Goal: Task Accomplishment & Management: Complete application form

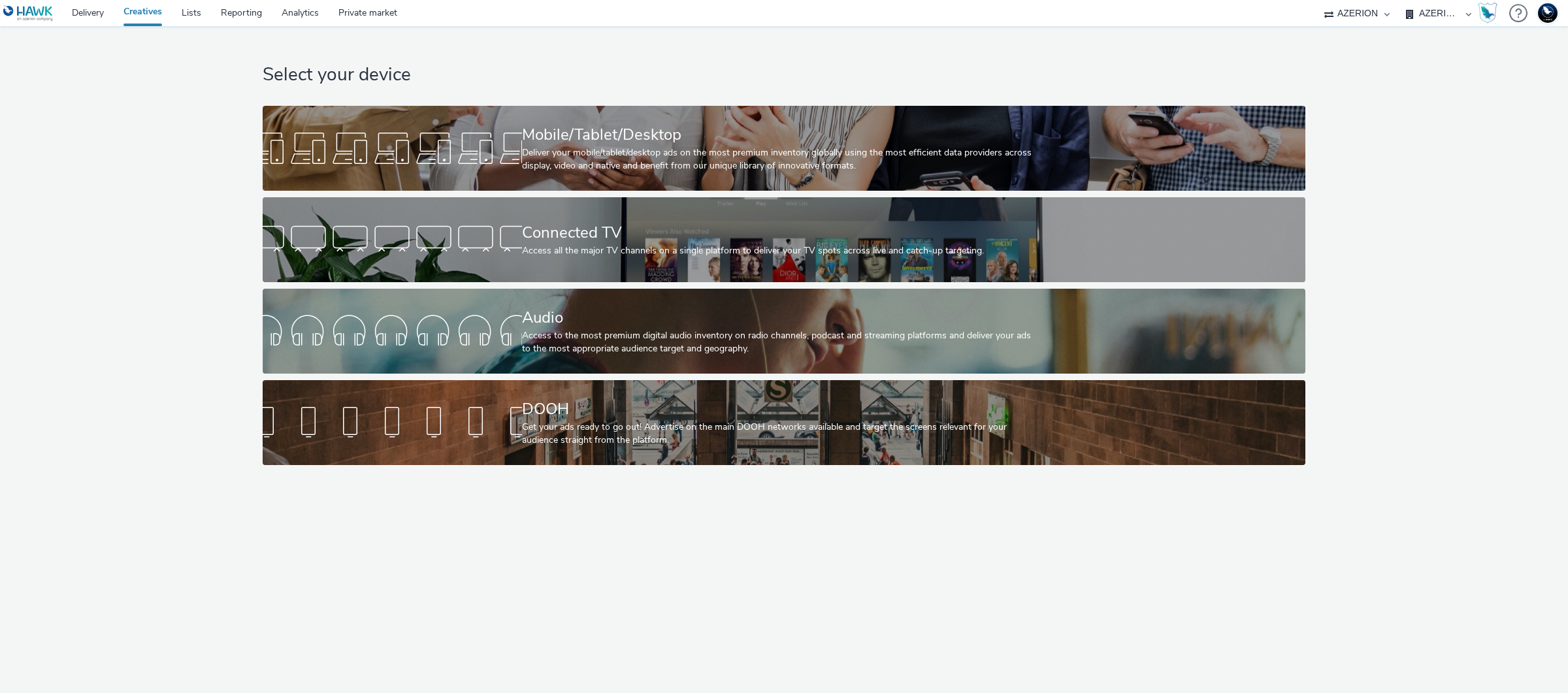
select select "ac009755-aa48-4799-8050-7a339a378eb8"
select select "79162ed7-0017-4339-93b0-3399b708648f"
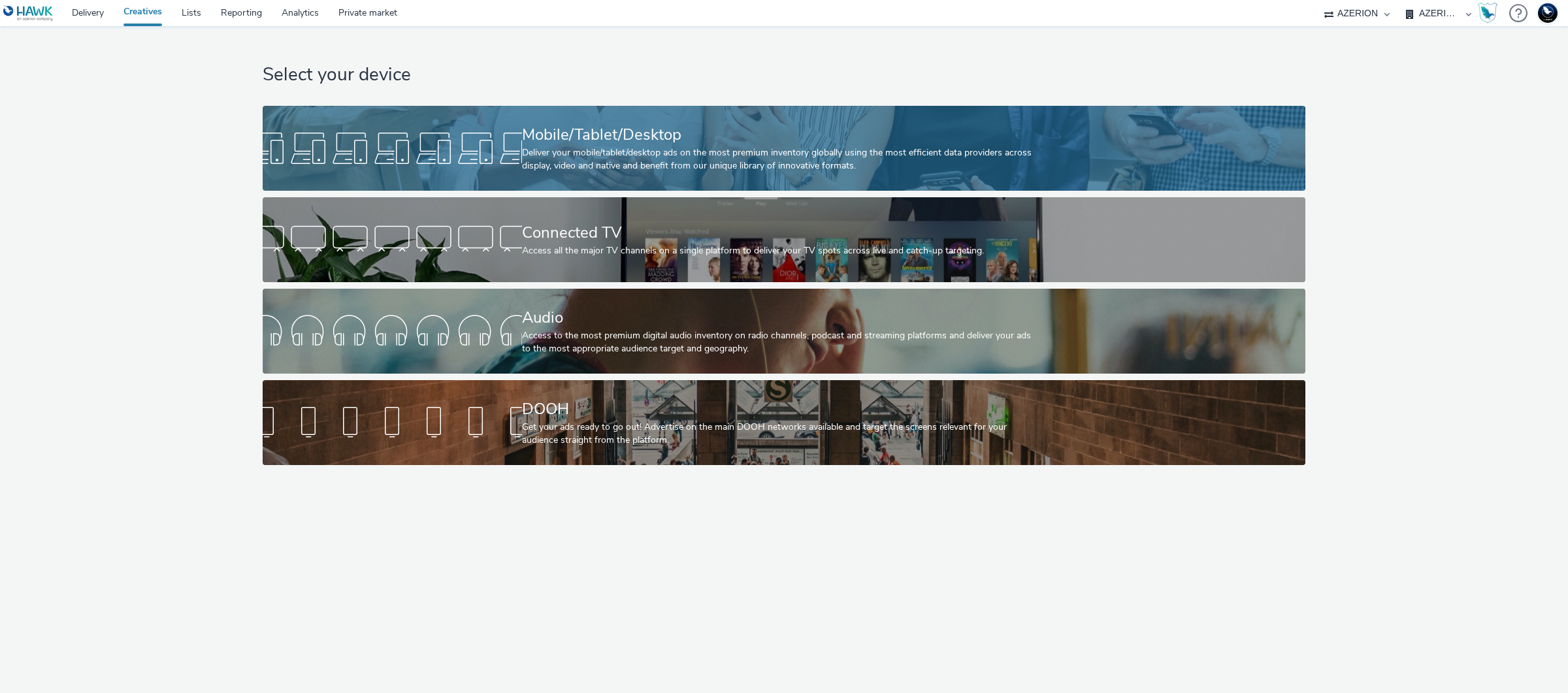
click at [555, 155] on div "Deliver your mobile/tablet/desktop ads on the most premium inventory globally u…" at bounding box center [781, 160] width 519 height 27
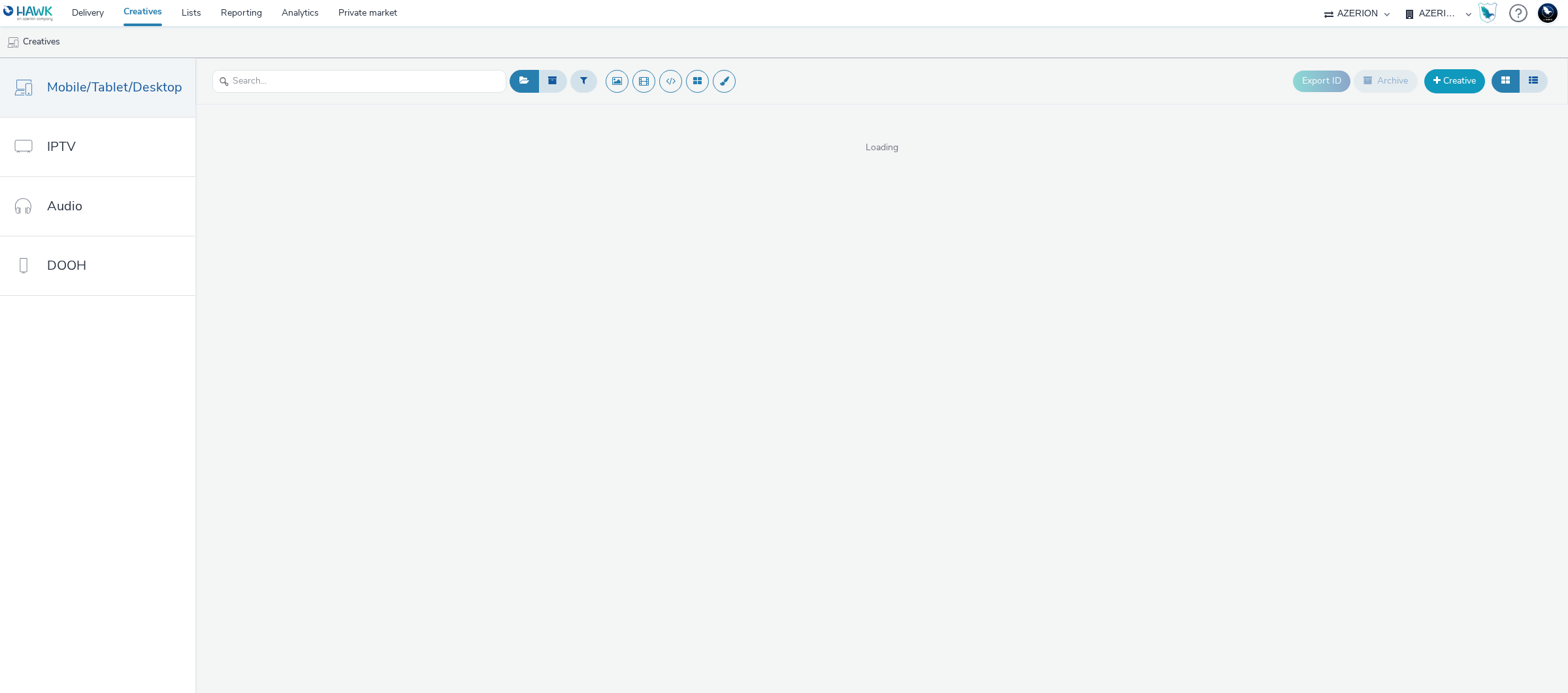
click at [1451, 89] on link "Creative" at bounding box center [1455, 80] width 61 height 23
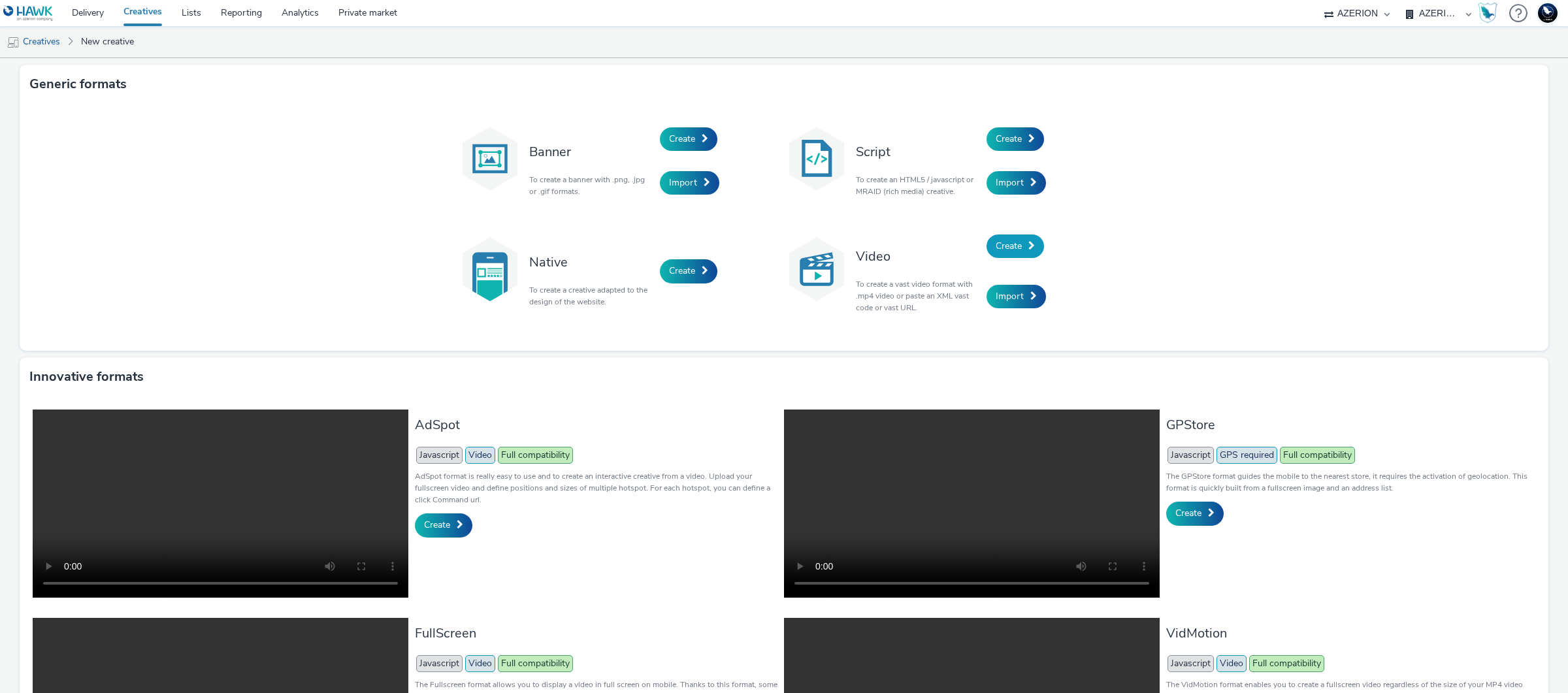
click at [1028, 249] on span at bounding box center [1031, 245] width 7 height 9
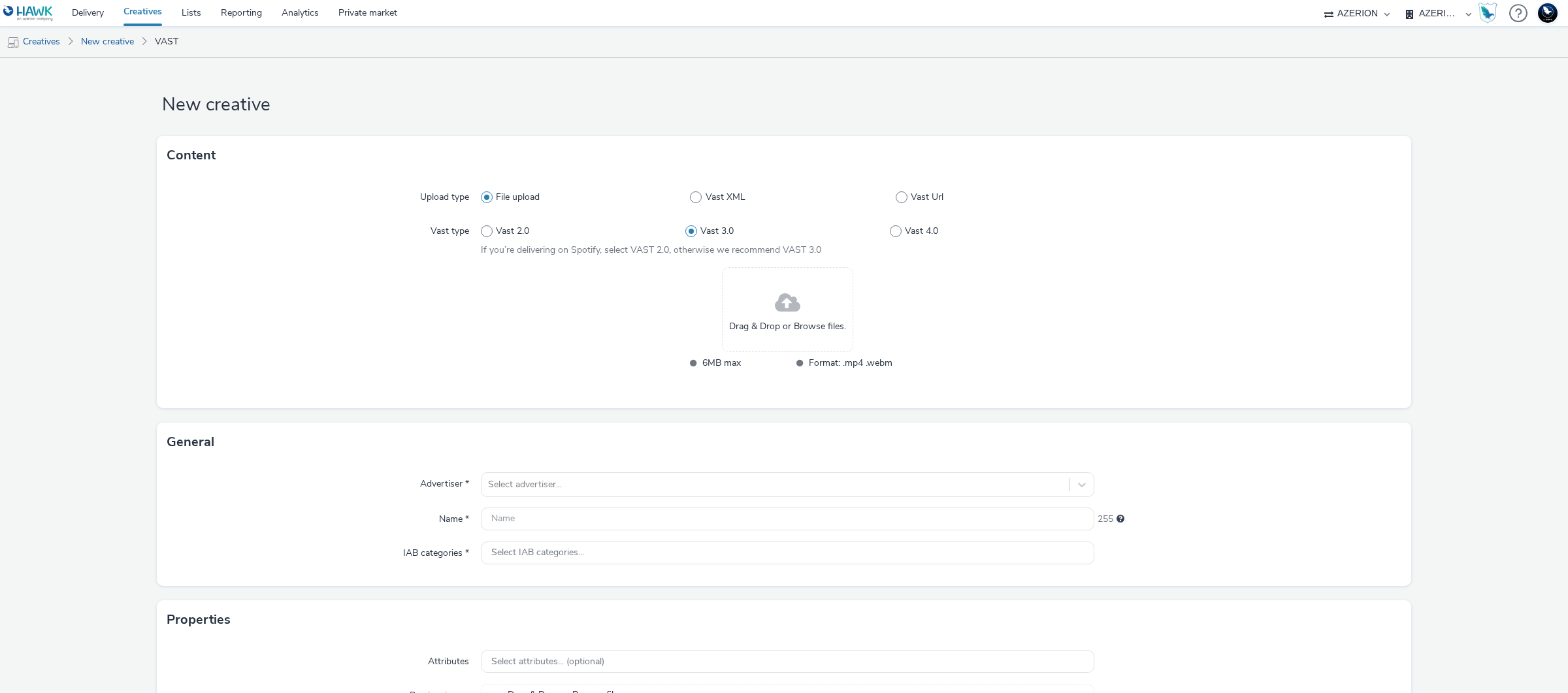
scroll to position [3, 0]
click at [899, 198] on span at bounding box center [902, 196] width 12 height 12
click at [899, 198] on input "Vast Url" at bounding box center [900, 196] width 9 height 9
radio input "false"
radio input "true"
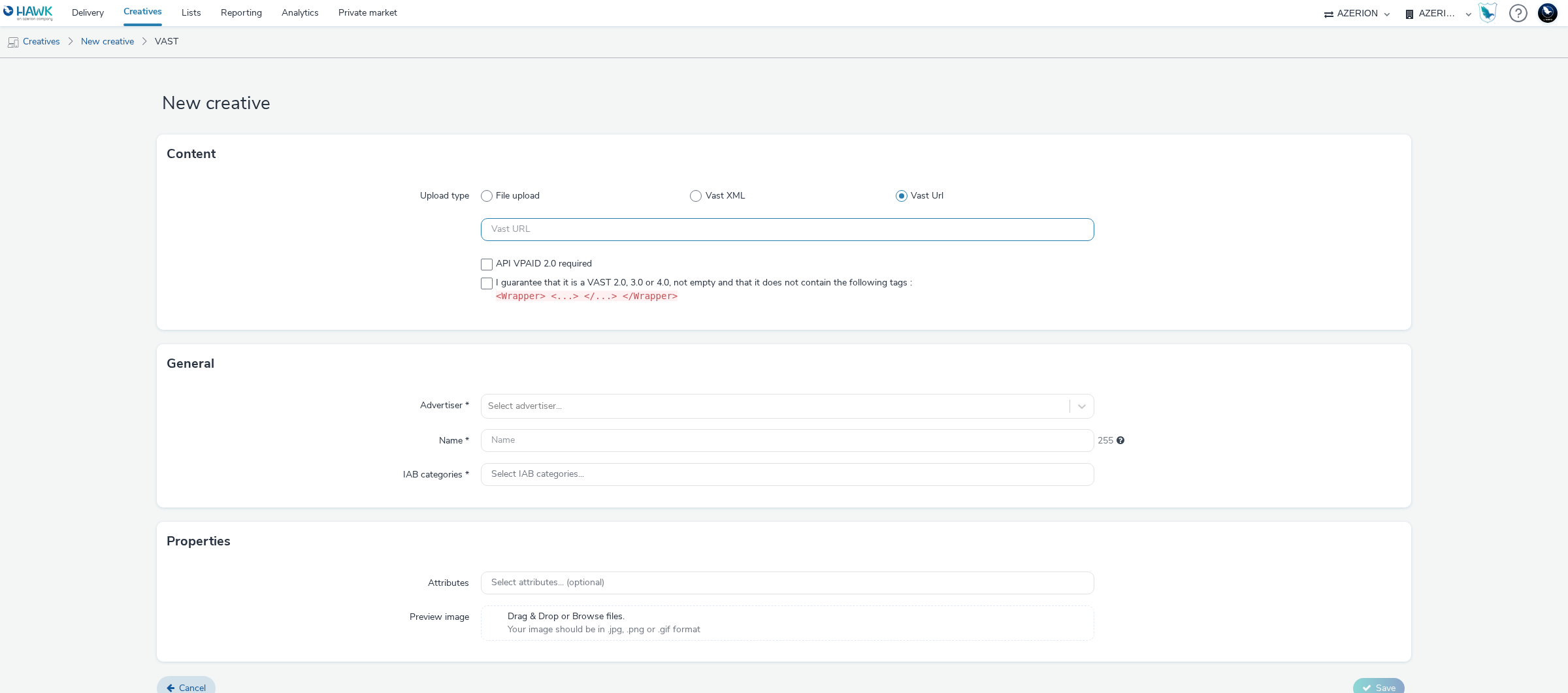
click at [746, 227] on input "text" at bounding box center [787, 229] width 614 height 23
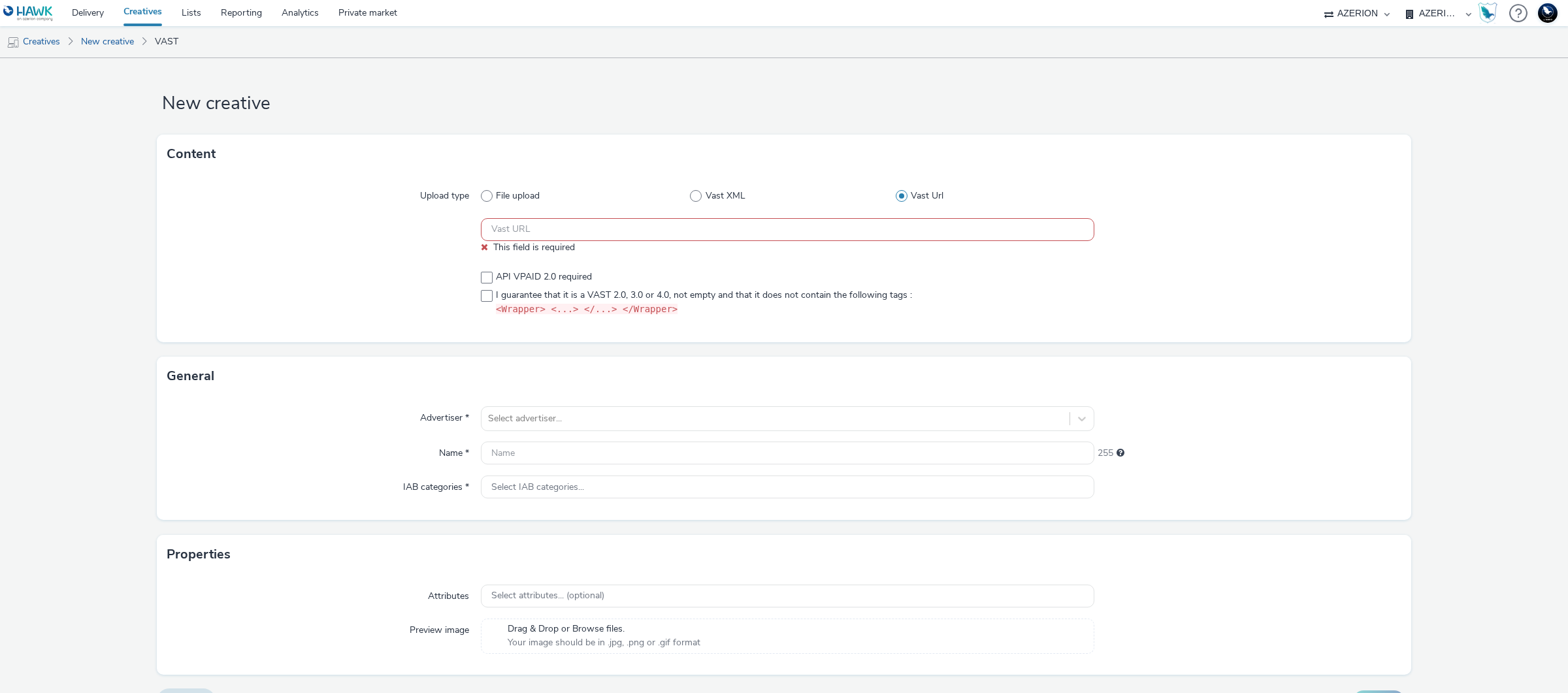
paste input "https://unified.adsafeprotected.com/v2/2641945/89904170?mon=89904171&omidPartne…"
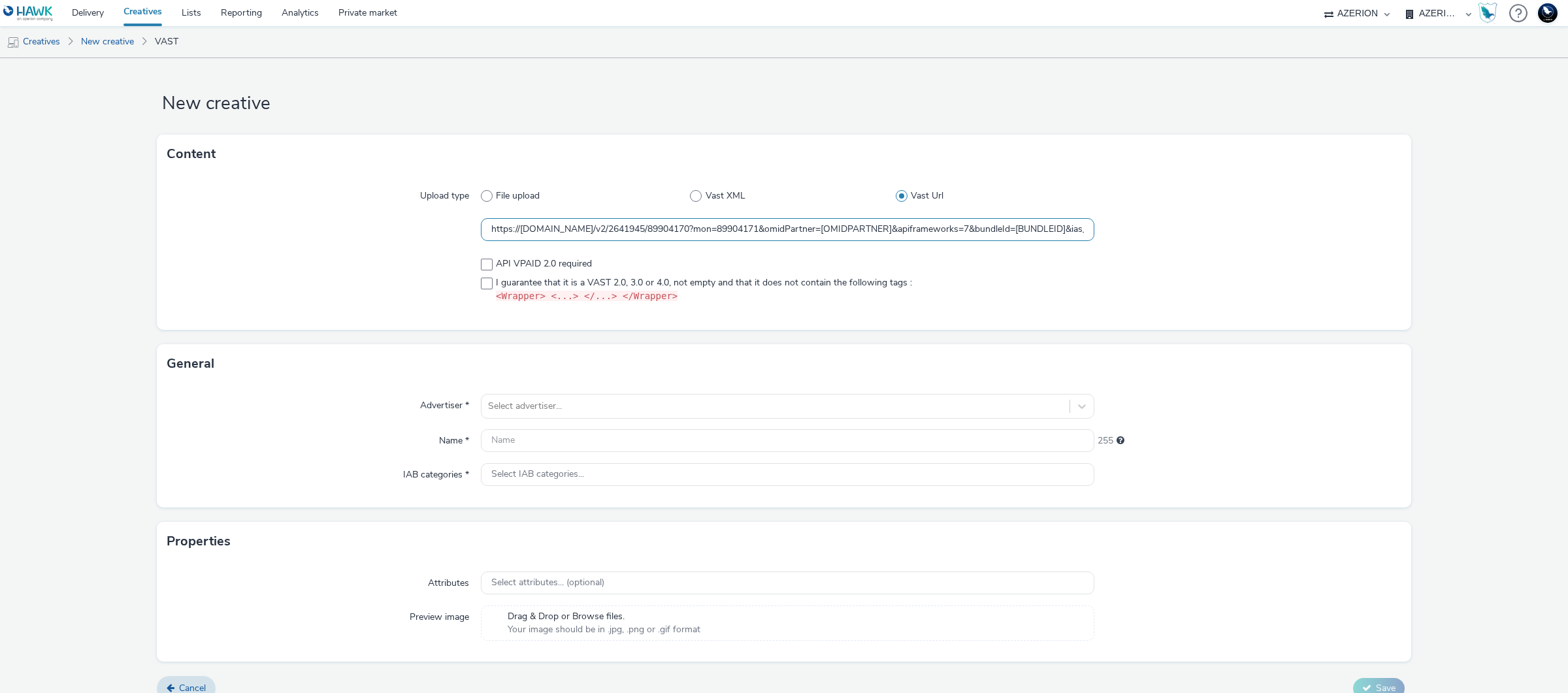
scroll to position [0, 740]
type input "https://unified.adsafeprotected.com/v2/2641945/89904170?mon=89904171&omidPartne…"
click at [1178, 277] on div at bounding box center [1248, 280] width 307 height 56
click at [488, 284] on span at bounding box center [487, 284] width 12 height 12
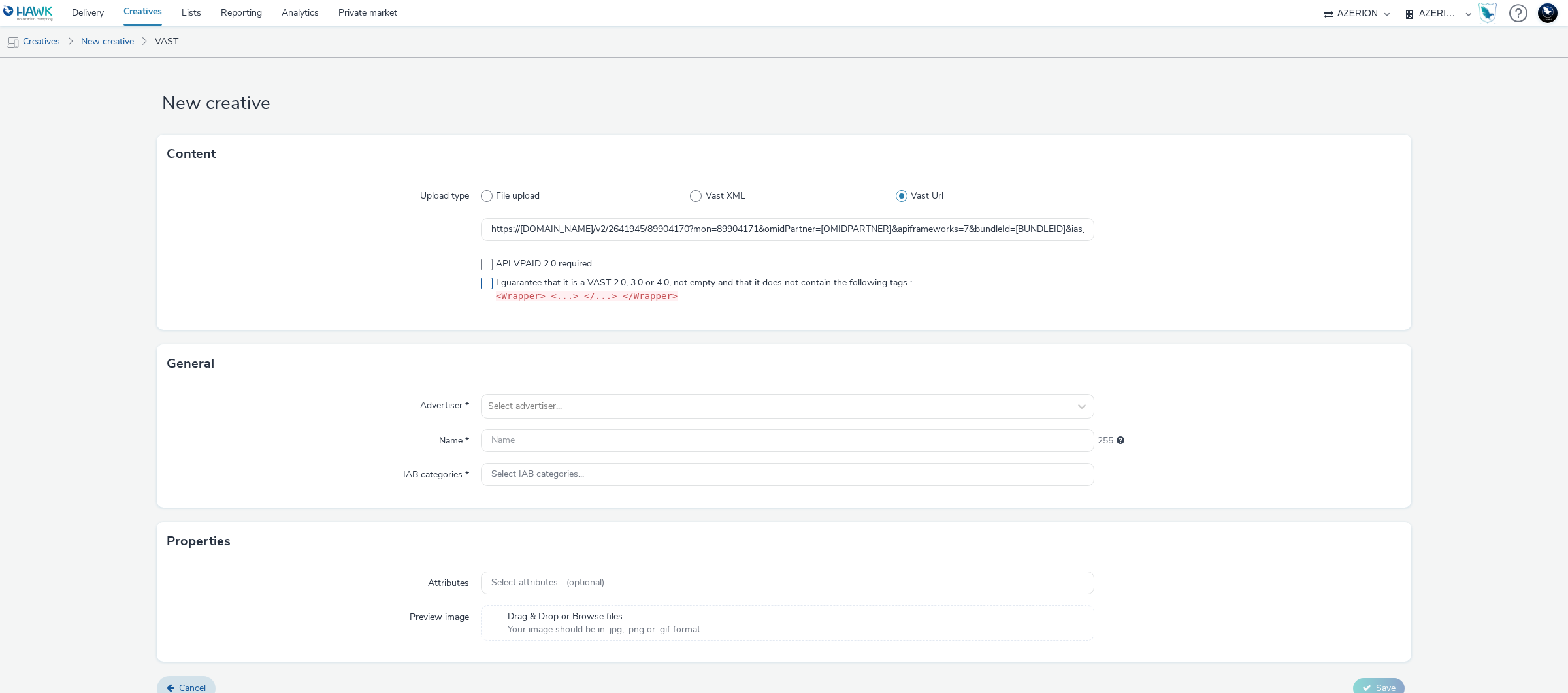
checkbox input "true"
click at [714, 409] on div at bounding box center [775, 407] width 575 height 16
type input "gou"
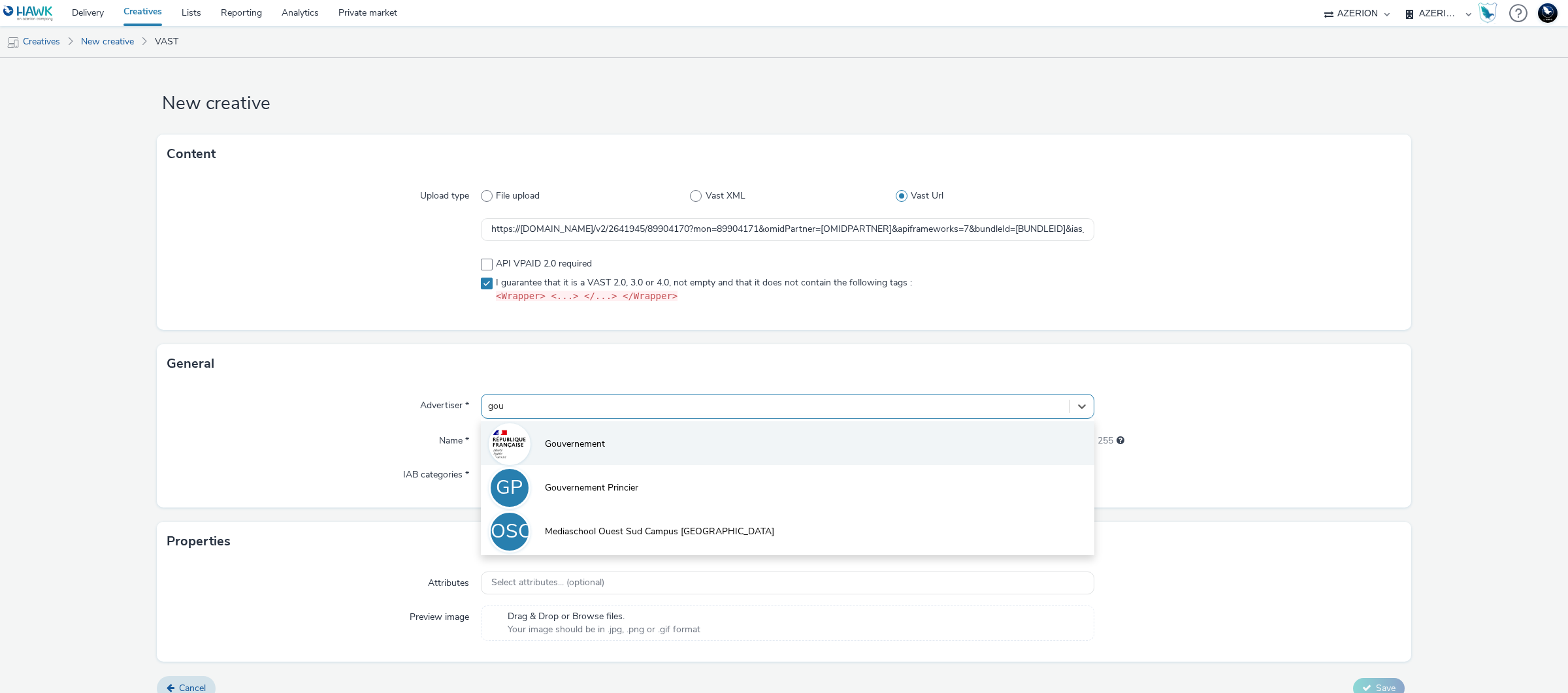
click at [676, 455] on li "Gouvernement" at bounding box center [787, 443] width 614 height 44
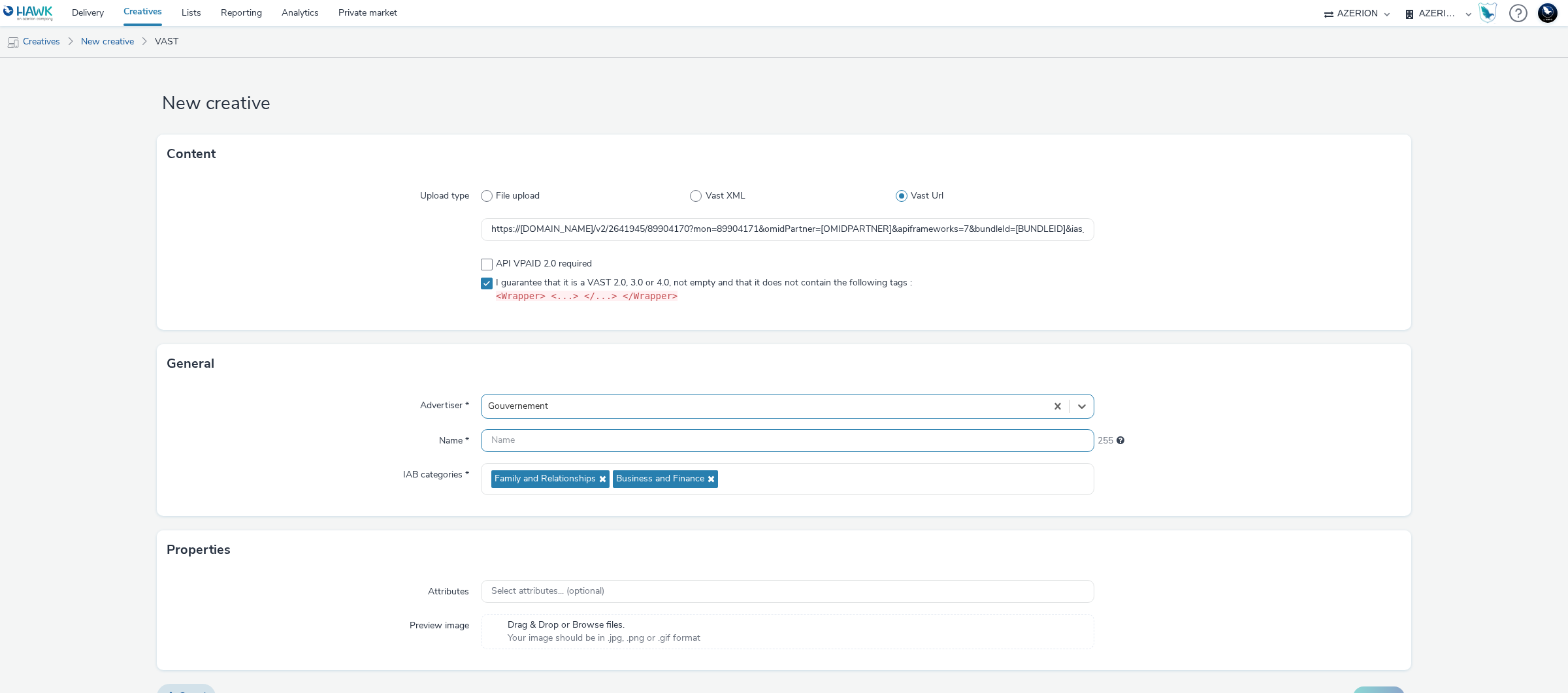
click at [594, 449] on input "text" at bounding box center [787, 440] width 614 height 23
type input "V-PreRoll-0x0-ExFumeur15s"
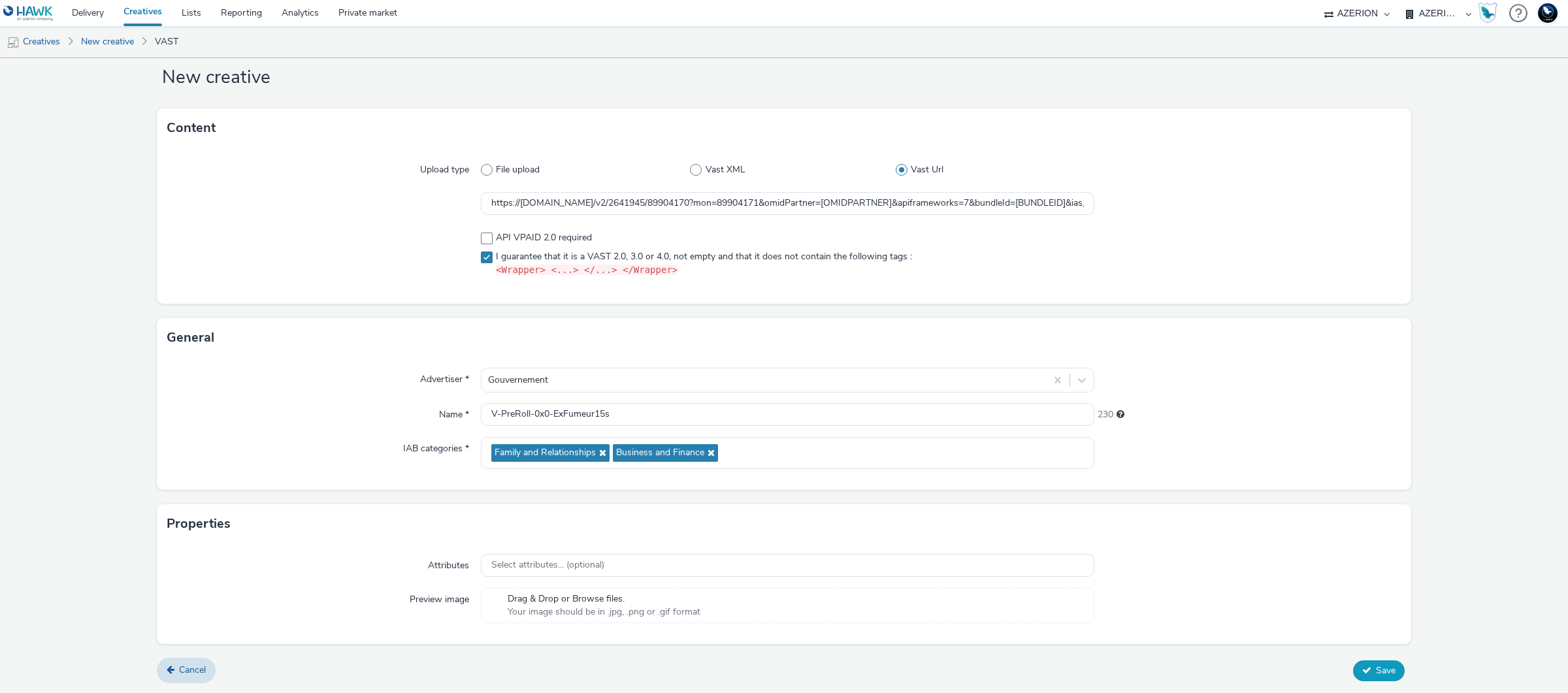
click at [1376, 670] on span "Save" at bounding box center [1386, 670] width 20 height 13
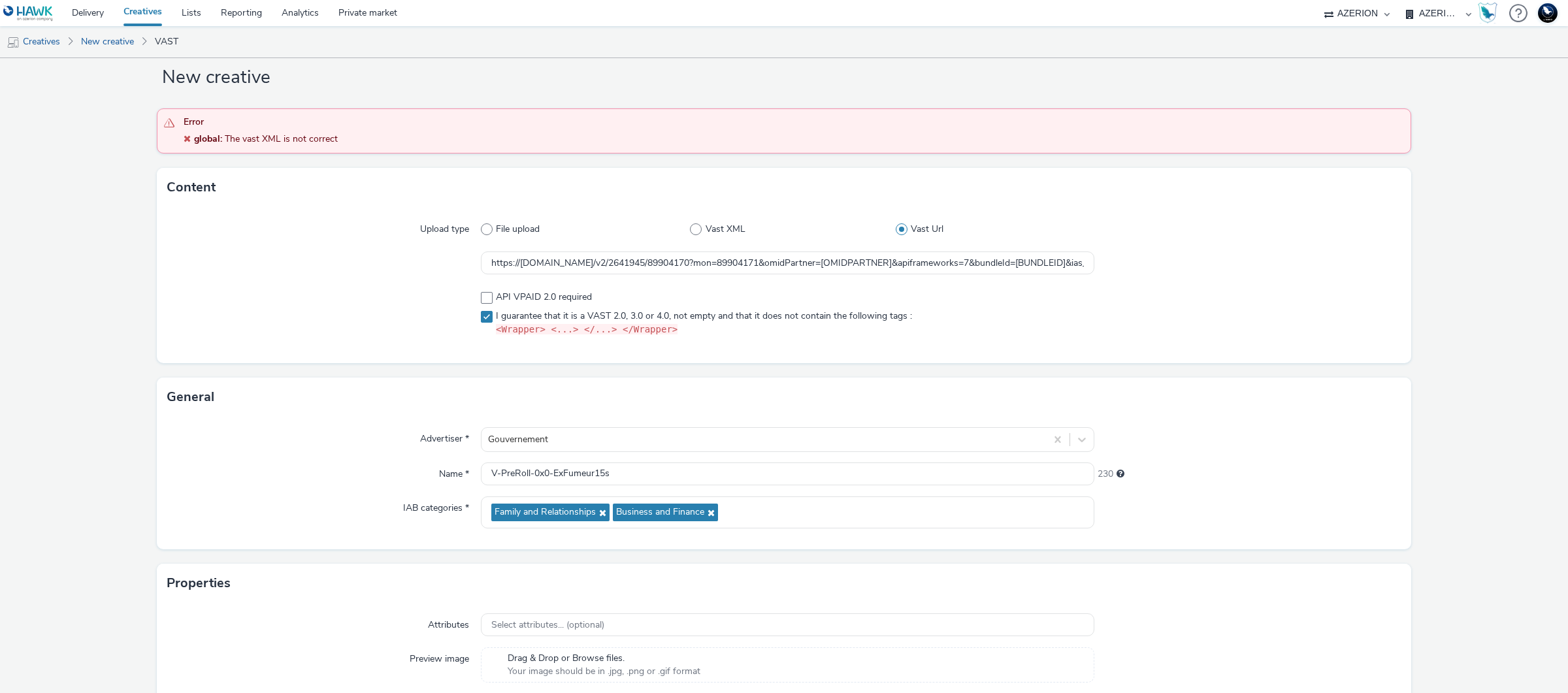
scroll to position [0, 0]
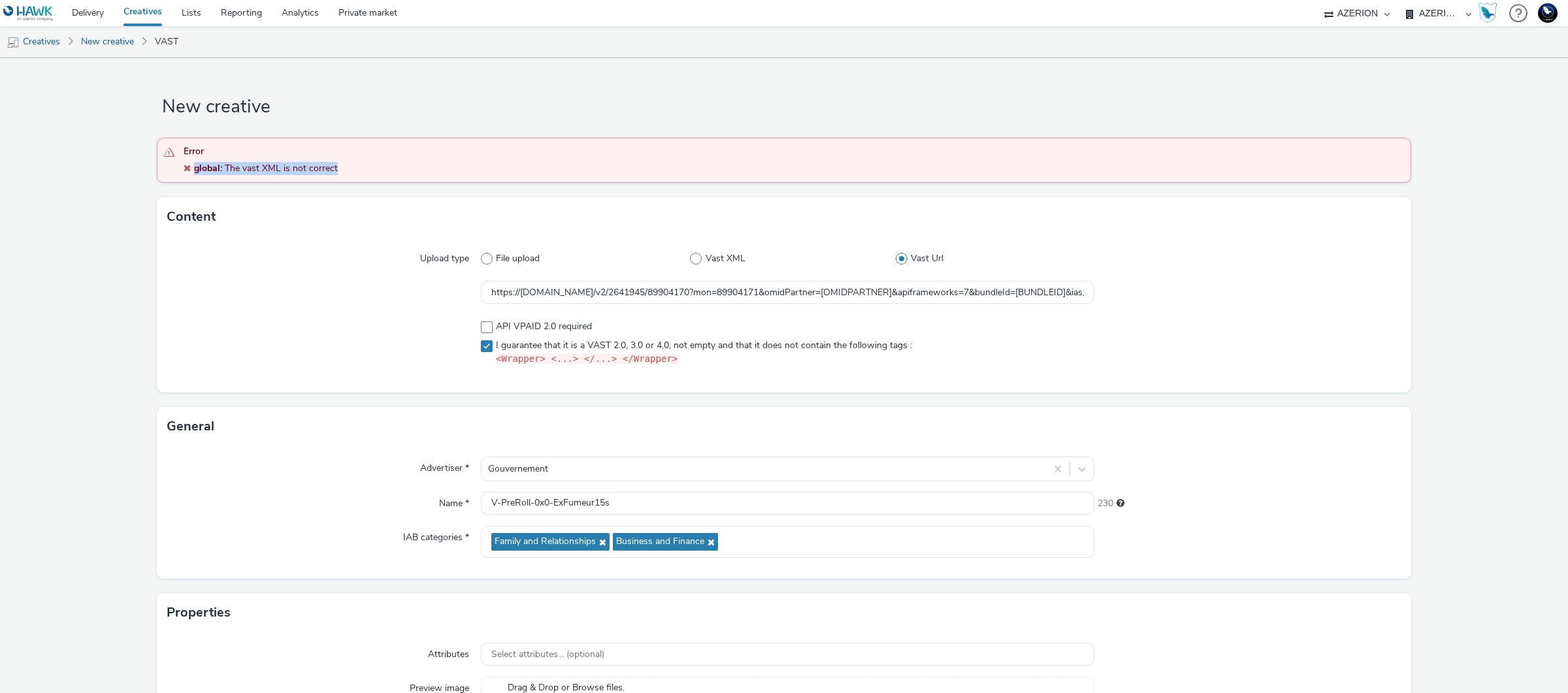
drag, startPoint x: 340, startPoint y: 165, endPoint x: 180, endPoint y: 167, distance: 160.0
click at [180, 167] on div "Error global : The vast XML is not correct" at bounding box center [783, 160] width 1254 height 45
copy div "global : The vast XML is not correct"
click at [682, 291] on input "https://unified.adsafeprotected.com/v2/2641945/89904170?mon=89904171&omidPartne…" at bounding box center [787, 292] width 614 height 23
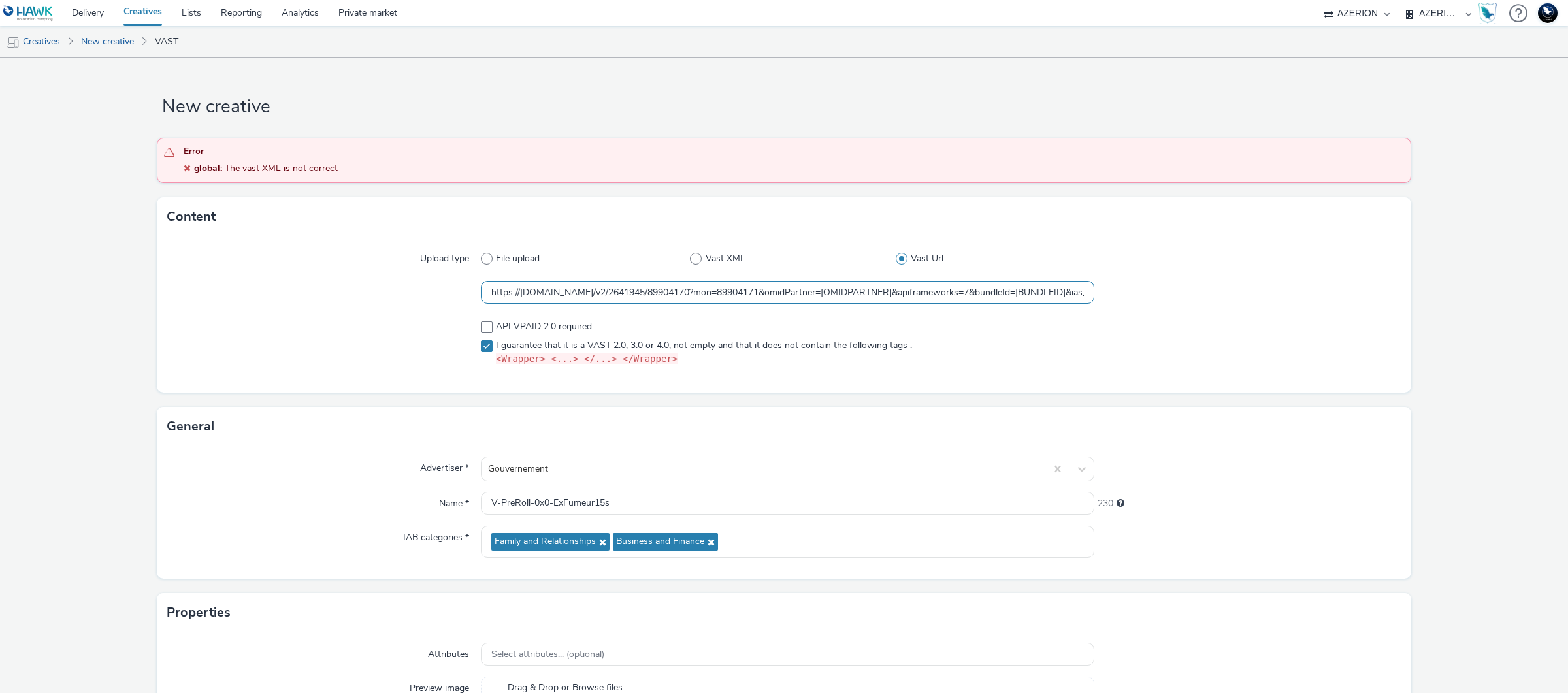
click at [682, 291] on input "https://unified.adsafeprotected.com/v2/2641945/89904170?mon=89904171&omidPartne…" at bounding box center [787, 292] width 614 height 23
click at [1027, 289] on input "https://unified.adsafeprotected.com/v2/2641945/89904170?mon=89904171&omidPartne…" at bounding box center [787, 292] width 614 height 23
drag, startPoint x: 1056, startPoint y: 292, endPoint x: 1222, endPoint y: 290, distance: 166.0
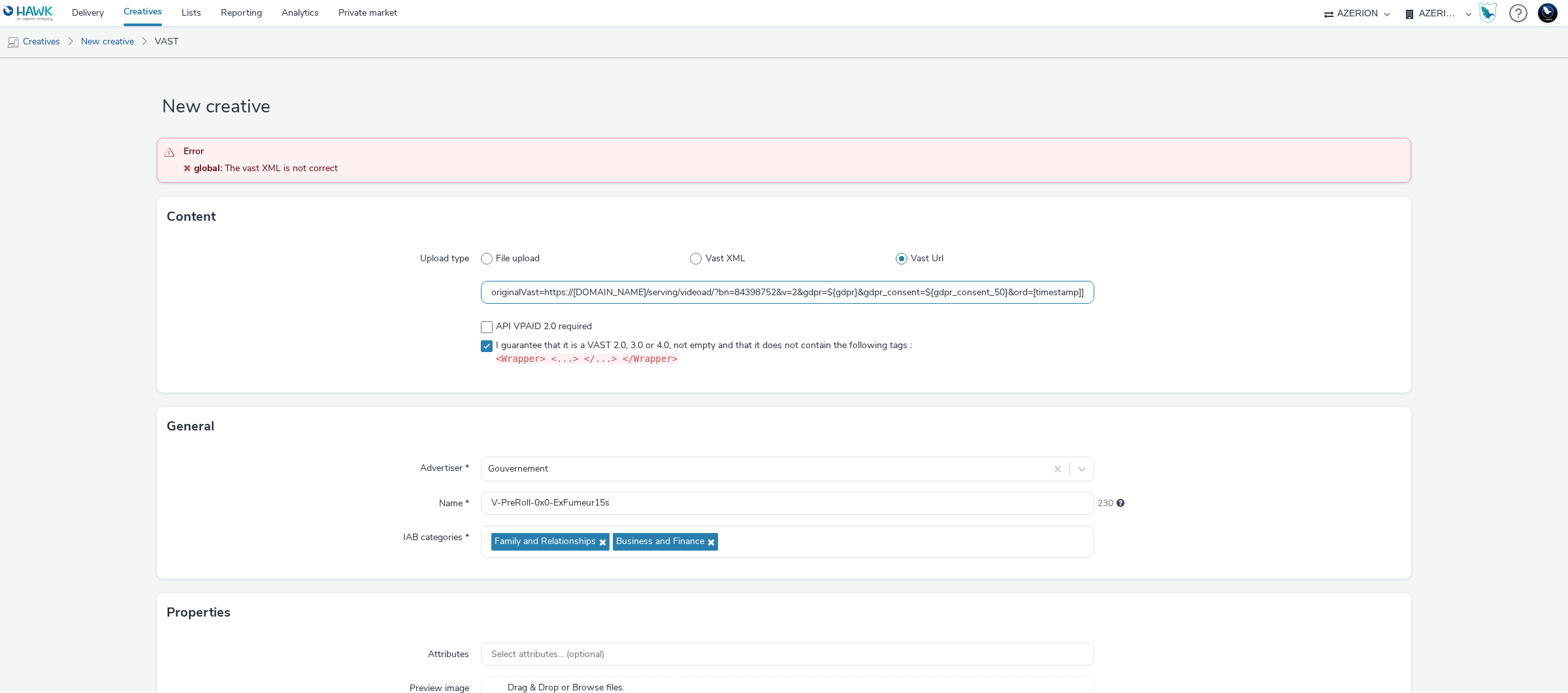
click at [1222, 290] on div "https://unified.adsafeprotected.com/v2/2641945/89904170?mon=89904171&omidPartne…" at bounding box center [784, 292] width 1234 height 23
click at [1053, 288] on input "https://unified.adsafeprotected.com/v2/2641945/89904170?mon=89904171&omidPartne…" at bounding box center [787, 292] width 614 height 23
click at [1078, 292] on input "https://unified.adsafeprotected.com/v2/2641945/89904170?mon=89904171&omidPartne…" at bounding box center [787, 292] width 614 height 23
type input "https://unified.adsafeprotected.com/v2/2641945/89904170?mon=89904171&omidPartne…"
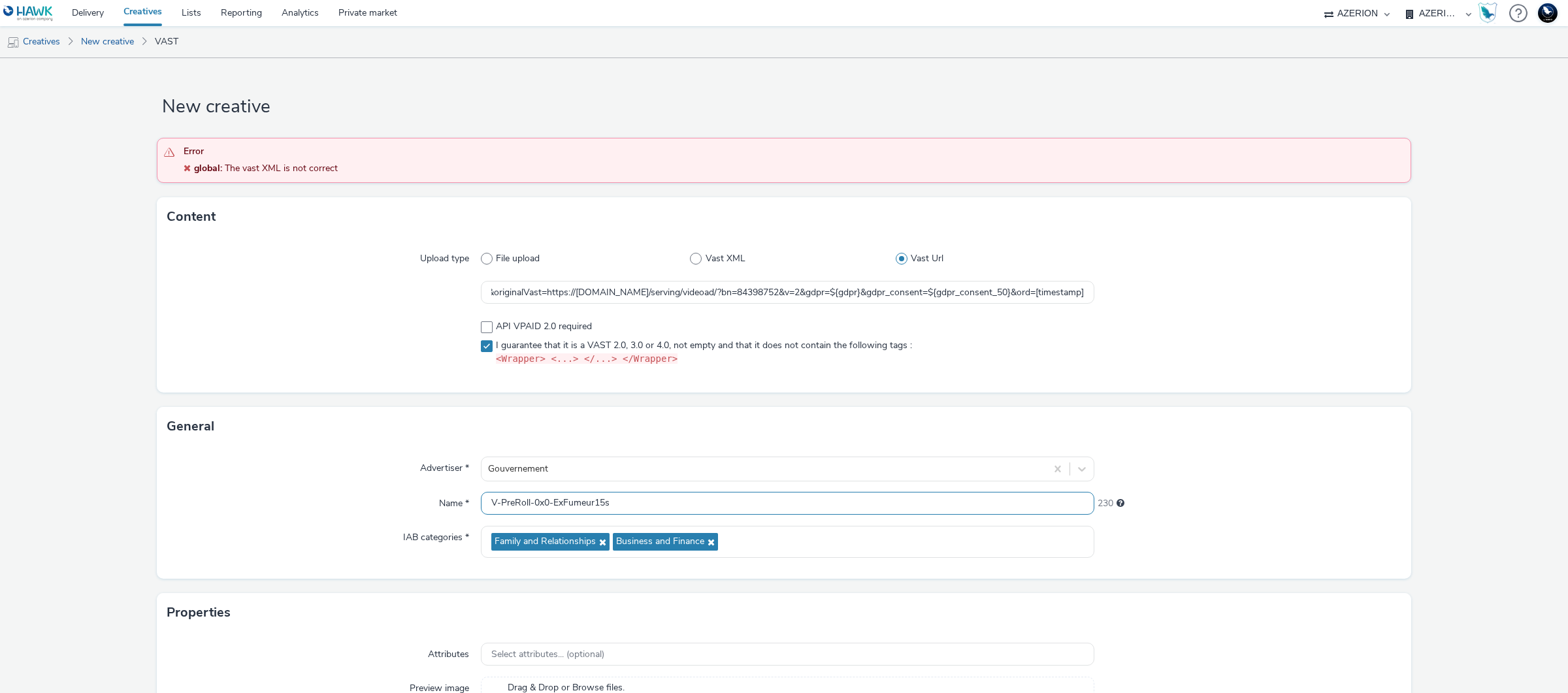
click at [740, 505] on input "V-PreRoll-0x0-ExFumeur15s" at bounding box center [787, 503] width 614 height 23
type input "V-PreRoll-0x0-ExFumeur15s-Test"
click at [918, 292] on input "https://unified.adsafeprotected.com/v2/2641945/89904170?mon=89904171&omidPartne…" at bounding box center [787, 292] width 614 height 23
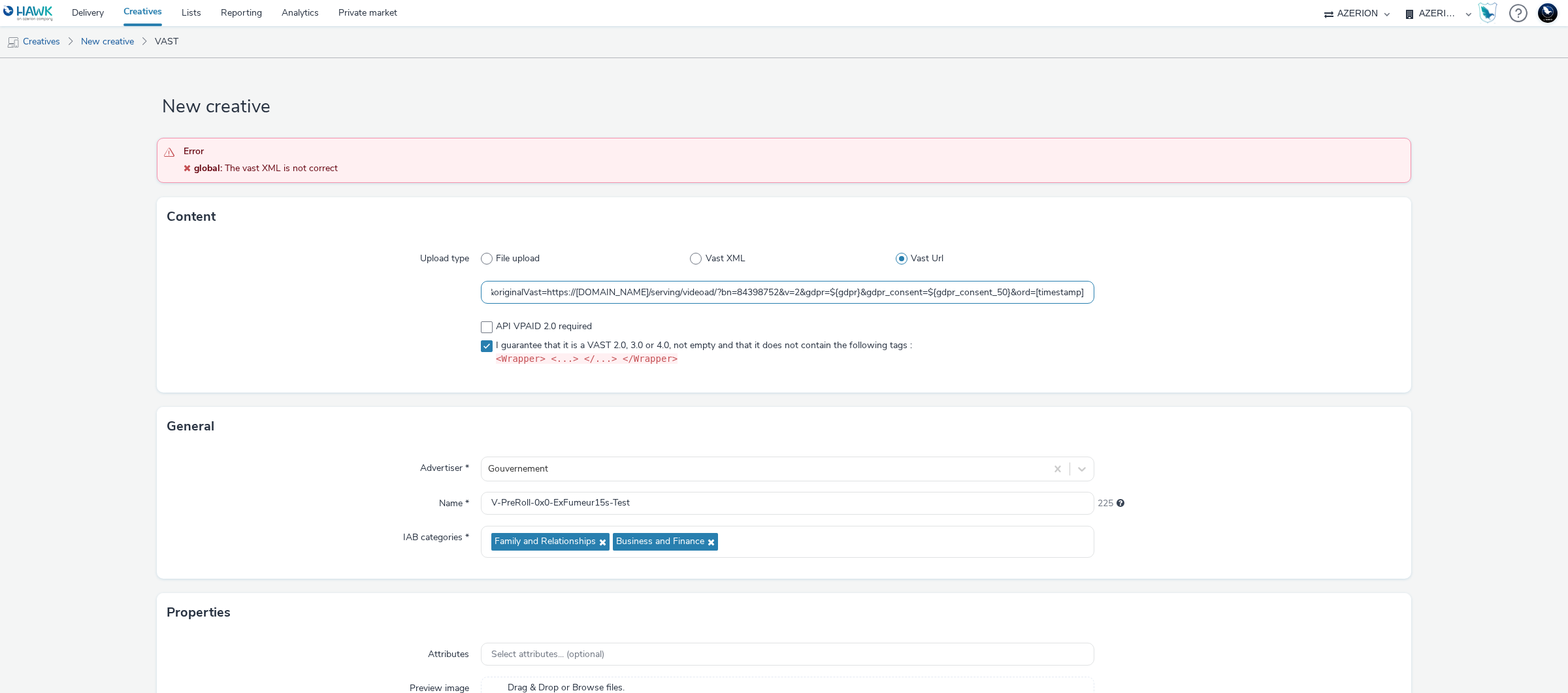
drag, startPoint x: 956, startPoint y: 292, endPoint x: 1155, endPoint y: 287, distance: 199.1
click at [1155, 287] on div "https://unified.adsafeprotected.com/v2/2641945/89904170?mon=89904171&omidPartne…" at bounding box center [784, 292] width 1234 height 23
click at [1058, 290] on input "https://unified.adsafeprotected.com/v2/2641945/89904170?mon=89904171&omidPartne…" at bounding box center [787, 292] width 614 height 23
drag, startPoint x: 1078, startPoint y: 295, endPoint x: 1088, endPoint y: 327, distance: 33.5
click at [1078, 295] on input "https://unified.adsafeprotected.com/v2/2641945/89904170?mon=89904171&omidPartne…" at bounding box center [787, 292] width 614 height 23
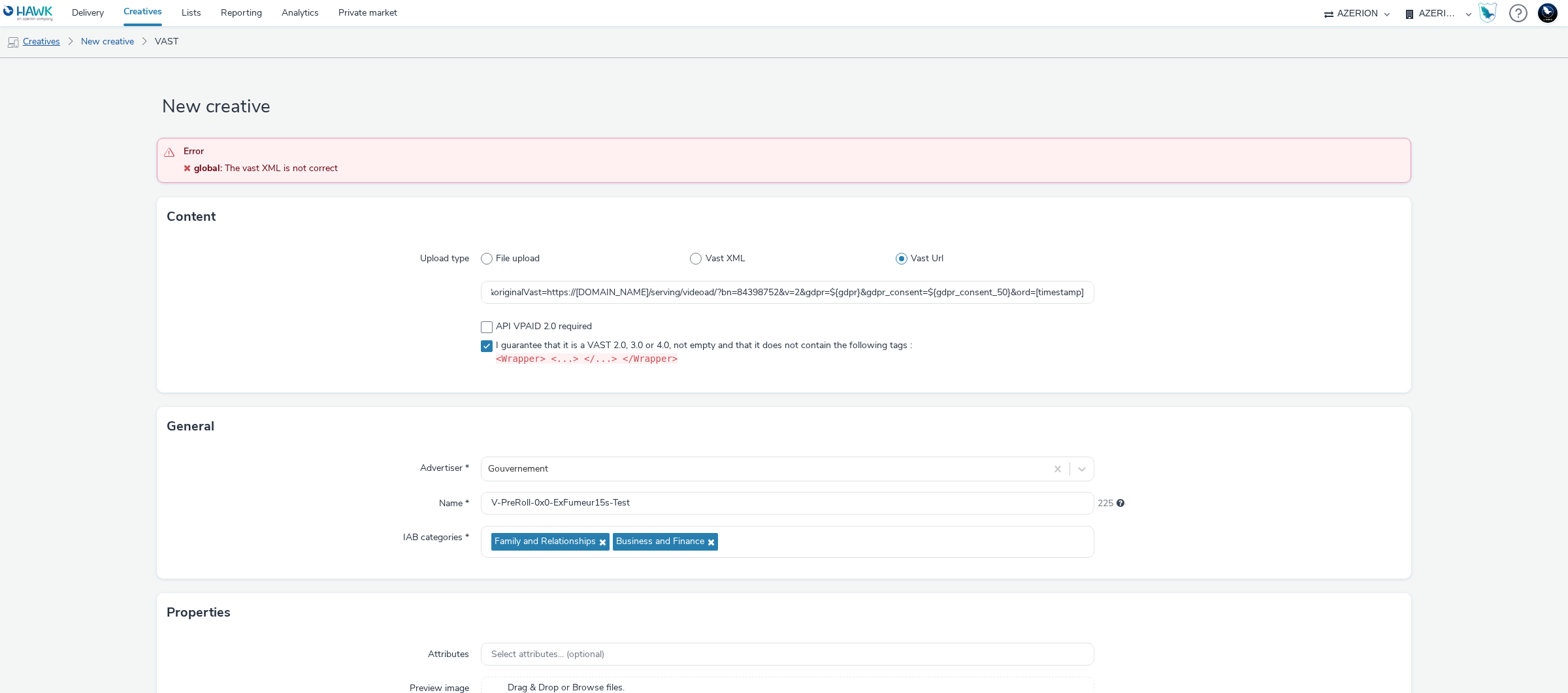
scroll to position [0, 0]
click at [1009, 293] on input "https://unified.adsafeprotected.com/v2/2641945/89904170?mon=89904171&omidPartne…" at bounding box center [787, 292] width 614 height 23
drag, startPoint x: 986, startPoint y: 294, endPoint x: 1291, endPoint y: 292, distance: 305.0
click at [1291, 292] on div "https://unified.adsafeprotected.com/v2/2641945/89904170?mon=89904171&omidPartne…" at bounding box center [784, 292] width 1234 height 23
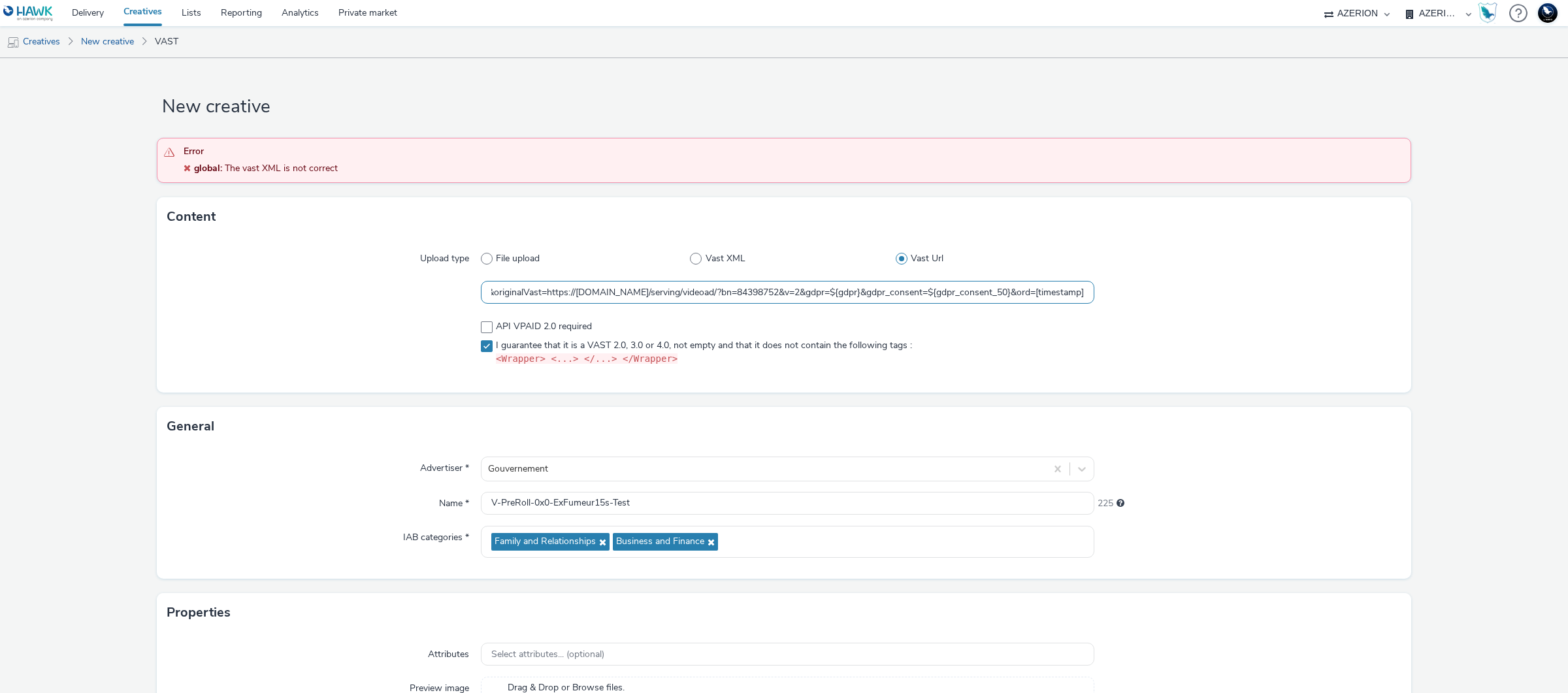
click at [1078, 292] on input "https://unified.adsafeprotected.com/v2/2641945/89904170?mon=89904171&omidPartne…" at bounding box center [787, 292] width 614 height 23
click at [1230, 385] on div "Upload type File upload Vast XML Vast Url https://unified.adsafeprotected.com/v…" at bounding box center [783, 314] width 1254 height 156
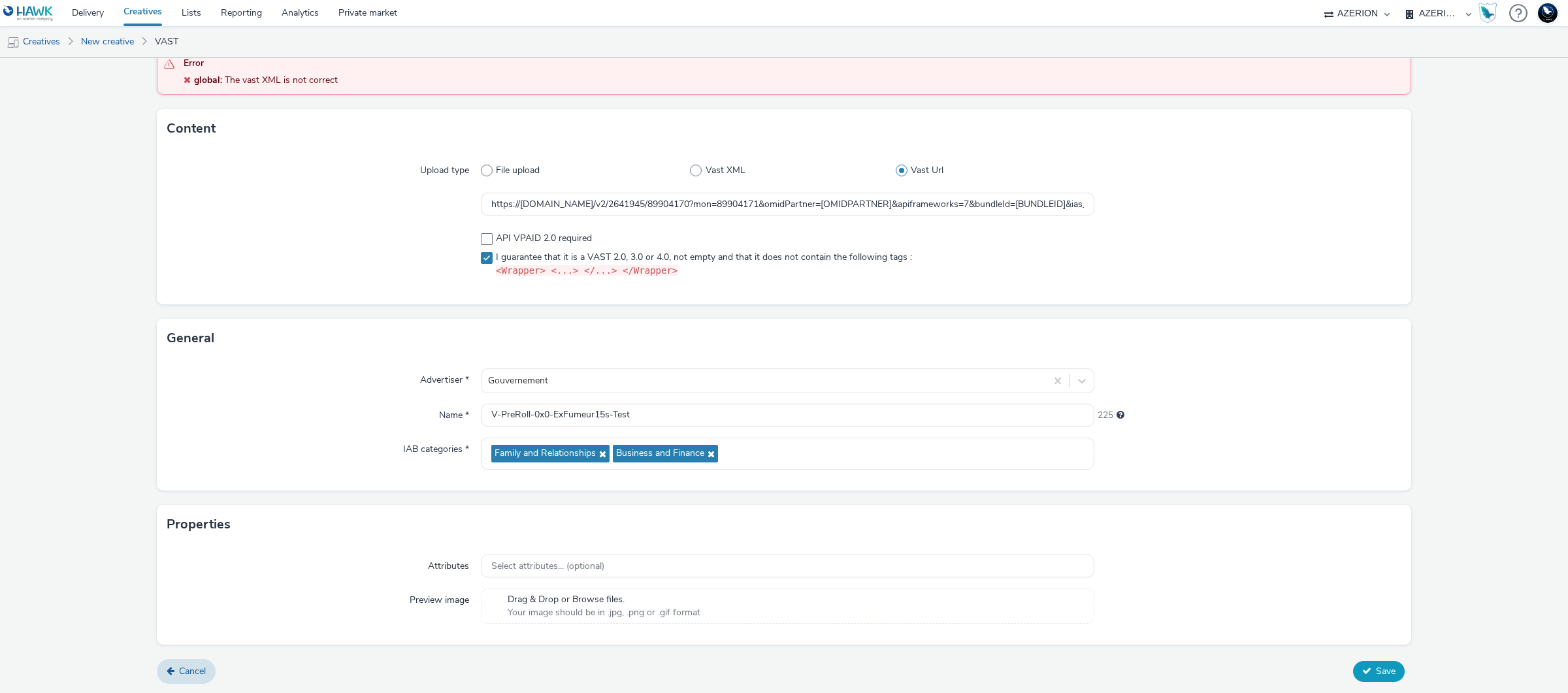
click at [1376, 669] on span "Save" at bounding box center [1386, 671] width 20 height 13
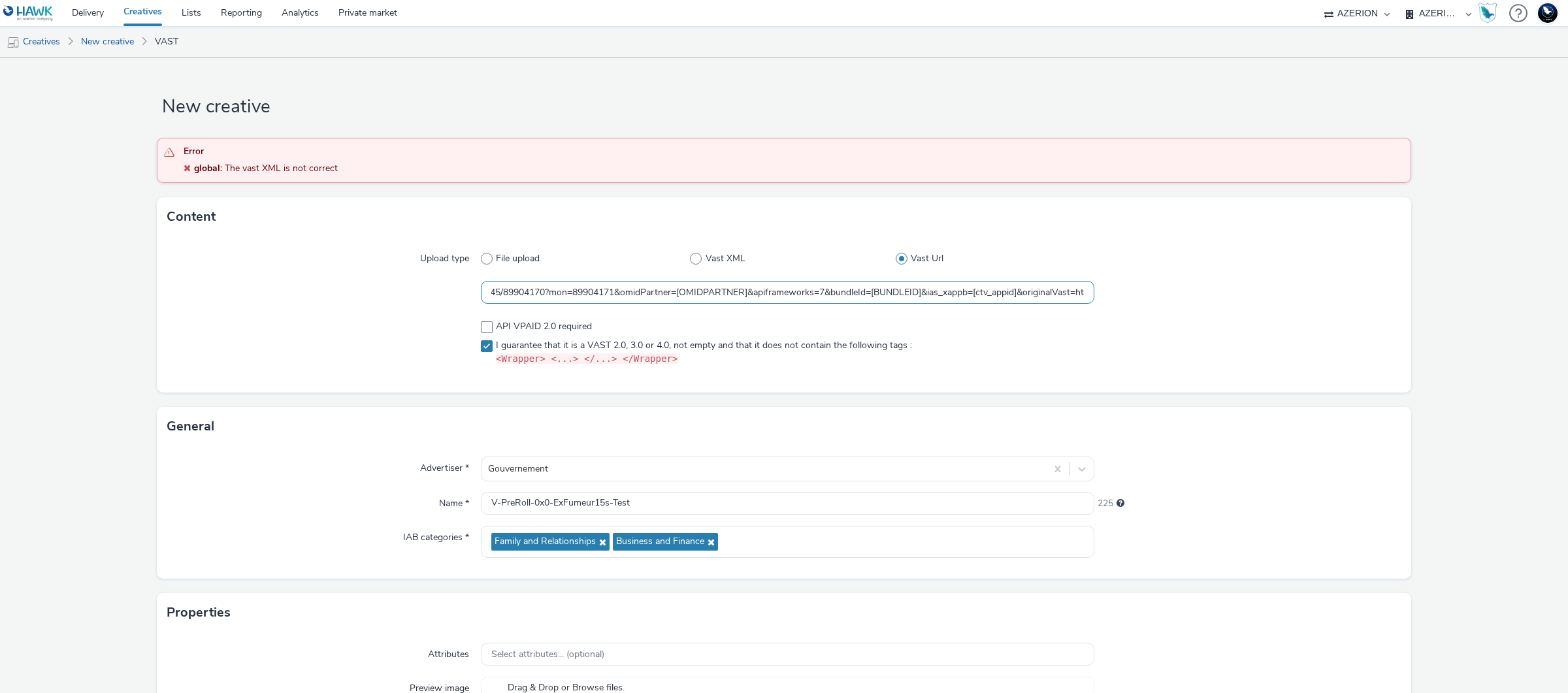
scroll to position [0, 737]
drag, startPoint x: 664, startPoint y: 293, endPoint x: 1179, endPoint y: 301, distance: 515.1
click at [1179, 301] on div "https://unified.adsafeprotected.com/v2/2641945/89904170?mon=89904171&omidPartne…" at bounding box center [784, 292] width 1234 height 23
click at [1179, 301] on div at bounding box center [1248, 292] width 307 height 23
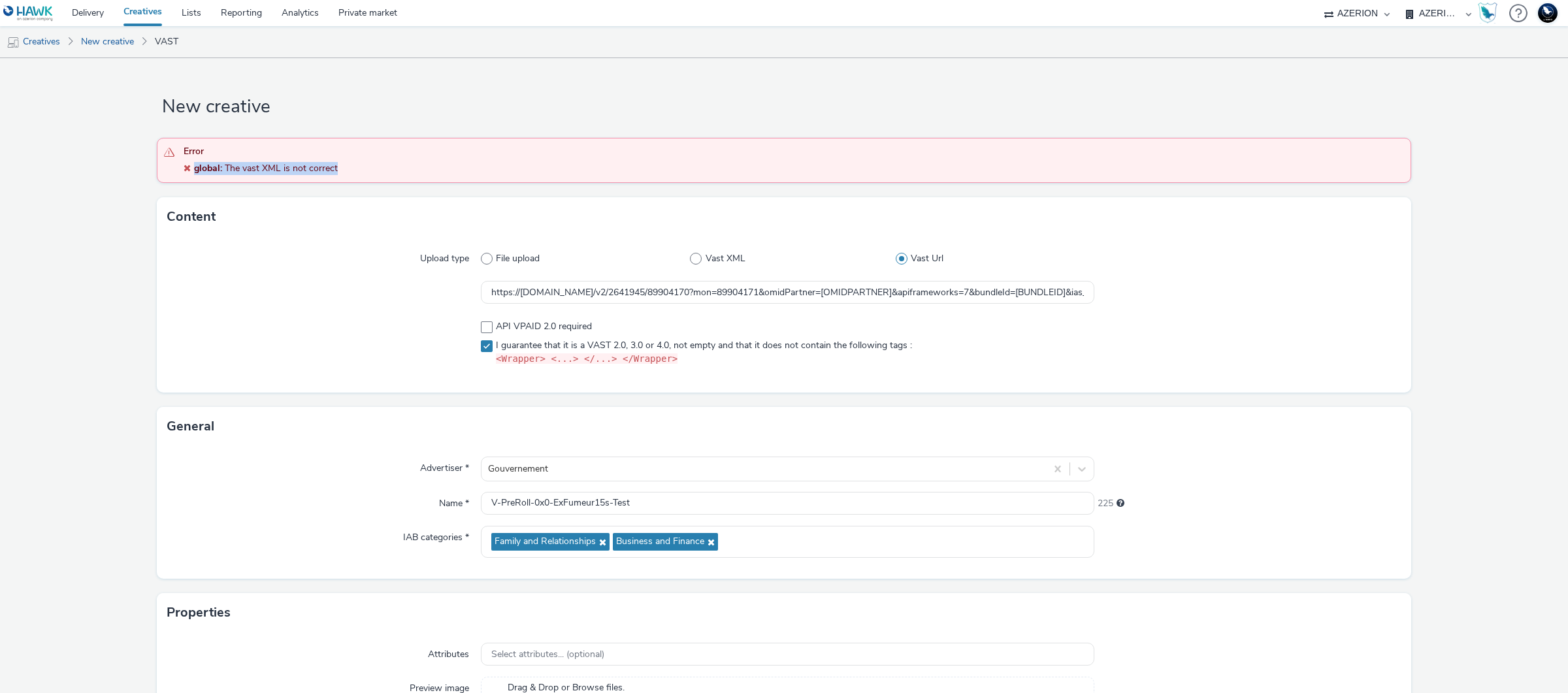
drag, startPoint x: 339, startPoint y: 168, endPoint x: 182, endPoint y: 174, distance: 157.1
click at [184, 174] on div "global : The vast XML is not correct" at bounding box center [794, 168] width 1220 height 13
copy div "global : The vast XML is not correct"
click at [988, 292] on input "https://unified.adsafeprotected.com/v2/2641945/89904170?mon=89904171&omidPartne…" at bounding box center [787, 292] width 614 height 23
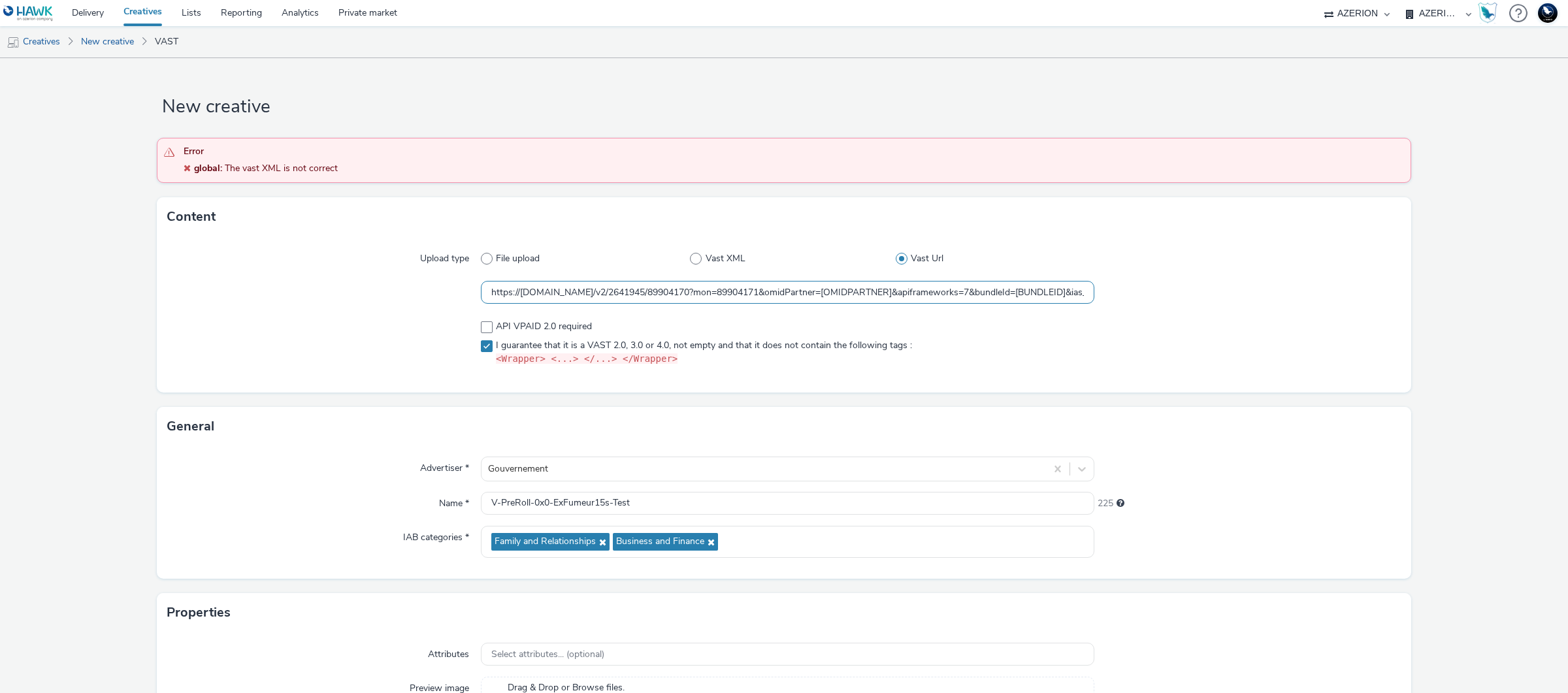
click at [988, 292] on input "https://unified.adsafeprotected.com/v2/2641945/89904170?mon=89904171&omidPartne…" at bounding box center [787, 292] width 614 height 23
click at [936, 293] on input "https://unified.adsafeprotected.com/v2/2641945/89904170?mon=89904171&omidPartne…" at bounding box center [787, 292] width 614 height 23
drag, startPoint x: 868, startPoint y: 296, endPoint x: 1103, endPoint y: 304, distance: 235.1
click at [1103, 304] on div "https://unified.adsafeprotected.com/v2/2641945/89904170?mon=89904171&omidPartne…" at bounding box center [784, 292] width 1234 height 23
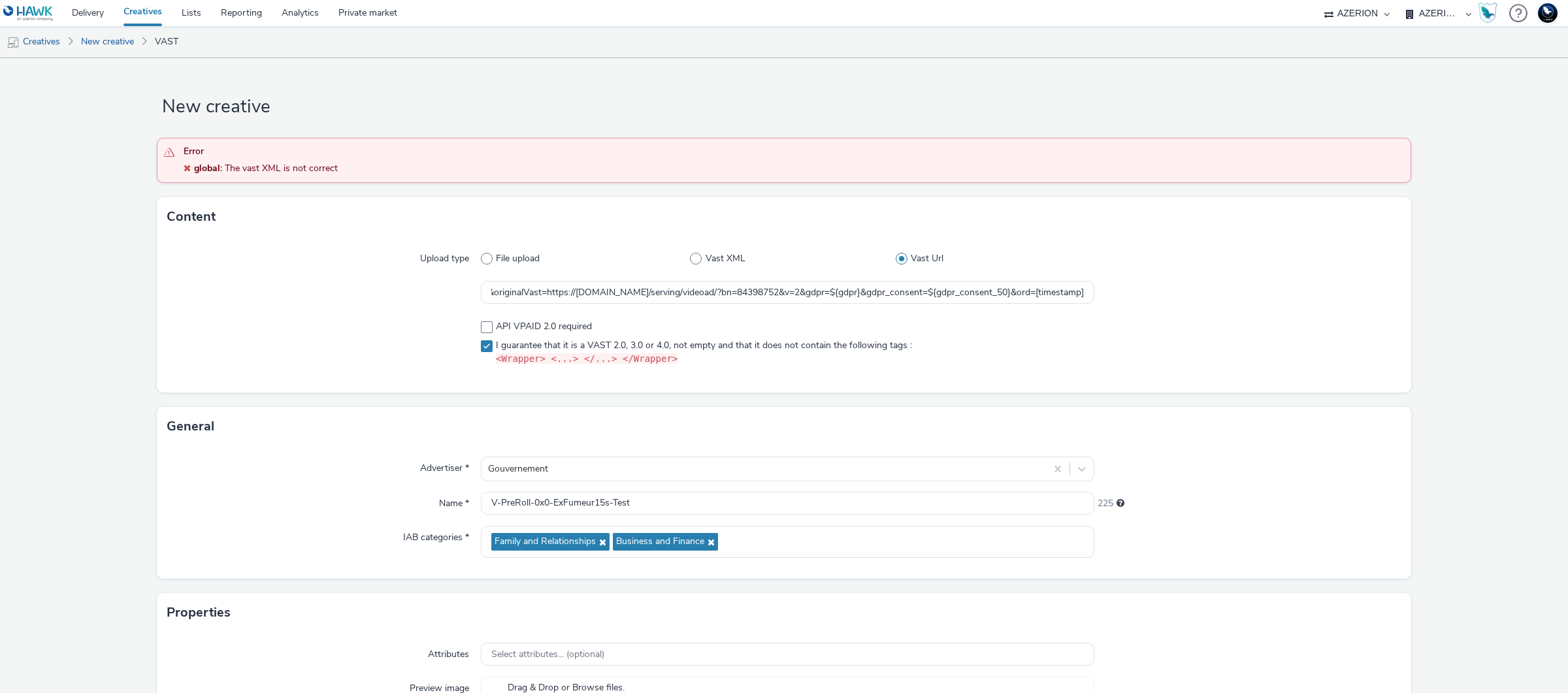
click at [996, 371] on div "Upload type File upload Vast XML Vast Url https://unified.adsafeprotected.com/v…" at bounding box center [783, 314] width 1254 height 156
drag, startPoint x: 251, startPoint y: 169, endPoint x: 363, endPoint y: 166, distance: 112.0
click at [363, 166] on div "global : The vast XML is not correct" at bounding box center [794, 168] width 1220 height 13
click at [694, 257] on span at bounding box center [696, 259] width 12 height 12
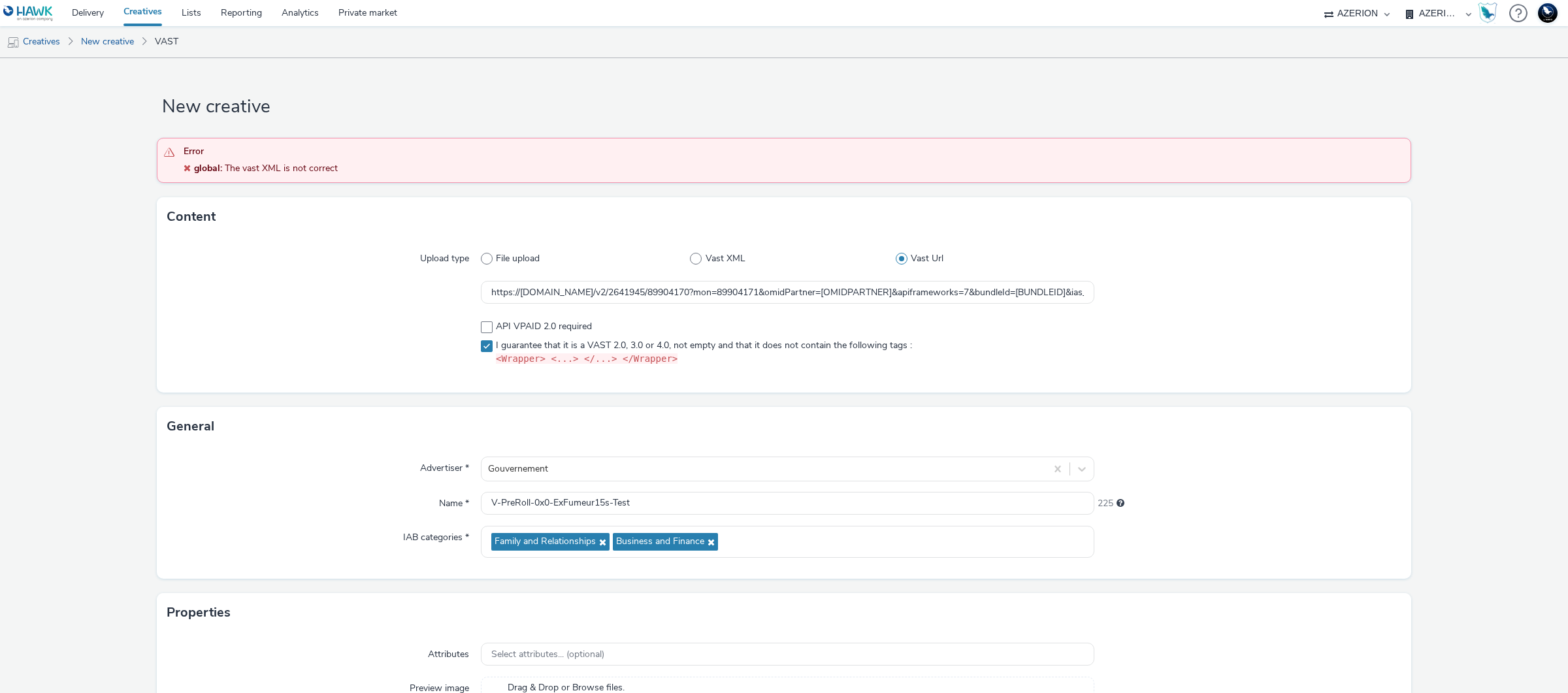
click at [694, 257] on input "Vast XML" at bounding box center [694, 259] width 9 height 9
radio input "true"
radio input "false"
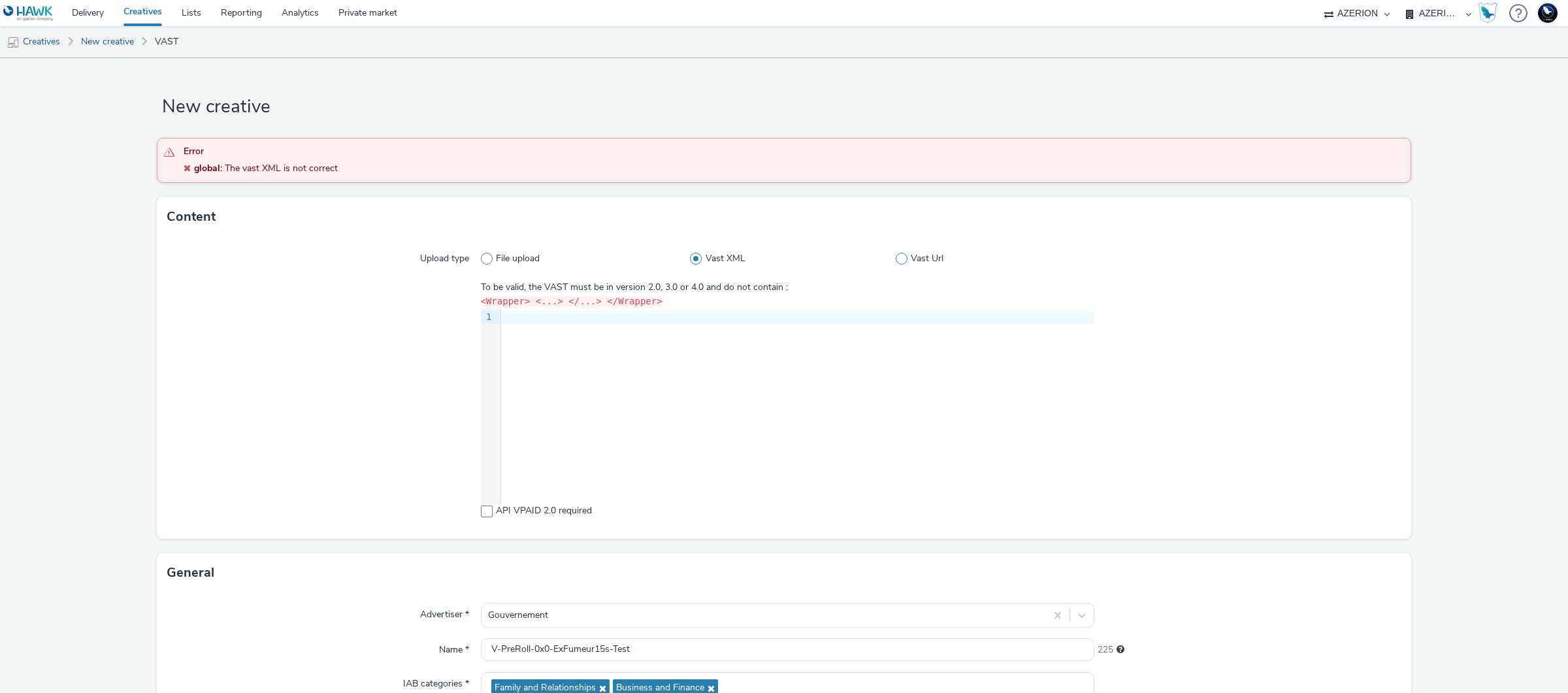
click at [897, 261] on span at bounding box center [902, 259] width 12 height 12
click at [897, 261] on input "Vast Url" at bounding box center [900, 259] width 9 height 9
radio input "false"
radio input "true"
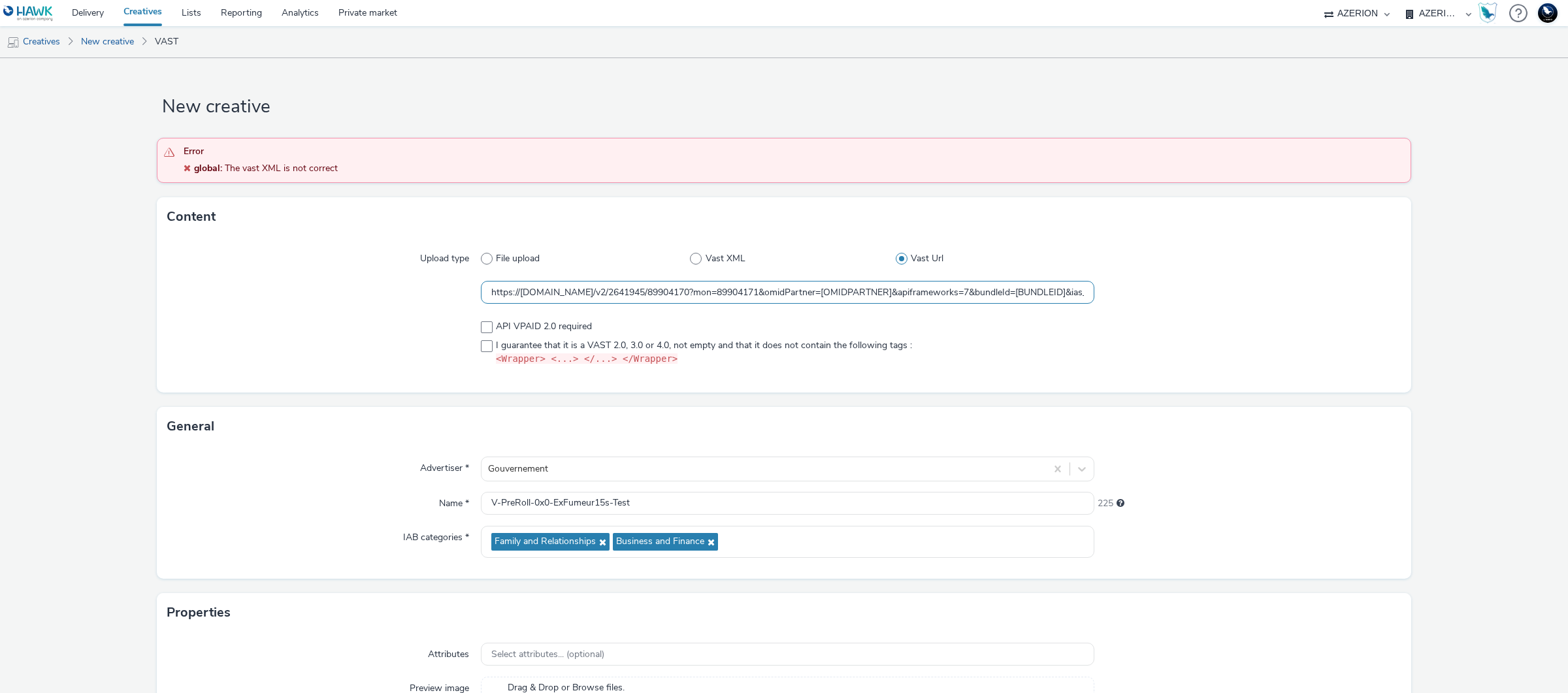
click at [696, 295] on input "https://unified.adsafeprotected.com/v2/2641945/89904170?mon=89904171&omidPartne…" at bounding box center [787, 292] width 614 height 23
drag, startPoint x: 696, startPoint y: 295, endPoint x: 1159, endPoint y: 299, distance: 463.0
click at [1159, 299] on div "https://unified.adsafeprotected.com/v2/2641945/89904170?mon=89904171&omidPartne…" at bounding box center [784, 292] width 1234 height 23
click at [1159, 299] on div at bounding box center [1248, 292] width 307 height 23
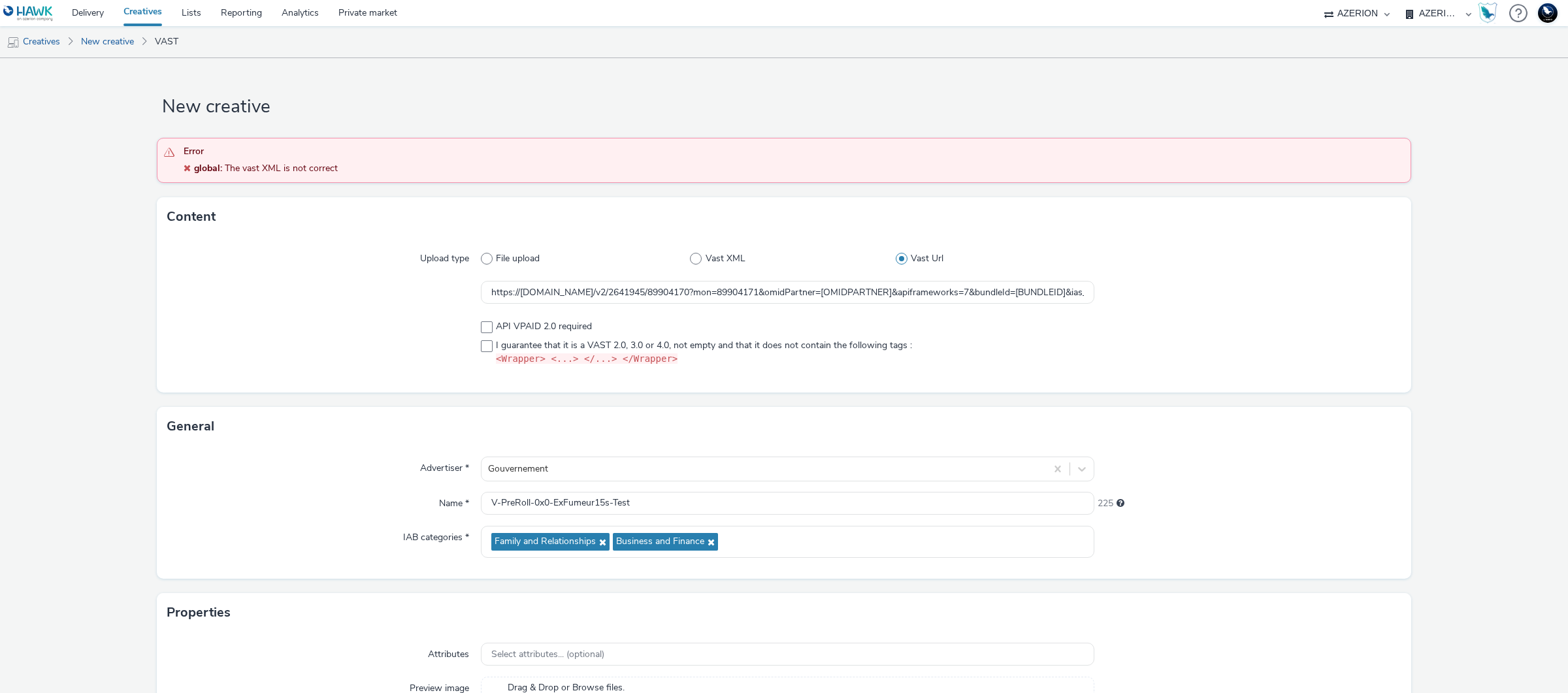
scroll to position [88, 0]
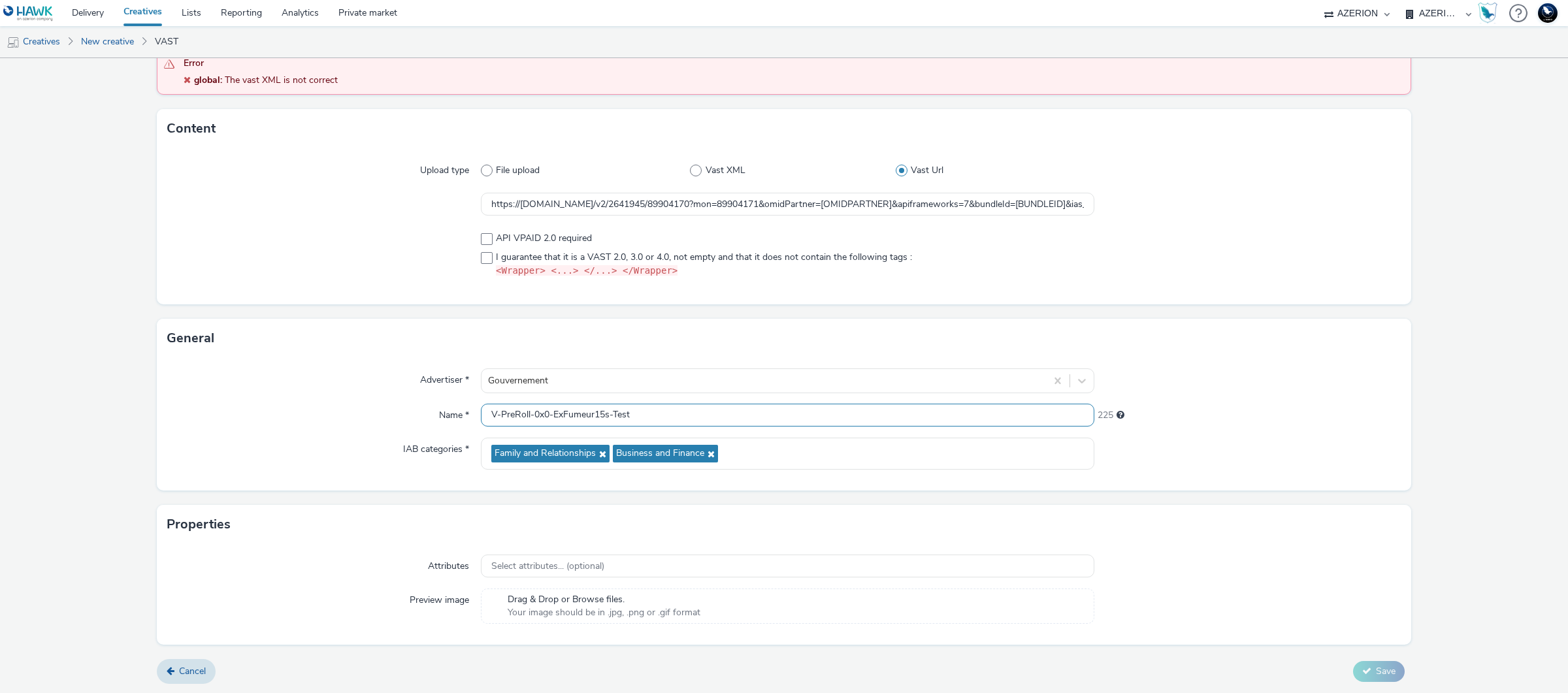
click at [647, 409] on input "V-PreRoll-0x0-ExFumeur15s-Test" at bounding box center [787, 415] width 614 height 23
click at [645, 415] on input "V-PreRoll-0x0-ExFumeur15s-Test" at bounding box center [787, 415] width 614 height 23
type input "V-PreRoll-0x0-ExFumeur15s-Test1"
click at [1376, 604] on div at bounding box center [1248, 606] width 307 height 35
click at [738, 418] on input "V-PreRoll-0x0-ExFumeur15s-Test1" at bounding box center [787, 415] width 614 height 23
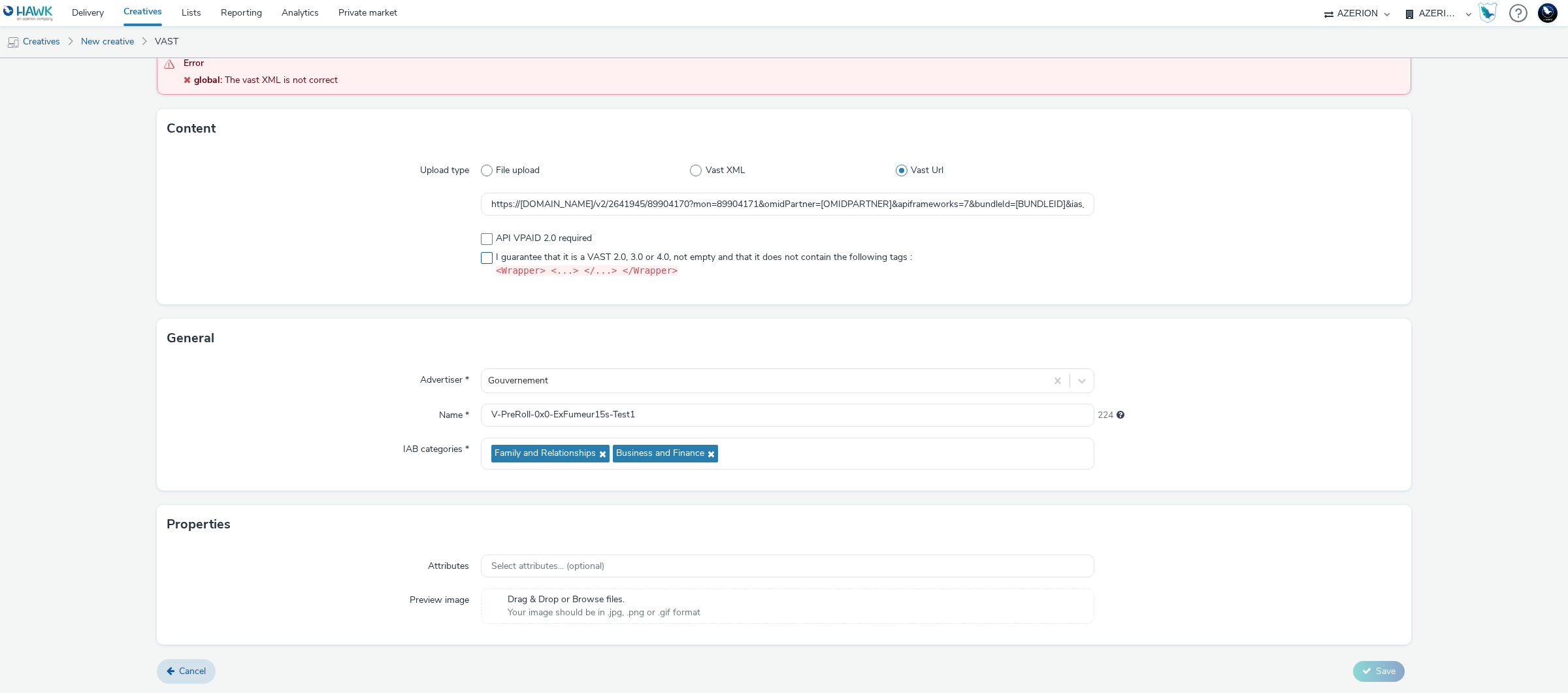
click at [483, 257] on span at bounding box center [487, 258] width 12 height 12
checkbox input "true"
click at [668, 417] on input "V-PreRoll-0x0-ExFumeur15s-Test1" at bounding box center [787, 415] width 614 height 23
type input "V-PreRoll-0x0-ExFumeur15s-Test"
click at [1376, 673] on span "Save" at bounding box center [1386, 671] width 20 height 13
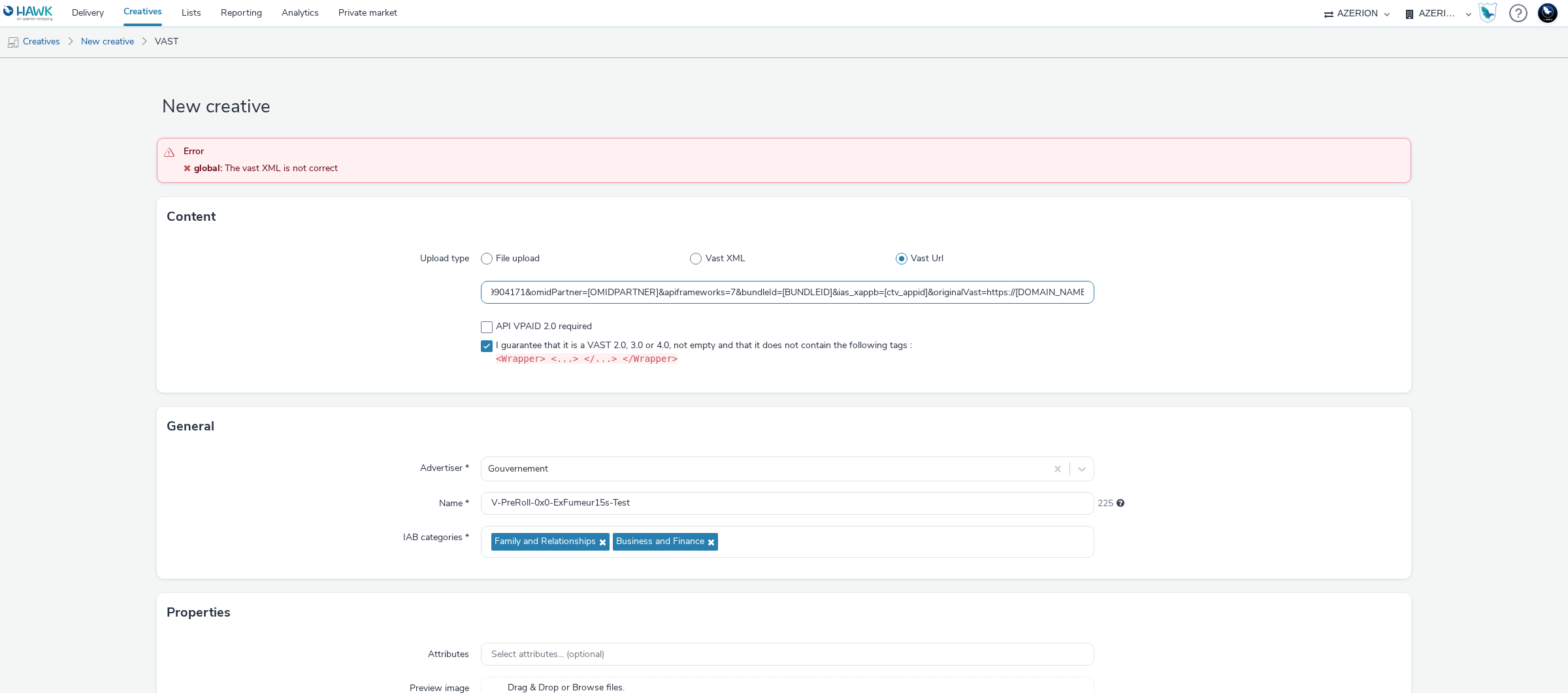
scroll to position [0, 737]
drag, startPoint x: 511, startPoint y: 291, endPoint x: 1171, endPoint y: 288, distance: 660.0
click at [1171, 288] on div "https://[DOMAIN_NAME]/v2/2641945/89904170?mon=89904171&omidPartner=[OMIDPARTNER…" at bounding box center [784, 292] width 1234 height 23
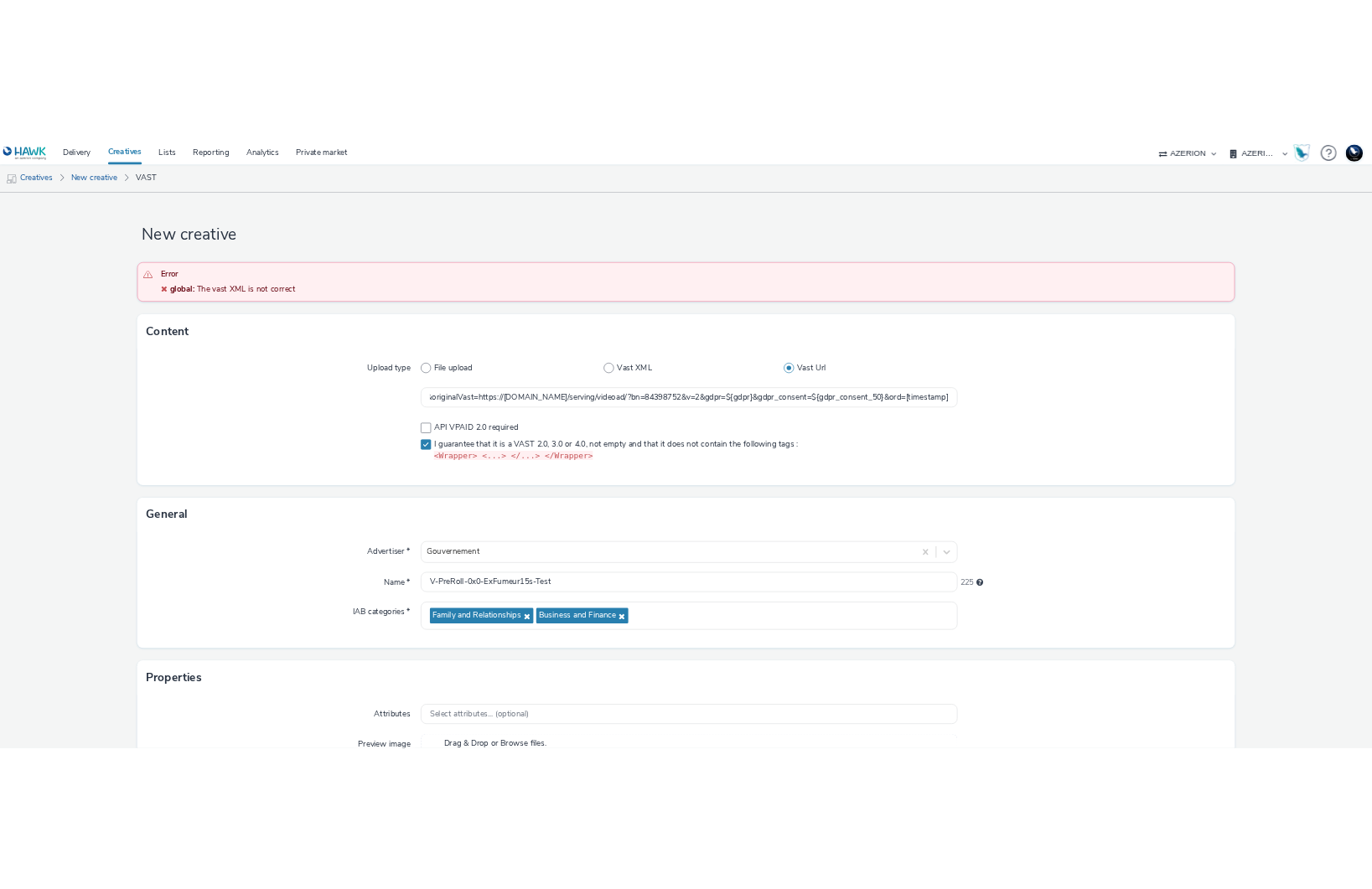
scroll to position [0, 0]
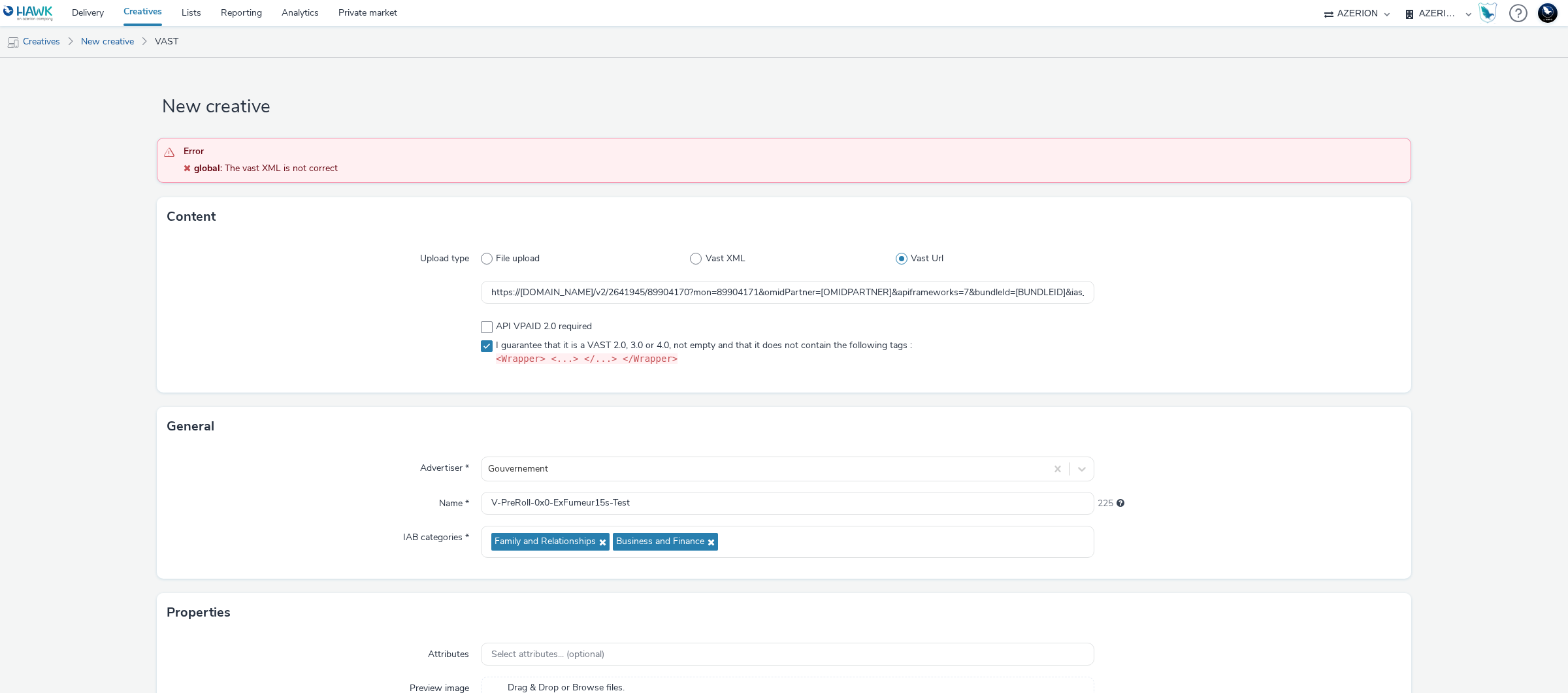
click at [1163, 294] on div at bounding box center [1248, 292] width 307 height 23
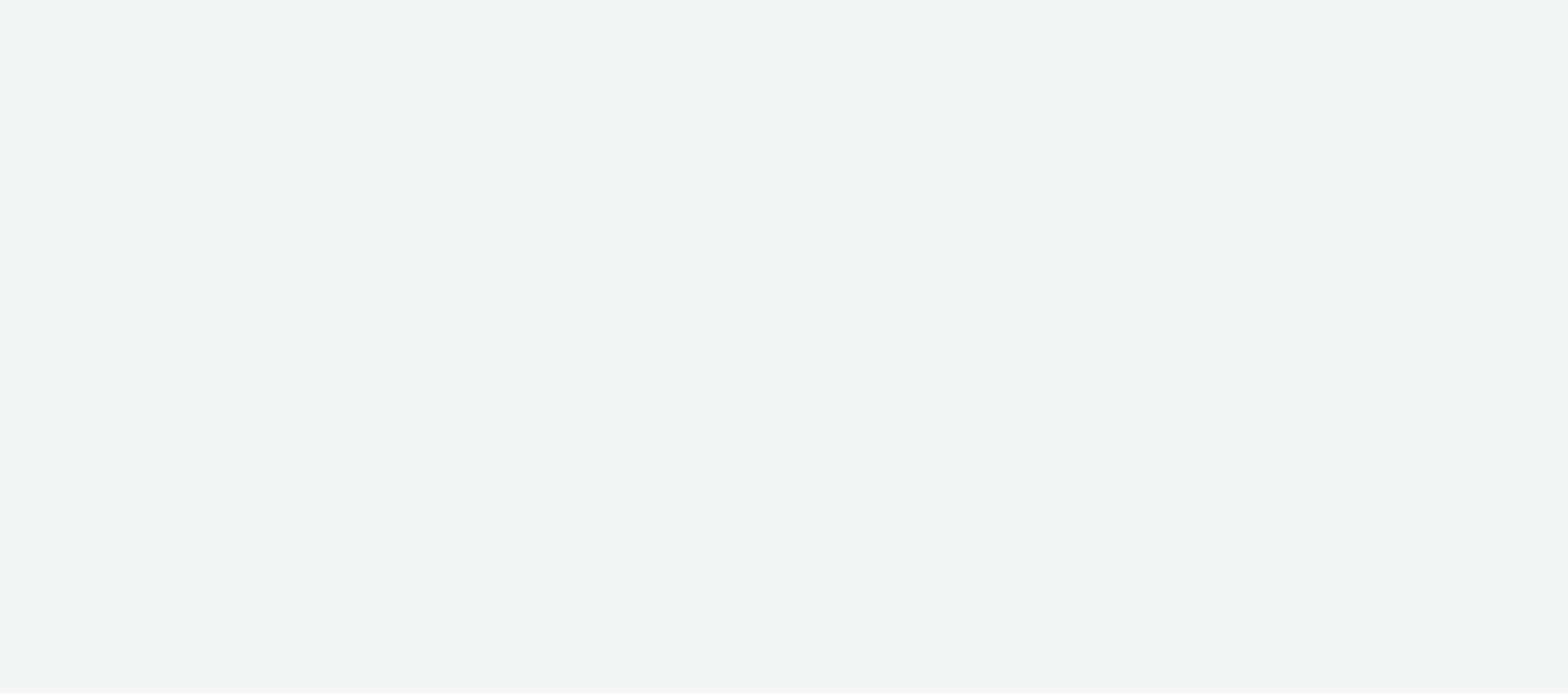
select select "ac009755-aa48-4799-8050-7a339a378eb8"
select select "79162ed7-0017-4339-93b0-3399b708648f"
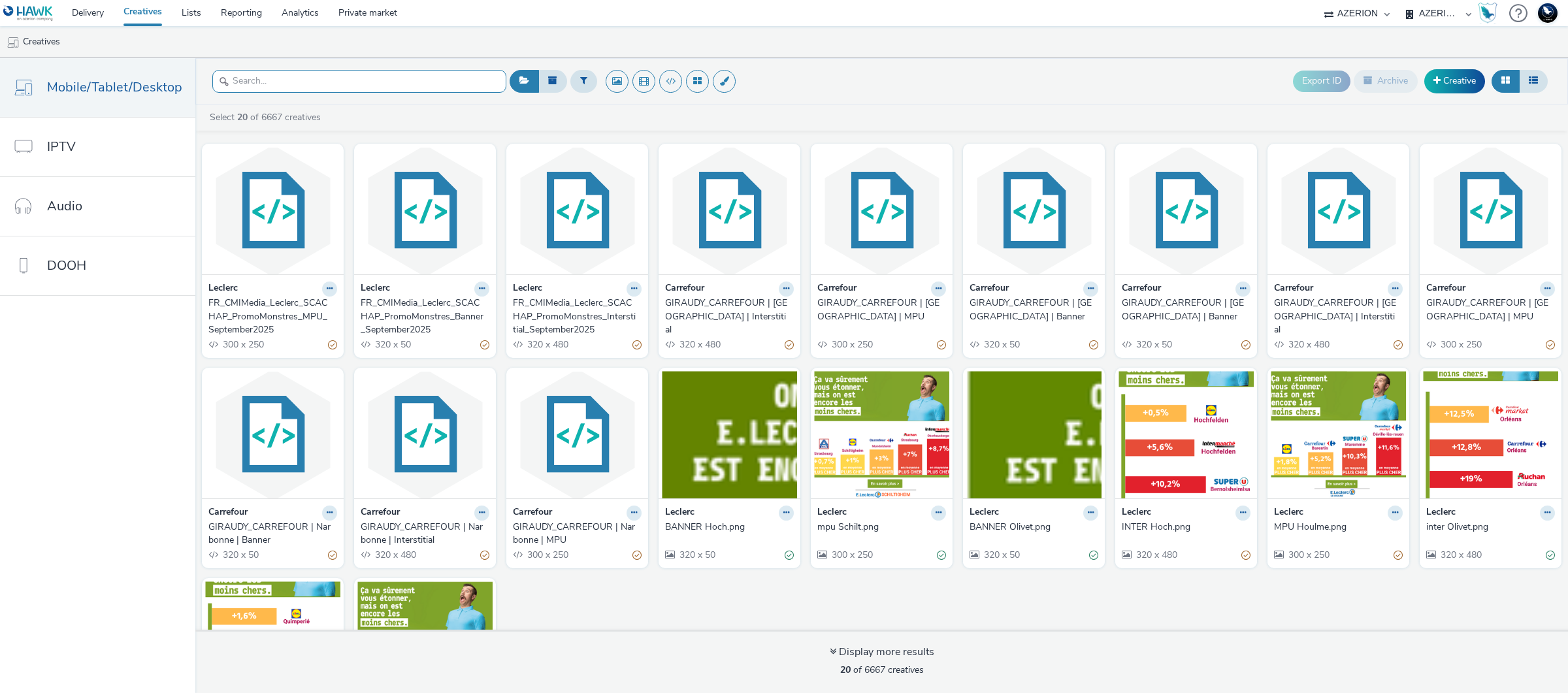
click at [379, 89] on input "text" at bounding box center [359, 81] width 294 height 23
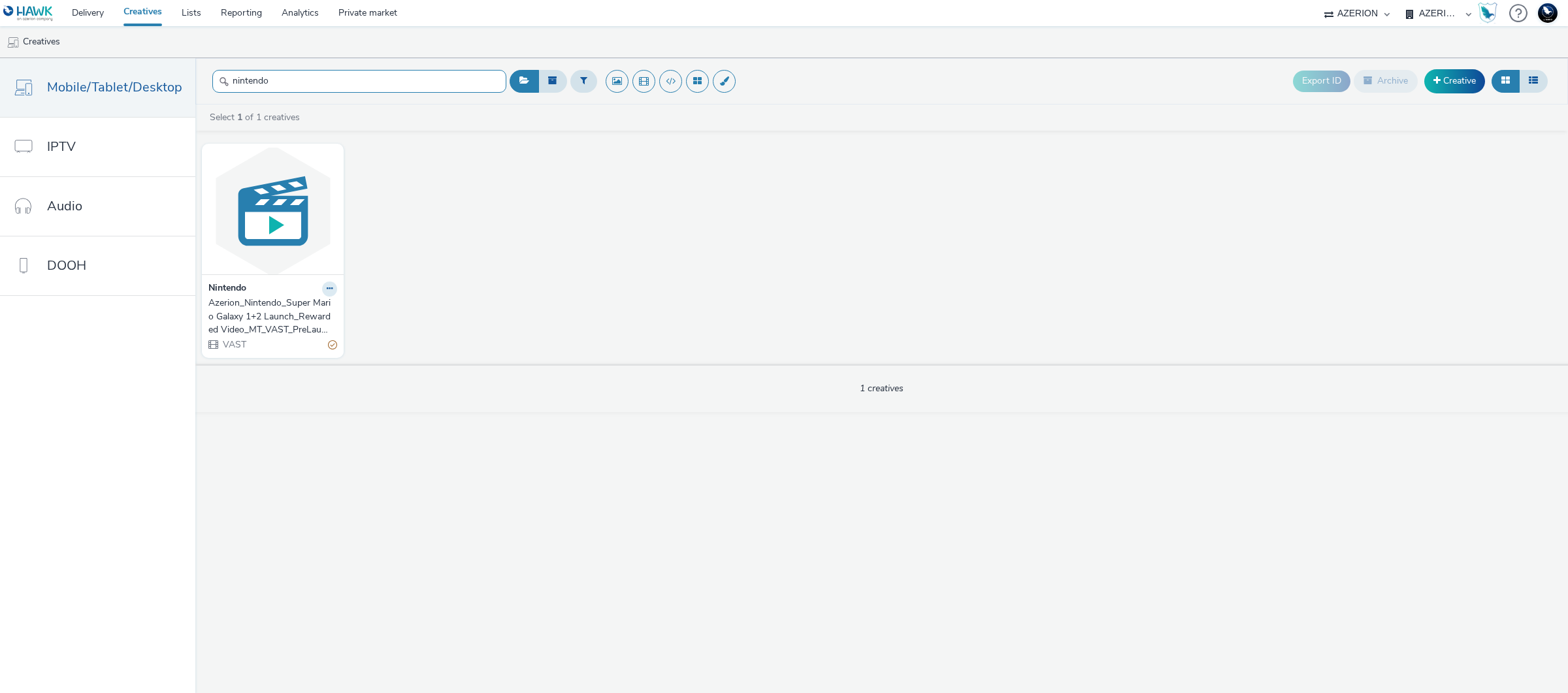
type input "nintendo"
click at [285, 324] on div "Azerion_Nintendo_Super Mario Galaxy 1+2 Launch_Rewarded Video_MT_VAST_PreLaunch…" at bounding box center [270, 316] width 123 height 40
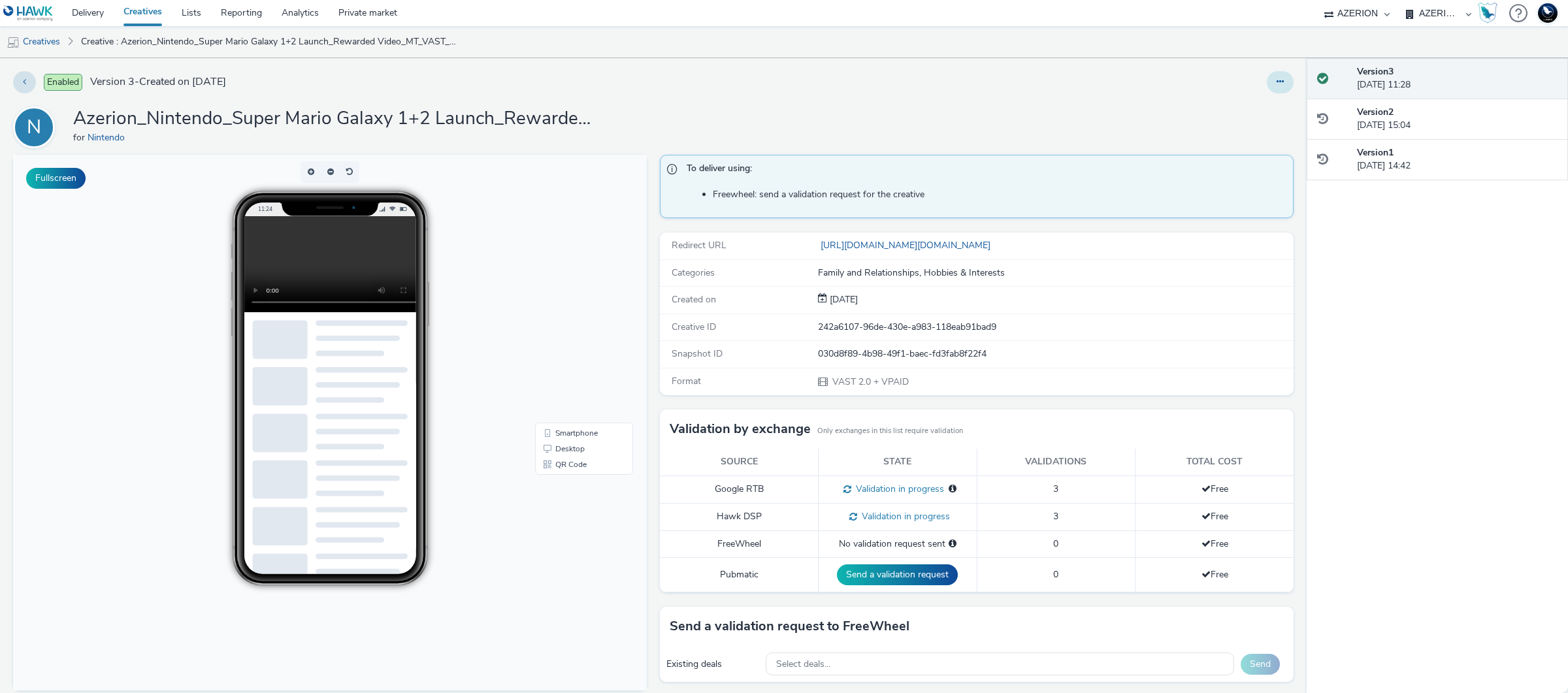
click at [1267, 73] on button at bounding box center [1280, 82] width 27 height 22
click at [1258, 111] on link "Edit" at bounding box center [1245, 108] width 98 height 26
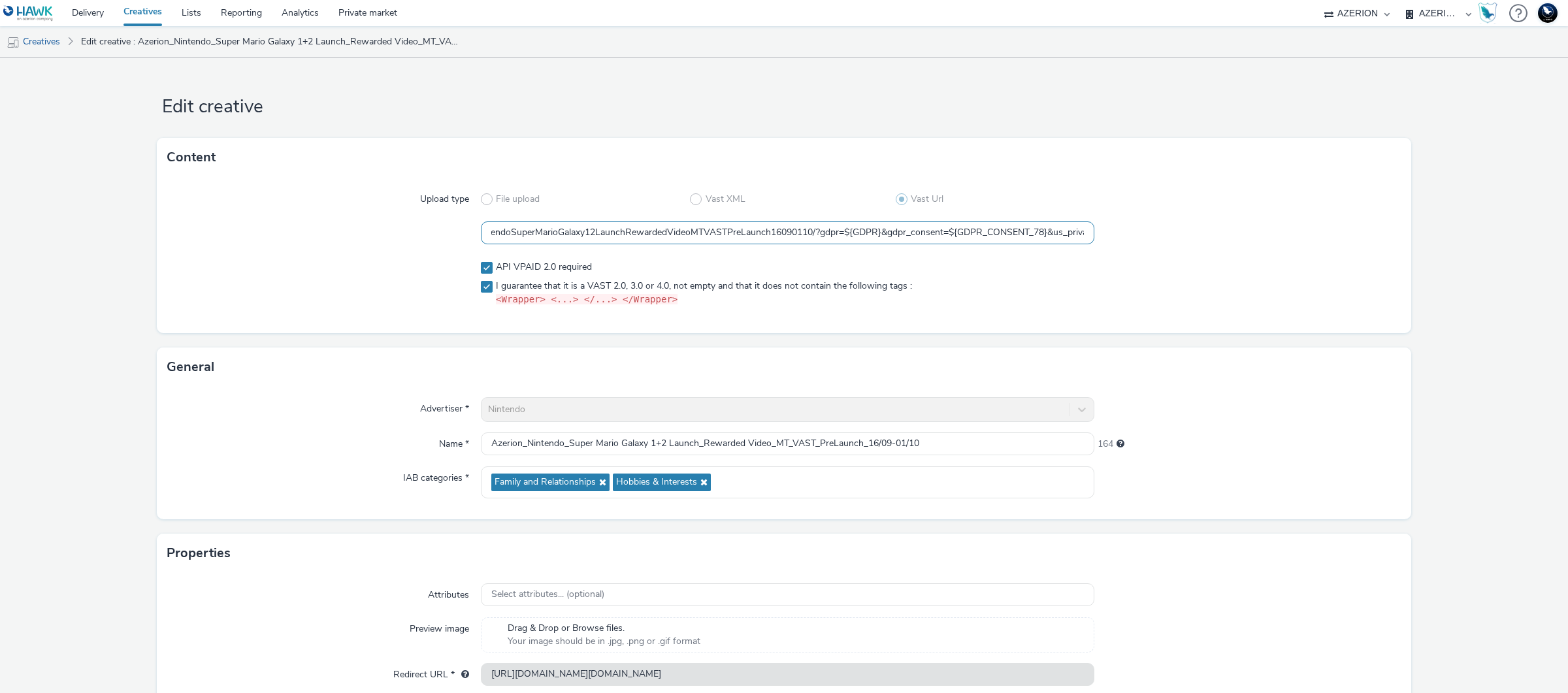
scroll to position [0, 403]
drag, startPoint x: 758, startPoint y: 231, endPoint x: 1065, endPoint y: 236, distance: 307.0
click at [1065, 236] on input "https://servedby.flashtalking.com/imp/1/290233;9932510;208;xml;Azerion;AzerionN…" at bounding box center [787, 233] width 614 height 23
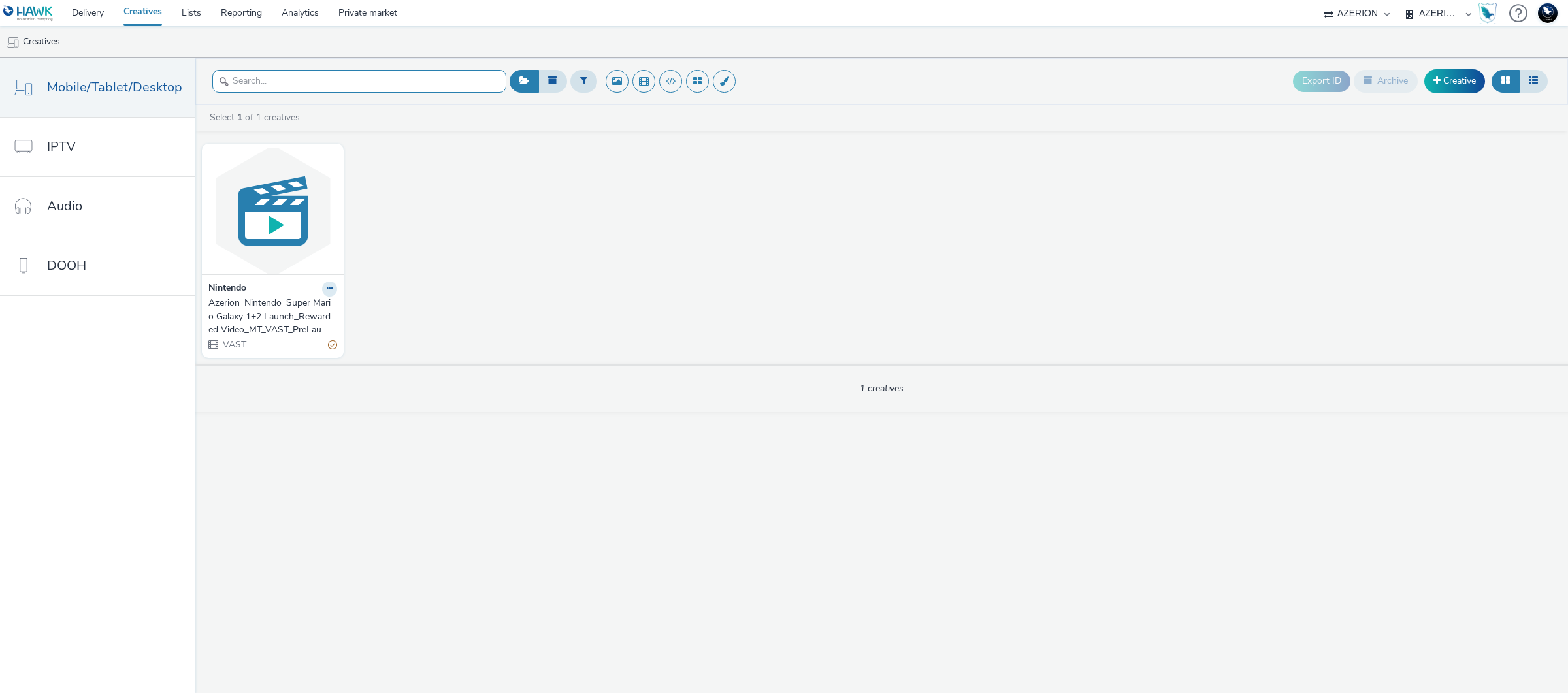
click at [259, 87] on input "text" at bounding box center [359, 81] width 294 height 23
type input "vast"
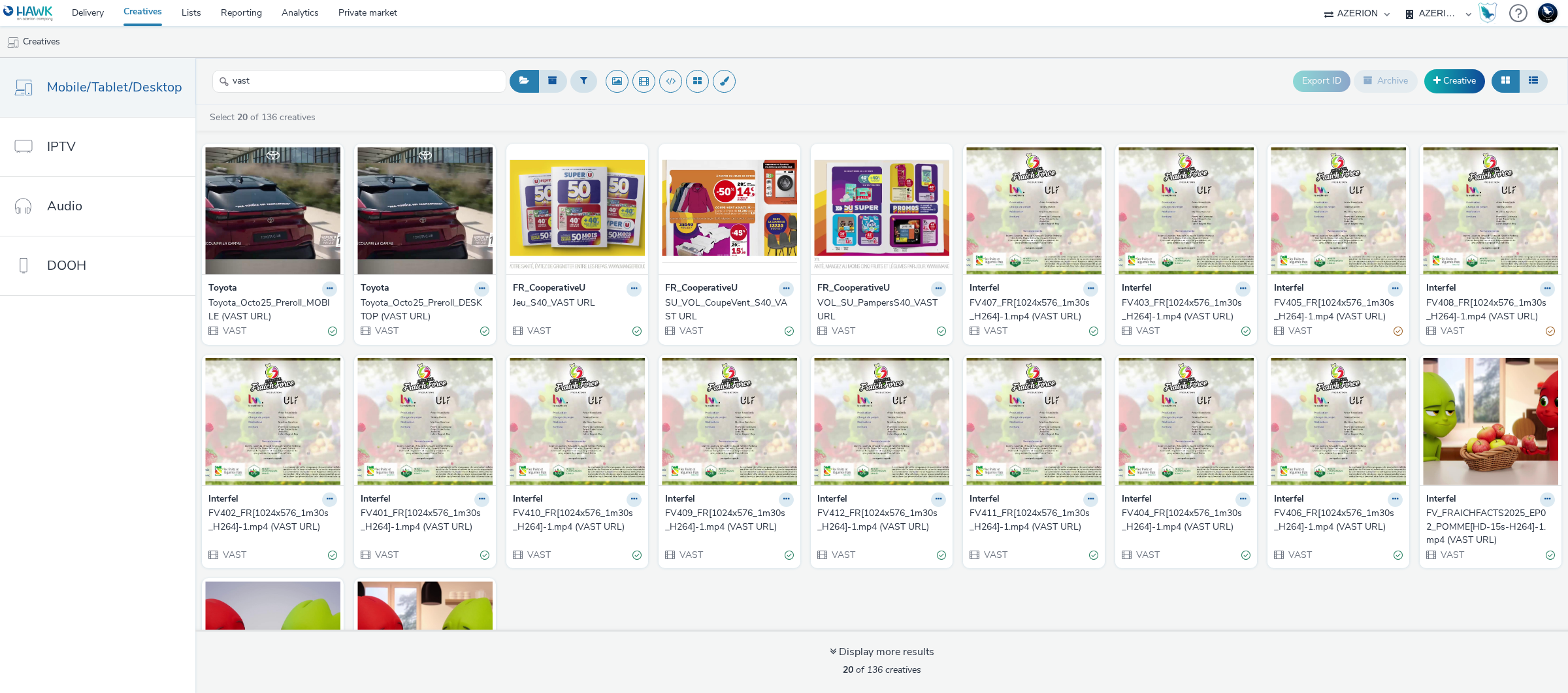
click at [401, 311] on div "Toyota_Octo25_Preroll_DESKTOP (VAST URL)" at bounding box center [423, 310] width 123 height 27
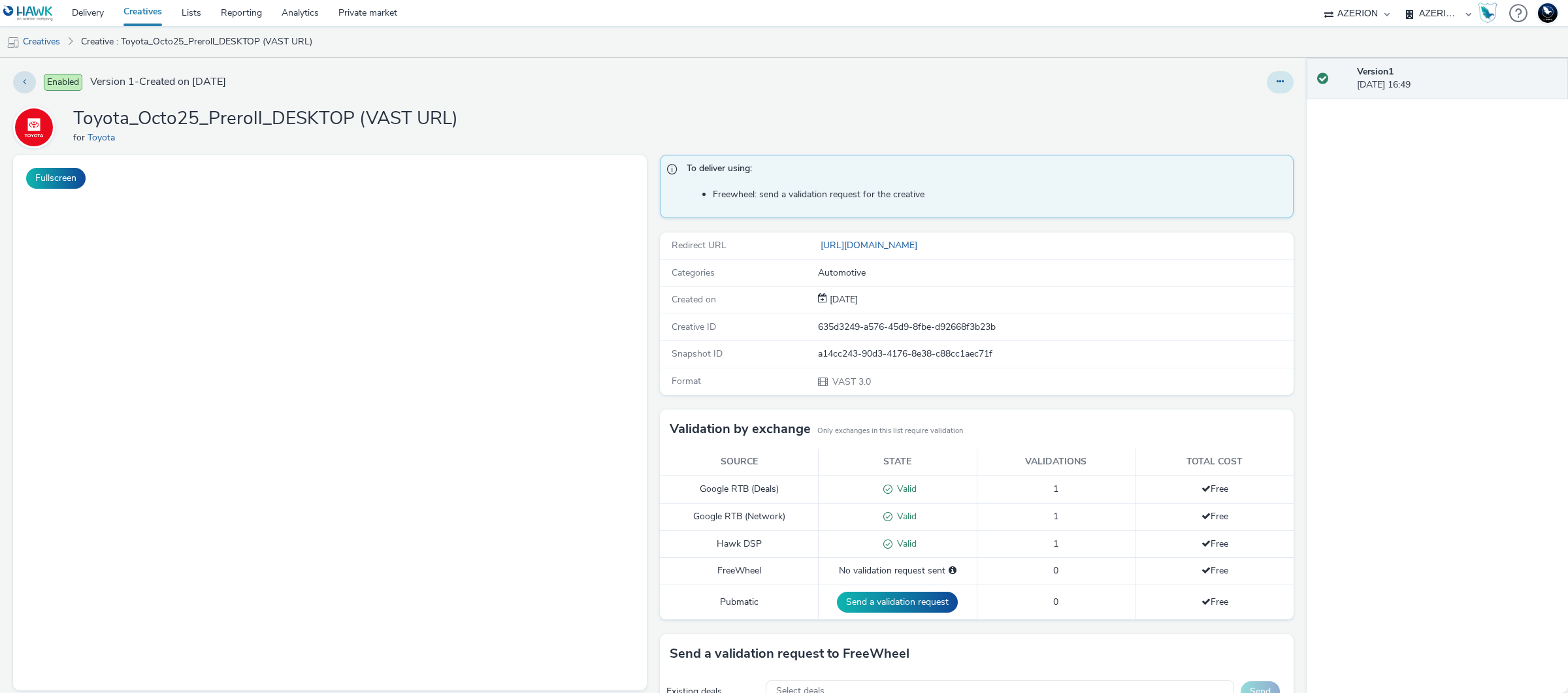
click at [1272, 77] on button at bounding box center [1280, 82] width 27 height 22
click at [1254, 115] on link "Edit" at bounding box center [1245, 108] width 98 height 26
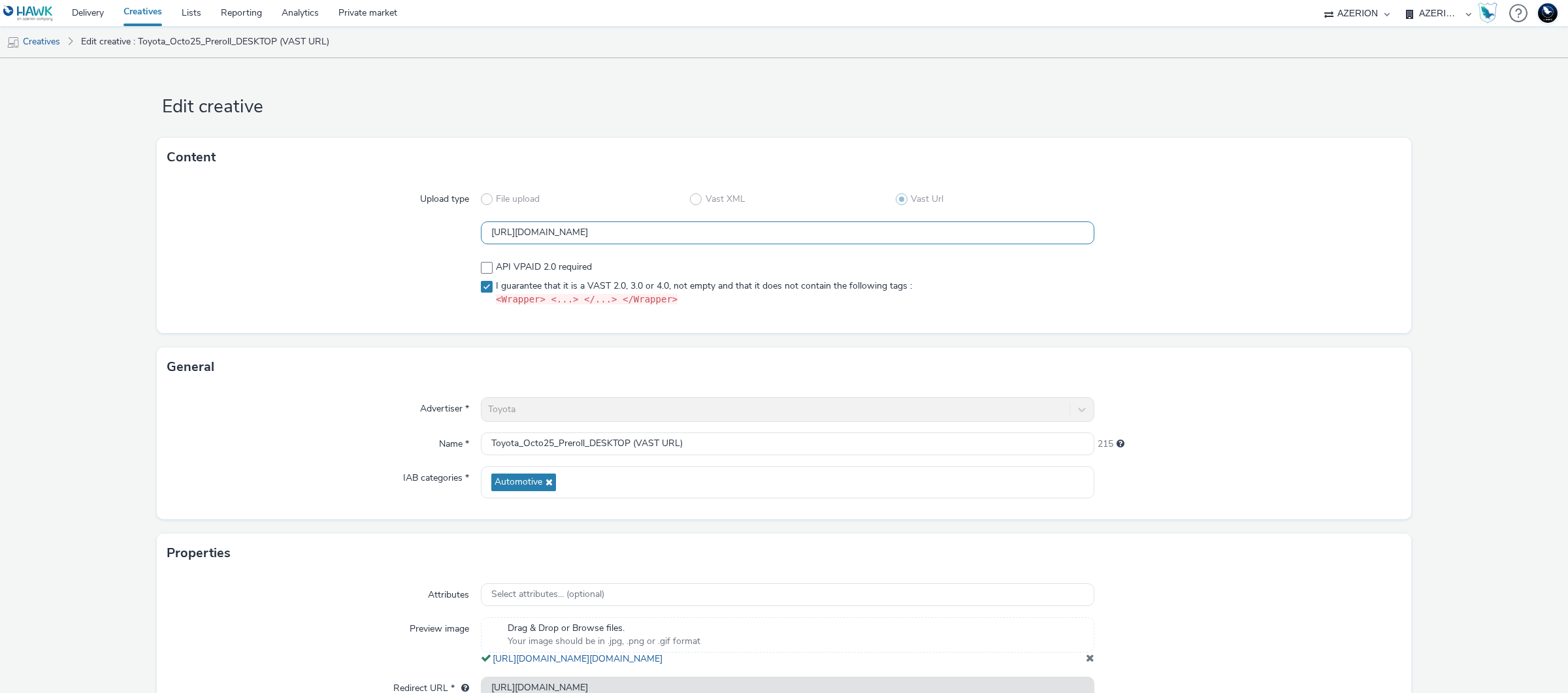
scroll to position [0, 108]
drag, startPoint x: 694, startPoint y: 234, endPoint x: 1149, endPoint y: 241, distance: 455.1
click at [1149, 241] on div "https://tabmo-cdn.s3.eu-west-1.amazonaws.com/creatives/vast/audio/clones/8210ea…" at bounding box center [784, 233] width 1234 height 23
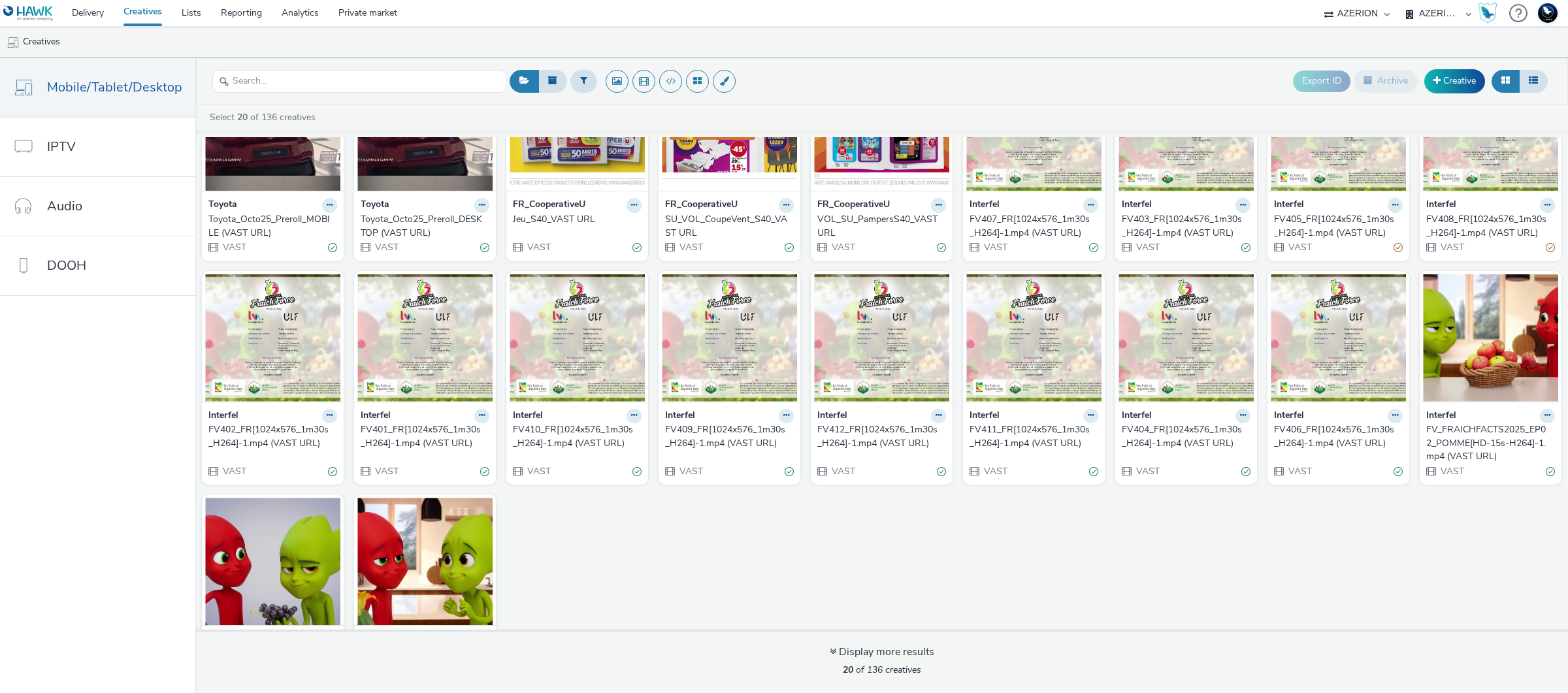
scroll to position [7, 0]
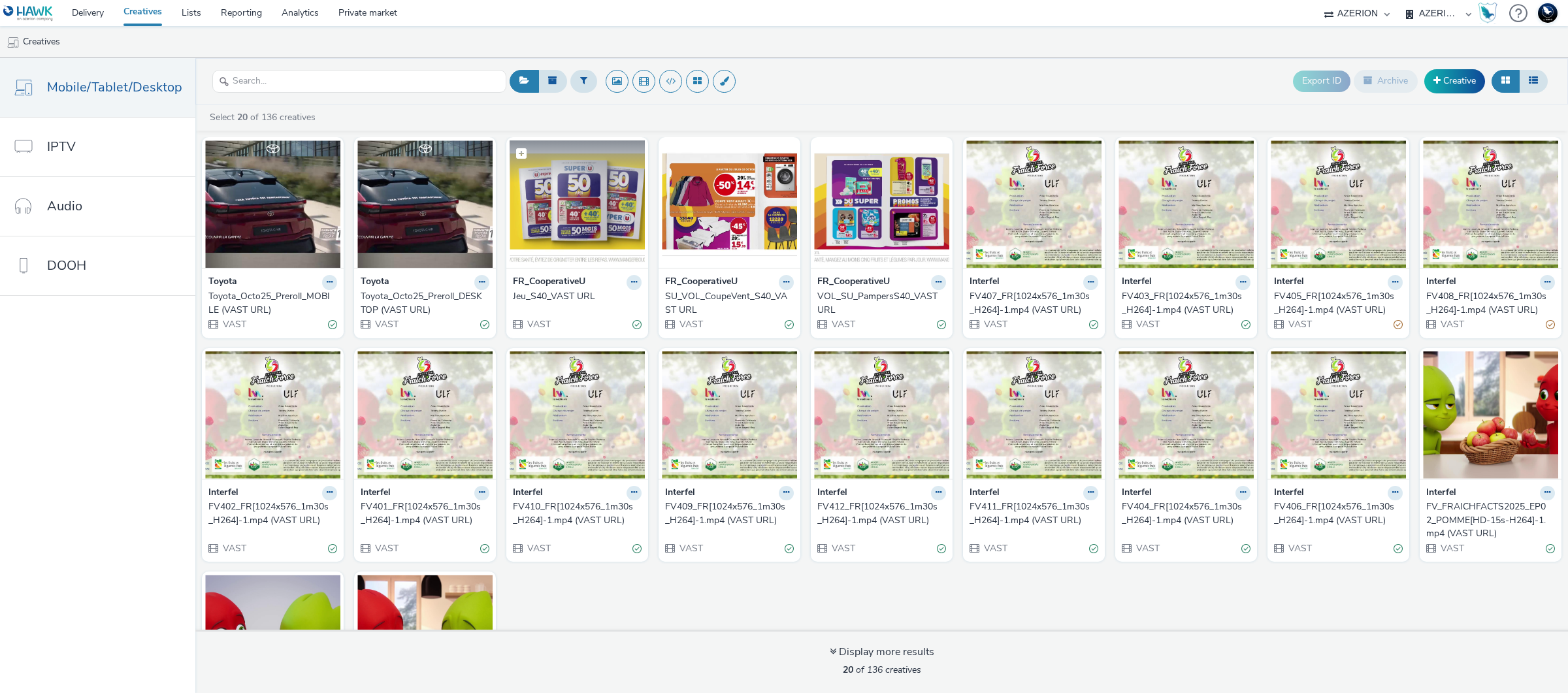
click at [573, 247] on img at bounding box center [577, 204] width 135 height 127
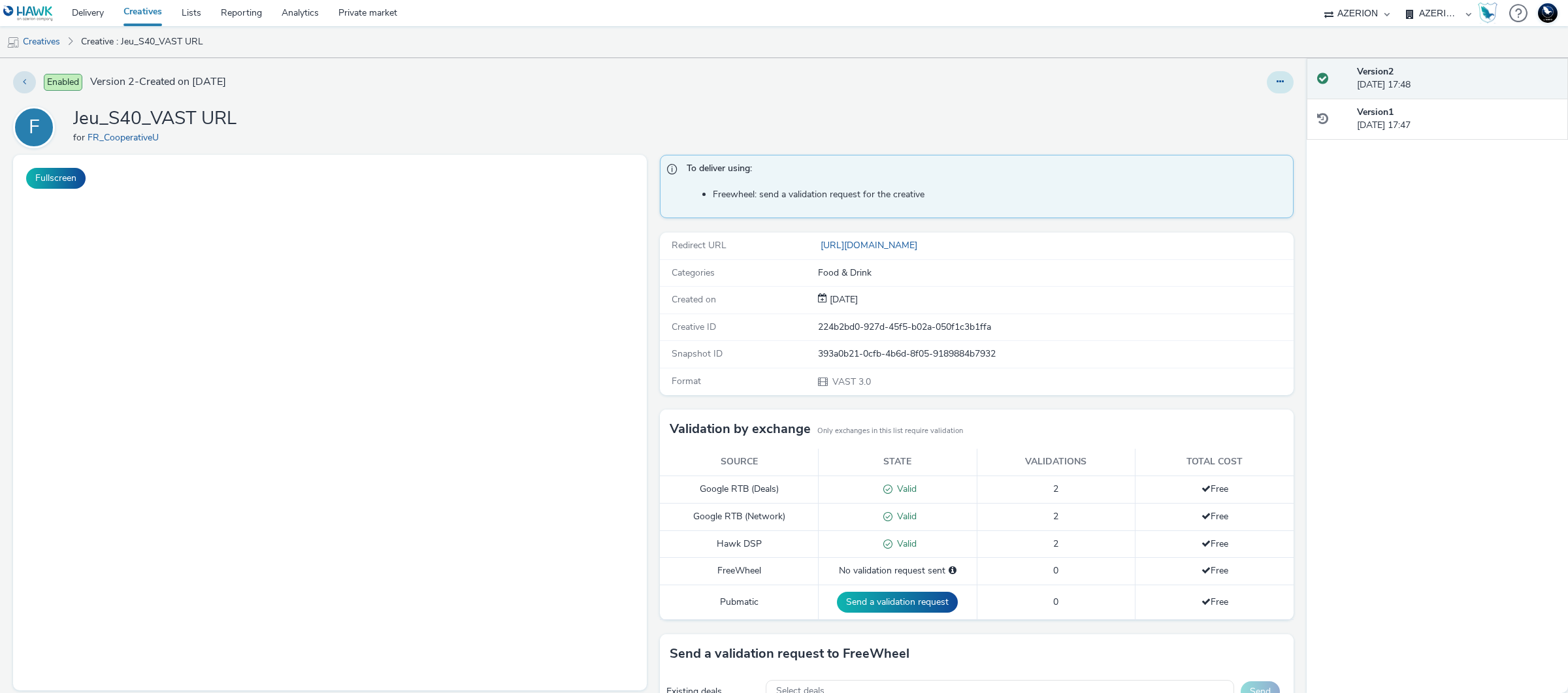
click at [1267, 74] on button at bounding box center [1280, 82] width 27 height 22
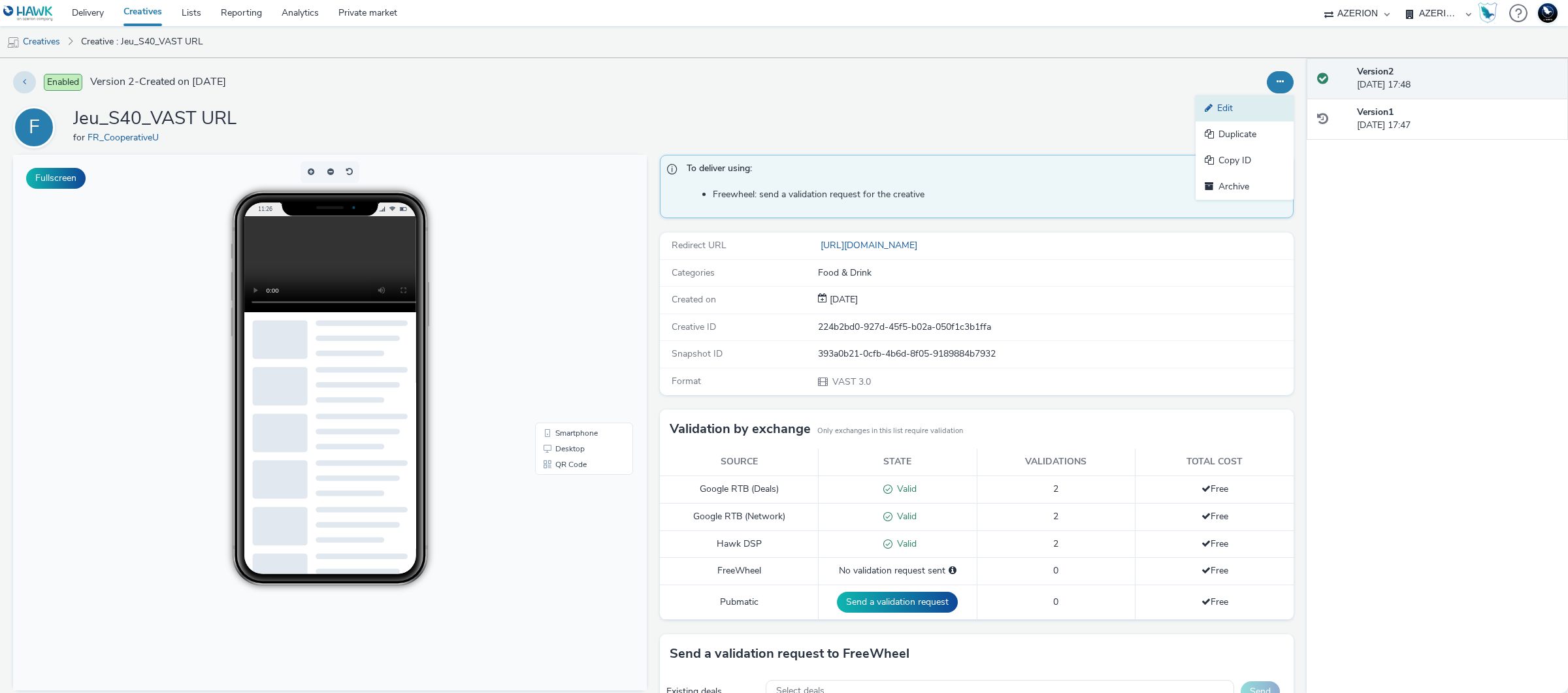
click at [1257, 105] on link "Edit" at bounding box center [1245, 108] width 98 height 26
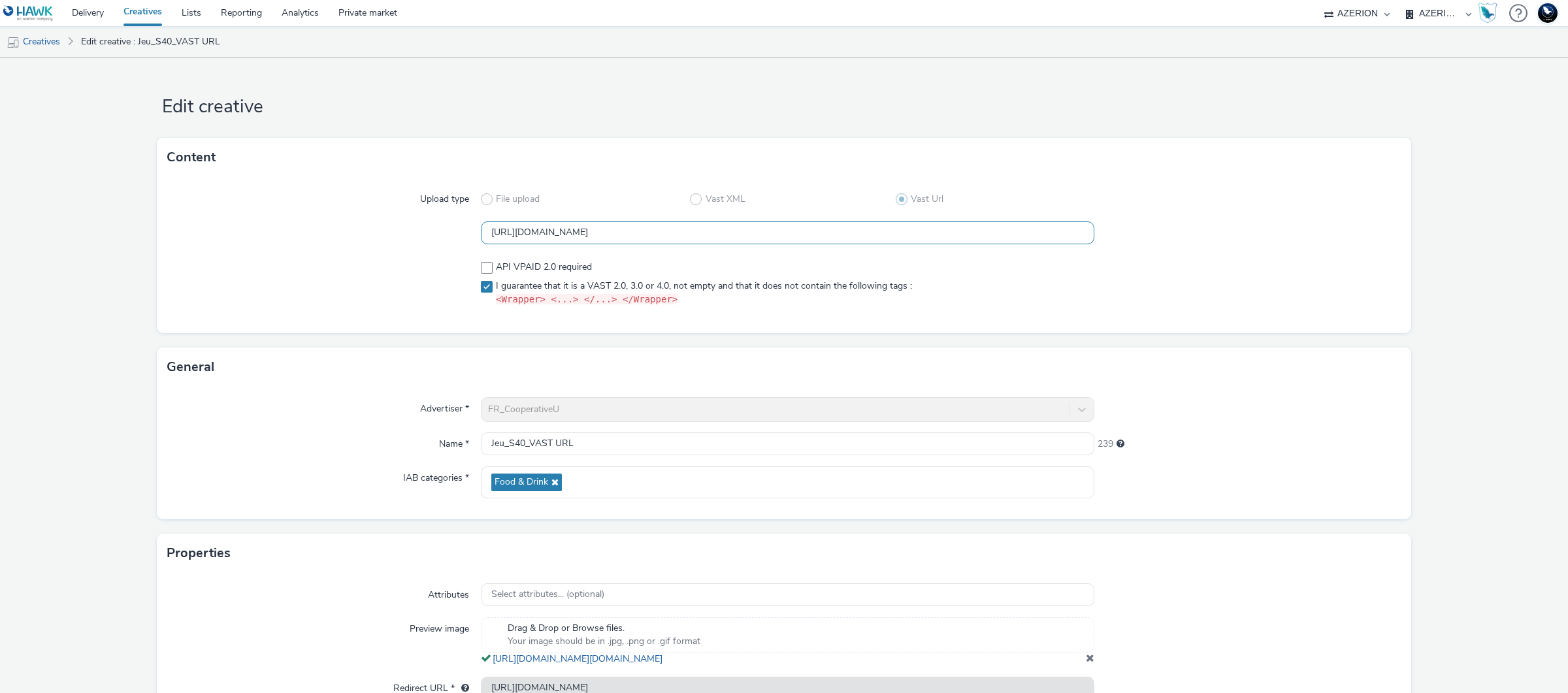
scroll to position [0, 108]
drag, startPoint x: 794, startPoint y: 233, endPoint x: 1151, endPoint y: 232, distance: 357.0
click at [1151, 232] on div "https://tabmo-cdn.s3.eu-west-1.amazonaws.com/creatives/vast/audio/clones/20f9e1…" at bounding box center [784, 233] width 1234 height 23
click at [1419, 259] on form "Edit creative Content Upload type File upload Vast XML Vast Url https://tabmo-c…" at bounding box center [784, 414] width 1568 height 712
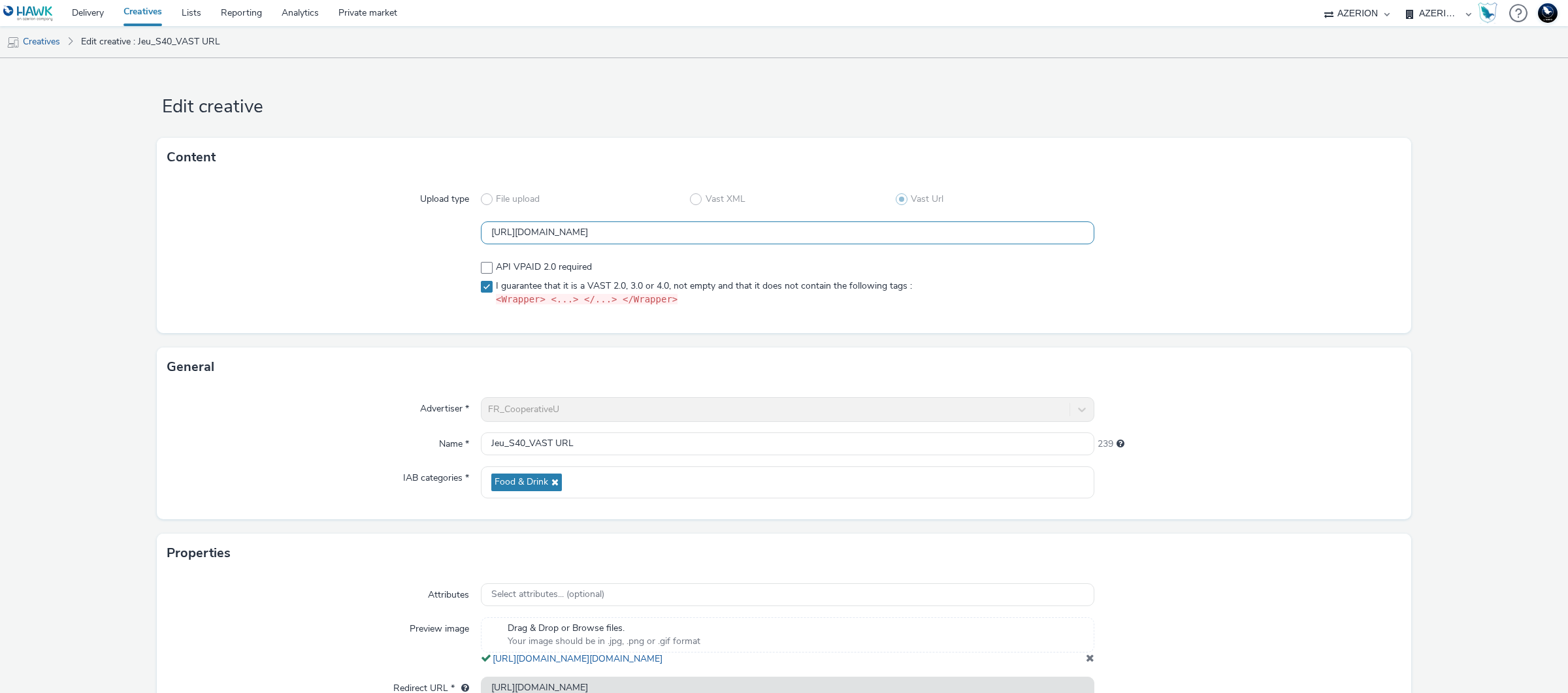
drag, startPoint x: 765, startPoint y: 239, endPoint x: 1220, endPoint y: 249, distance: 455.1
click at [1220, 249] on div "Upload type File upload Vast XML Vast Url https://tabmo-cdn.s3.eu-west-1.amazon…" at bounding box center [783, 255] width 1254 height 156
drag, startPoint x: 582, startPoint y: 232, endPoint x: 1185, endPoint y: 229, distance: 603.0
click at [1185, 229] on div "https://tabmo-cdn.s3.eu-west-1.amazonaws.com/creatives/vast/audio/clones/20f9e1…" at bounding box center [784, 233] width 1234 height 23
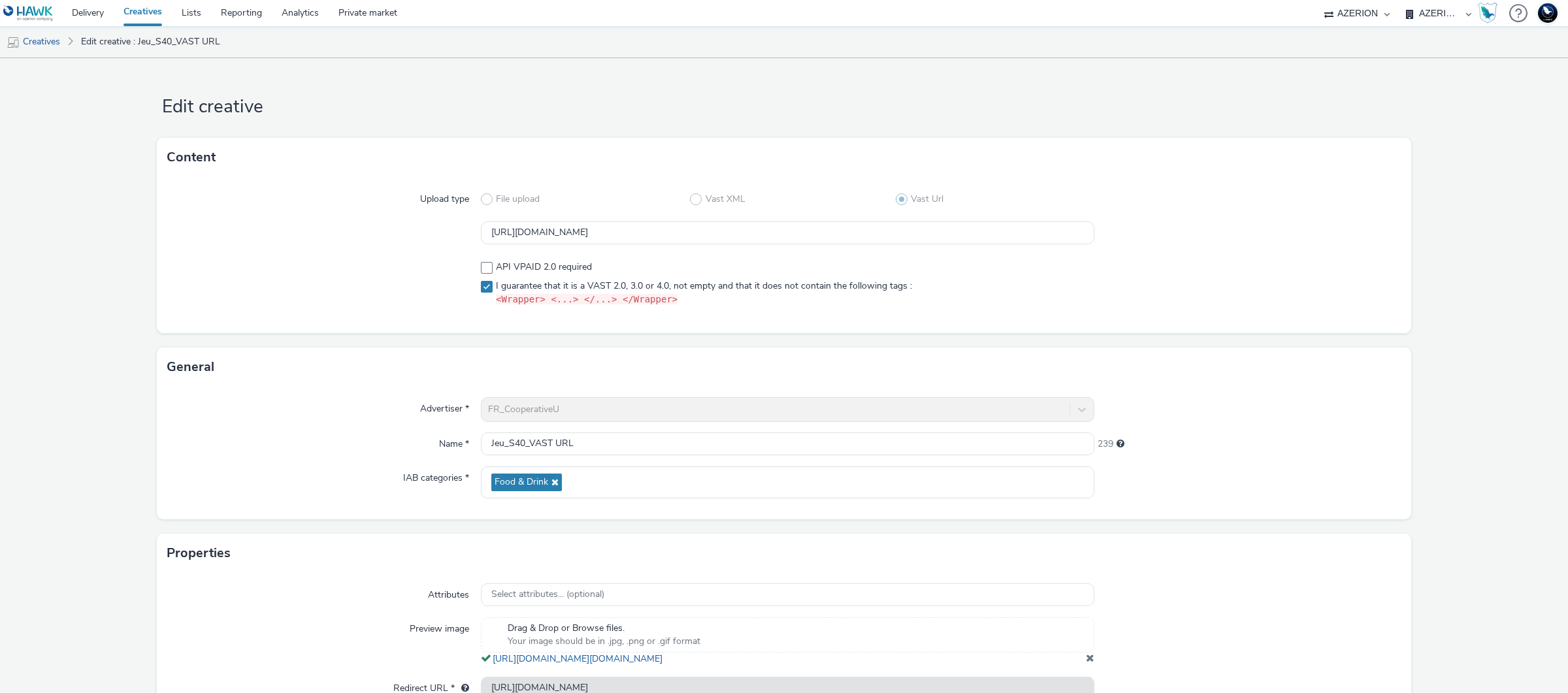
click at [1196, 231] on div at bounding box center [1248, 233] width 307 height 23
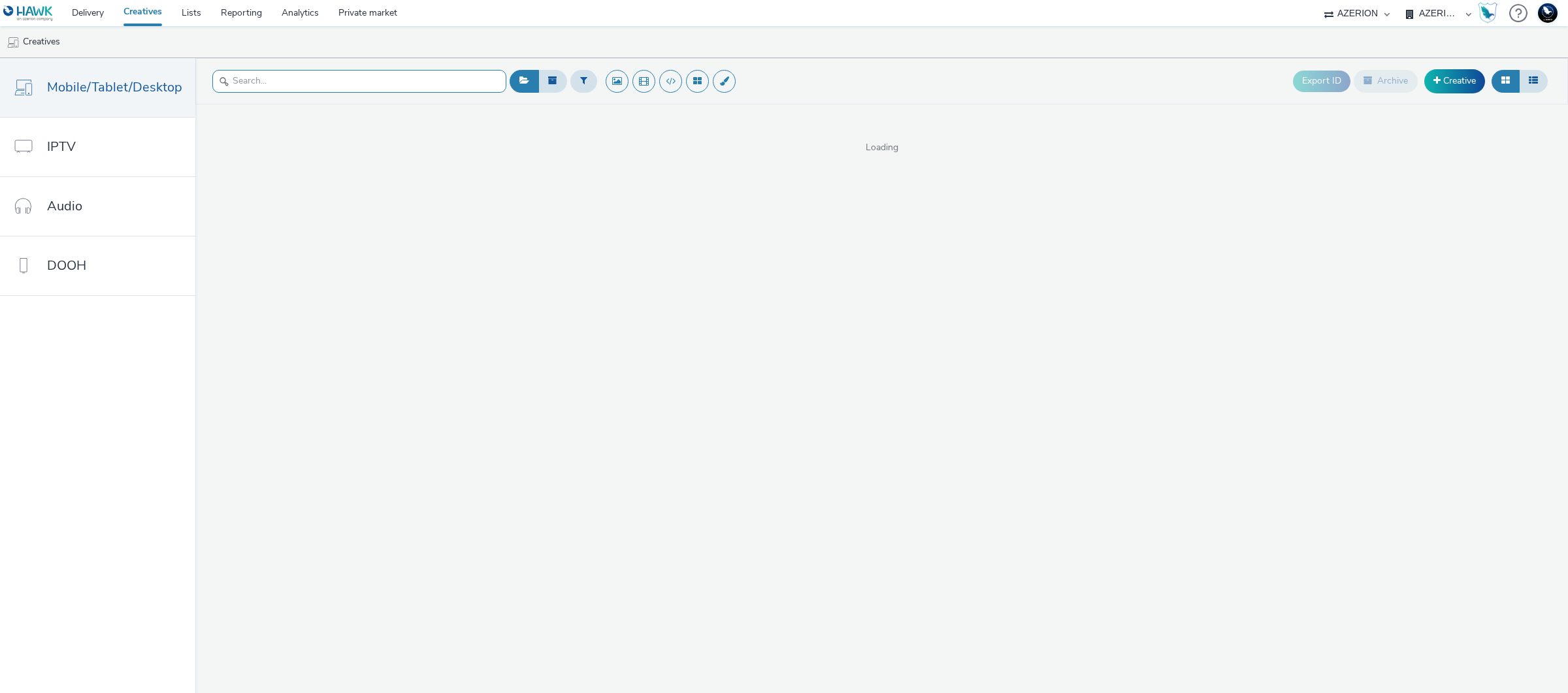
click at [296, 84] on input "text" at bounding box center [359, 81] width 294 height 23
type input "s"
click at [279, 87] on input "adsafe" at bounding box center [359, 81] width 294 height 23
click at [278, 86] on input "adsafe" at bounding box center [359, 81] width 294 height 23
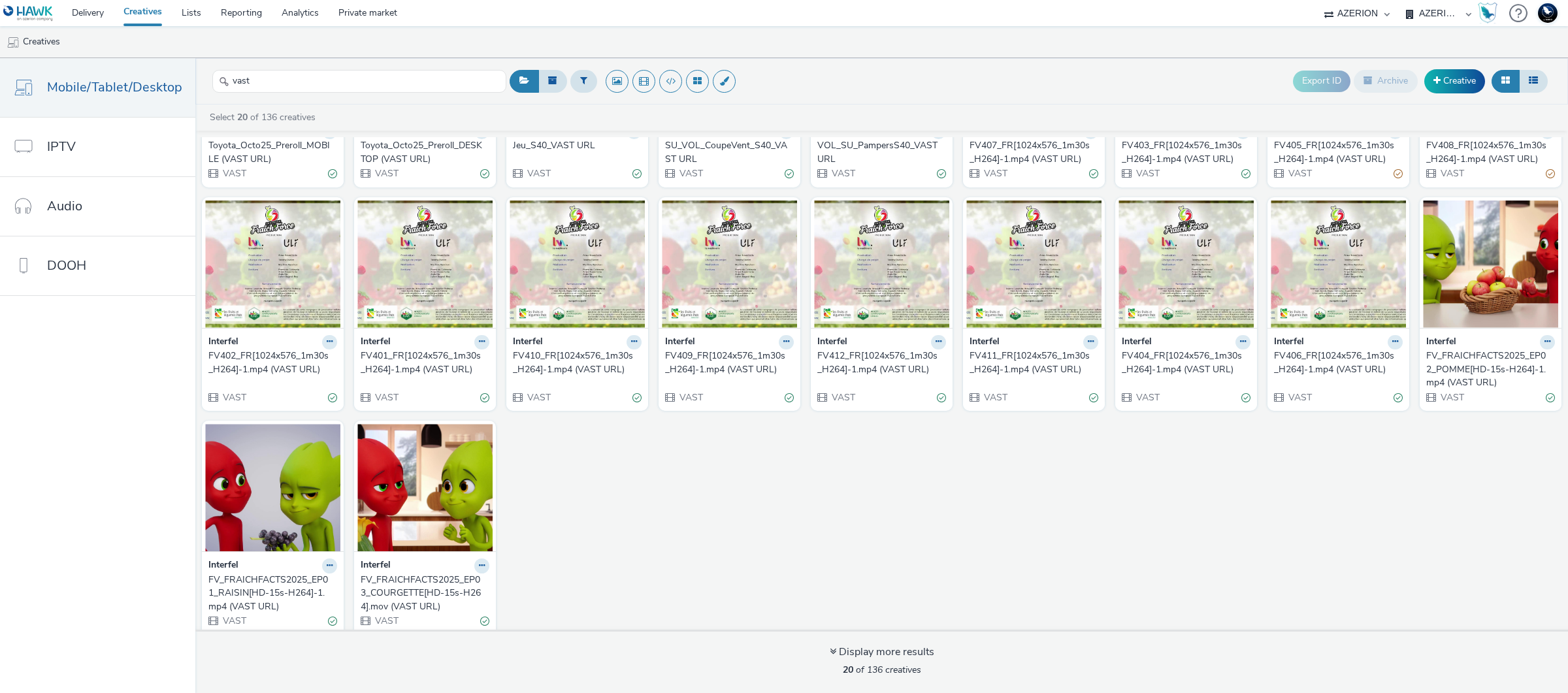
scroll to position [168, 0]
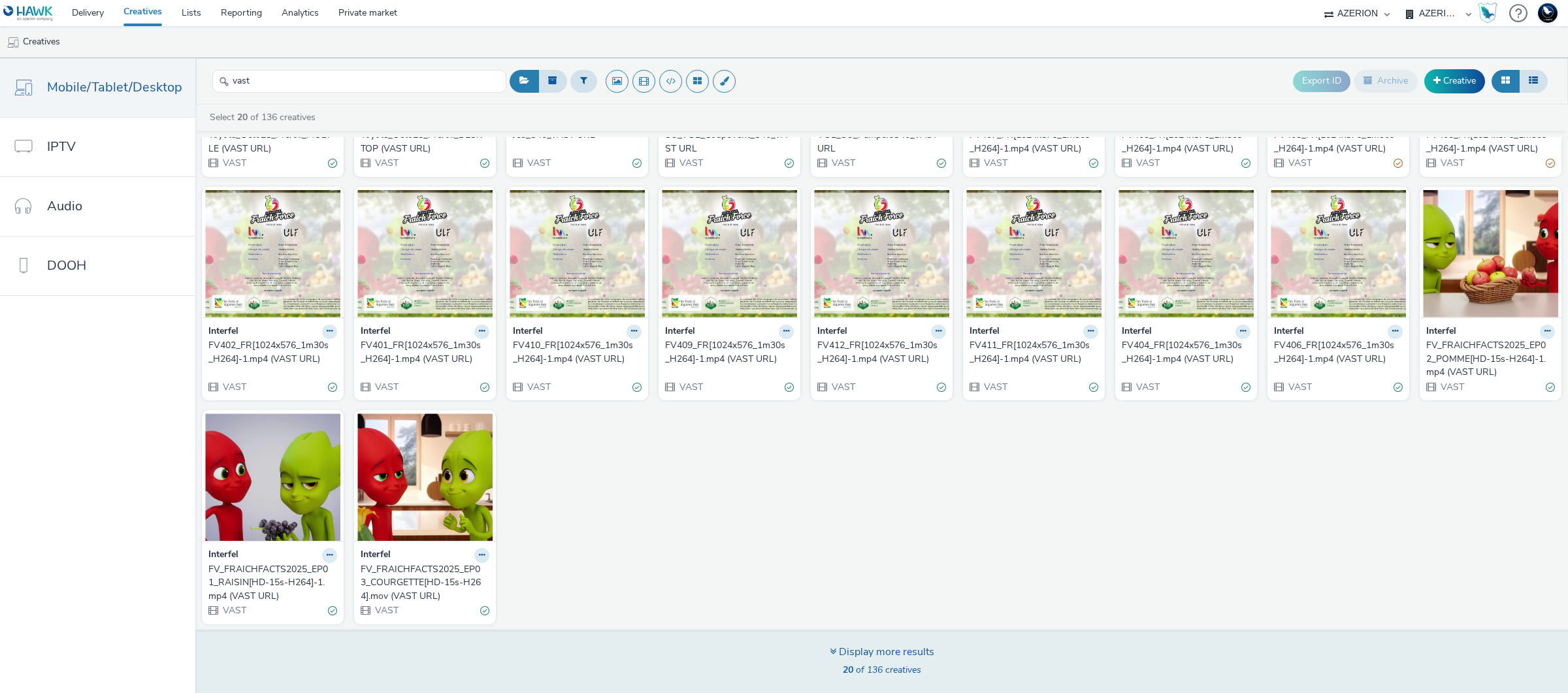
click at [876, 645] on div "Display more results" at bounding box center [882, 652] width 105 height 15
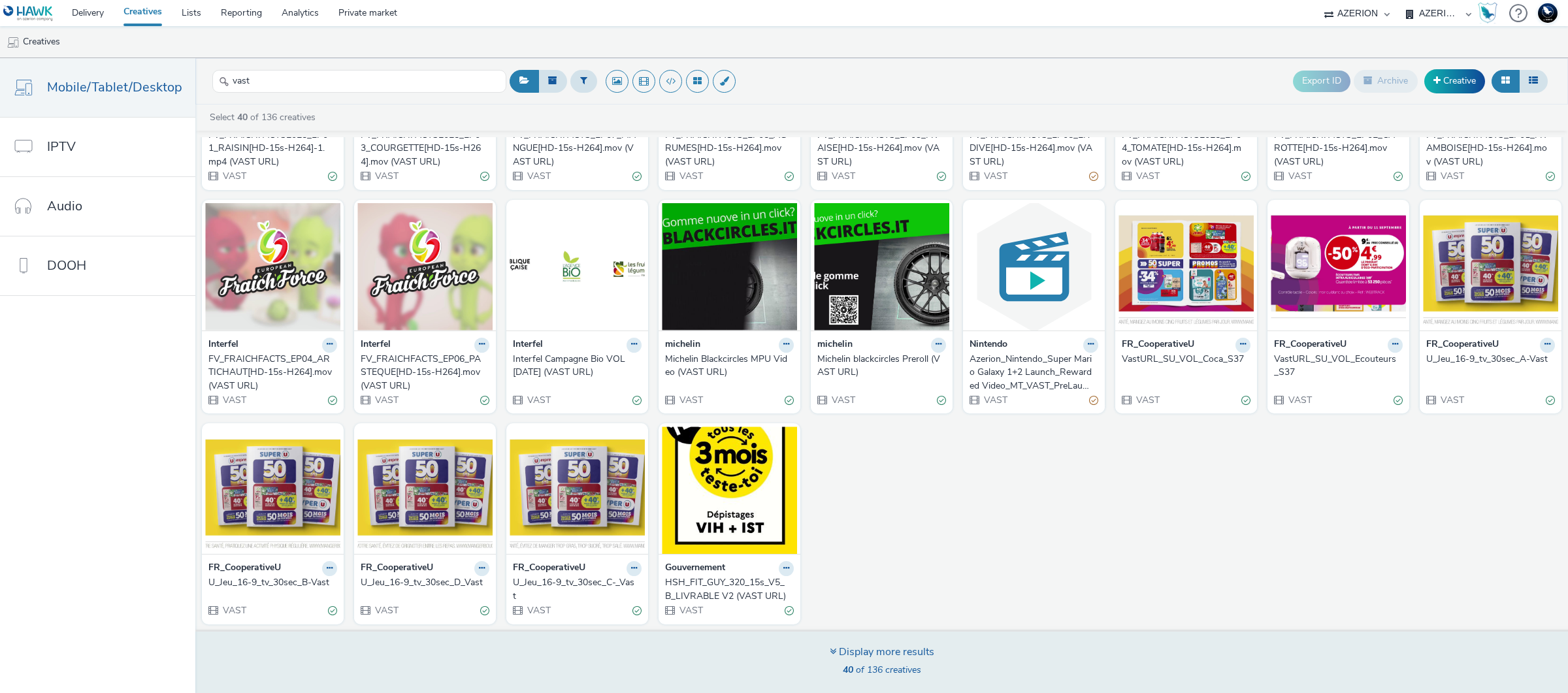
scroll to position [605, 0]
click at [855, 656] on div "Display more results" at bounding box center [882, 652] width 105 height 15
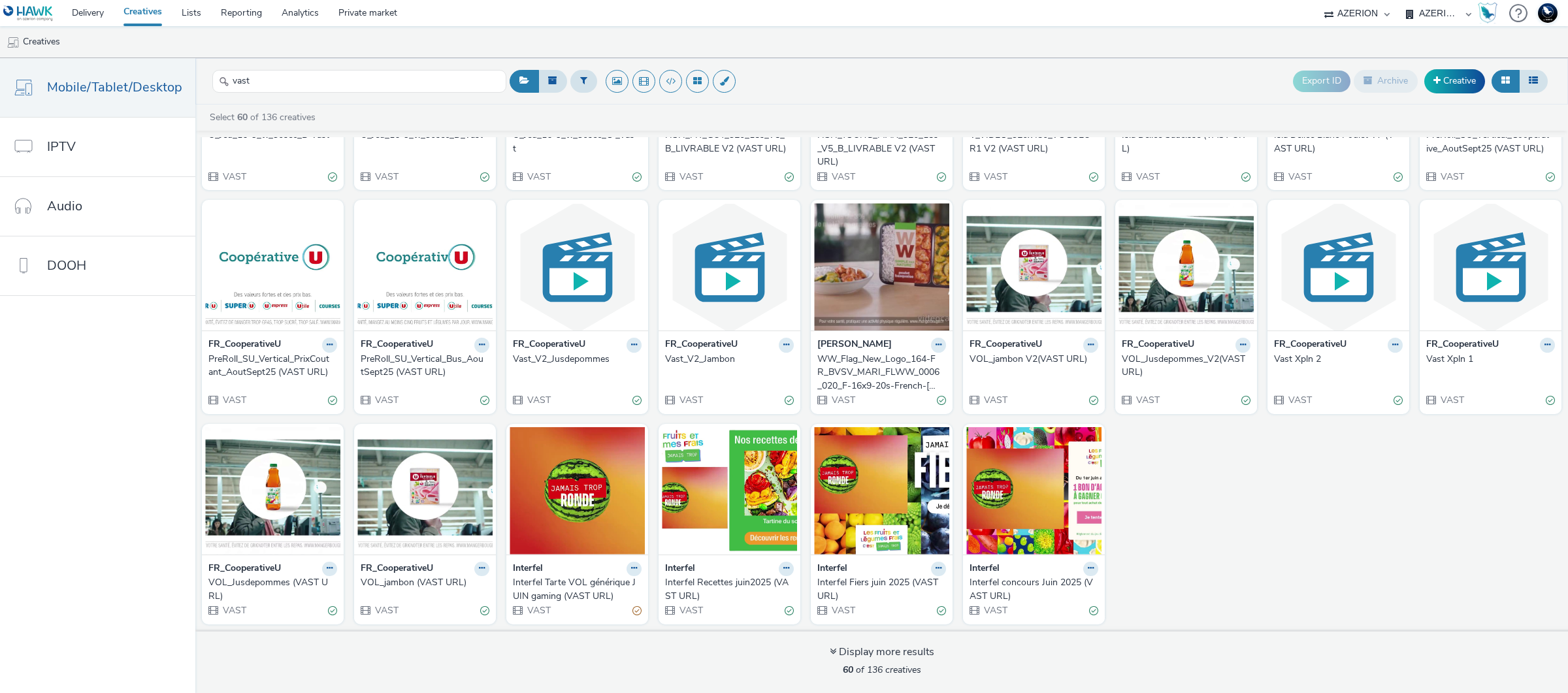
scroll to position [757, 0]
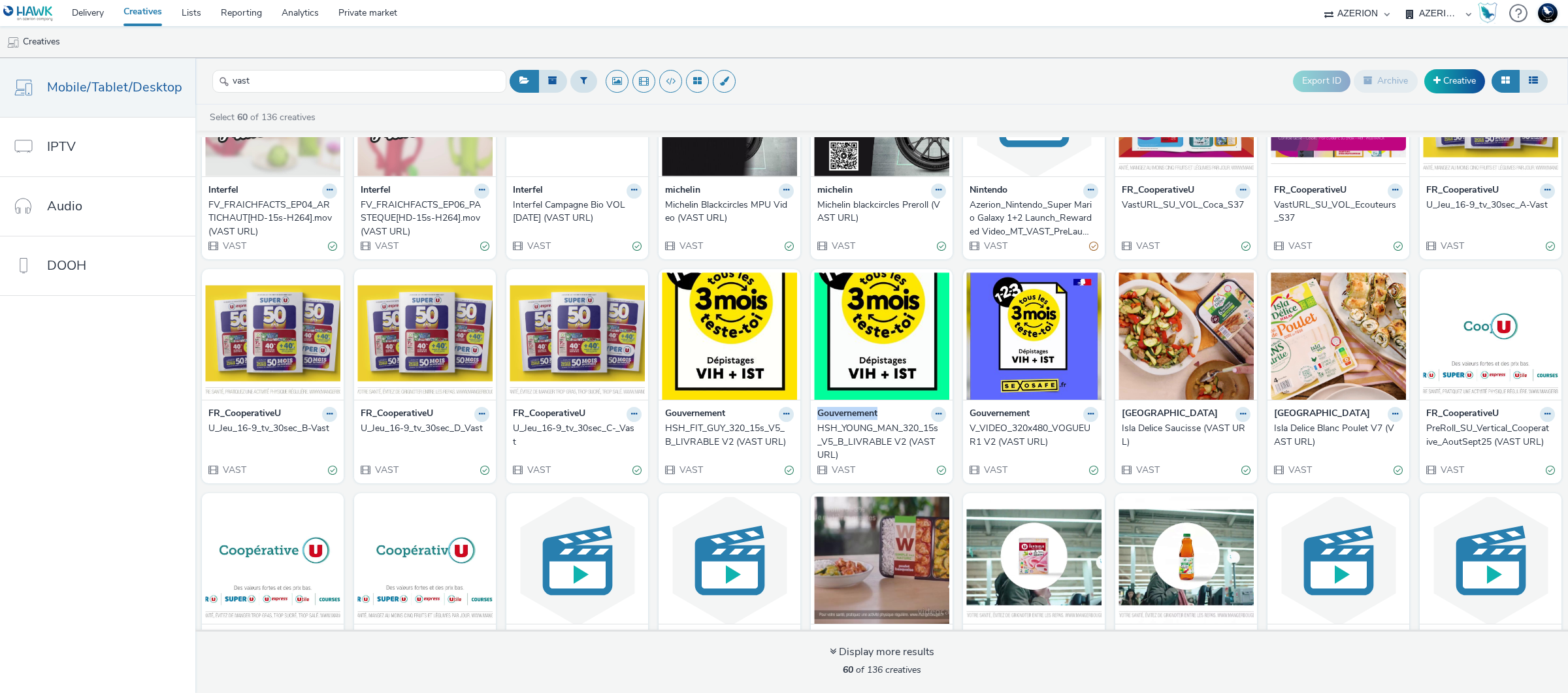
drag, startPoint x: 874, startPoint y: 414, endPoint x: 809, endPoint y: 417, distance: 65.1
click at [811, 417] on div "Gouvernement HSH_YOUNG_MAN_320_15s_V5_B_LIVRABLE V2 (VAST URL) VAST" at bounding box center [882, 442] width 142 height 84
copy strong "Gouvernement"
click at [373, 82] on input "vast" at bounding box center [359, 81] width 294 height 23
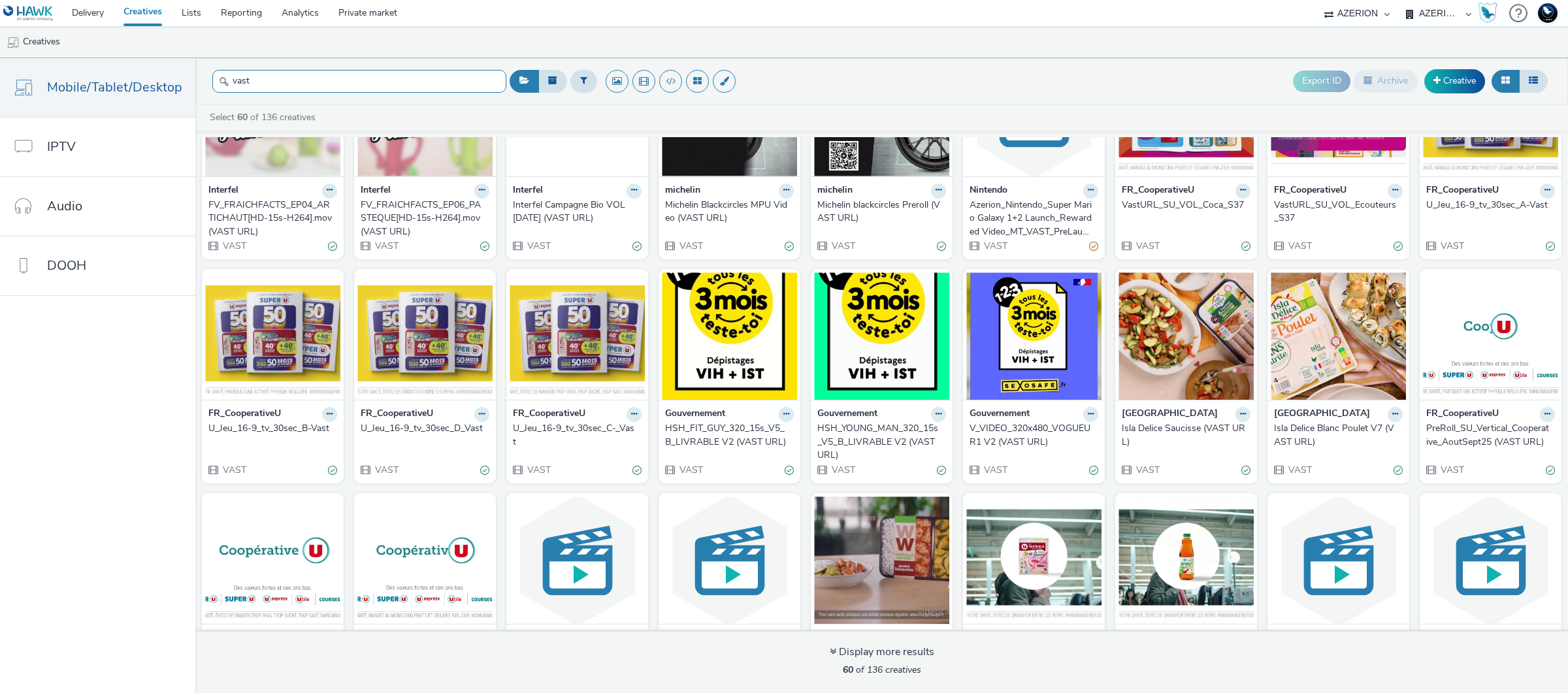
paste input "Gouvernemen"
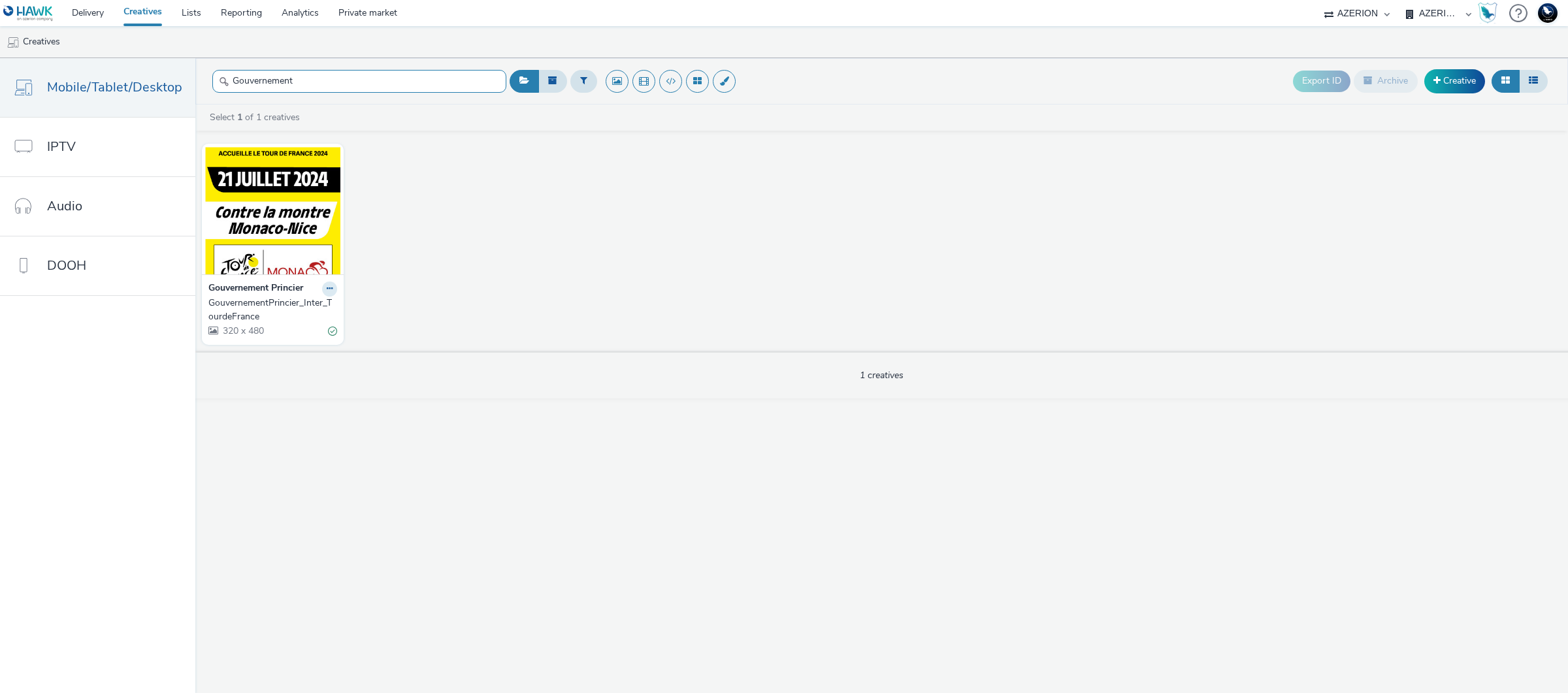
type input "Gouvernement"
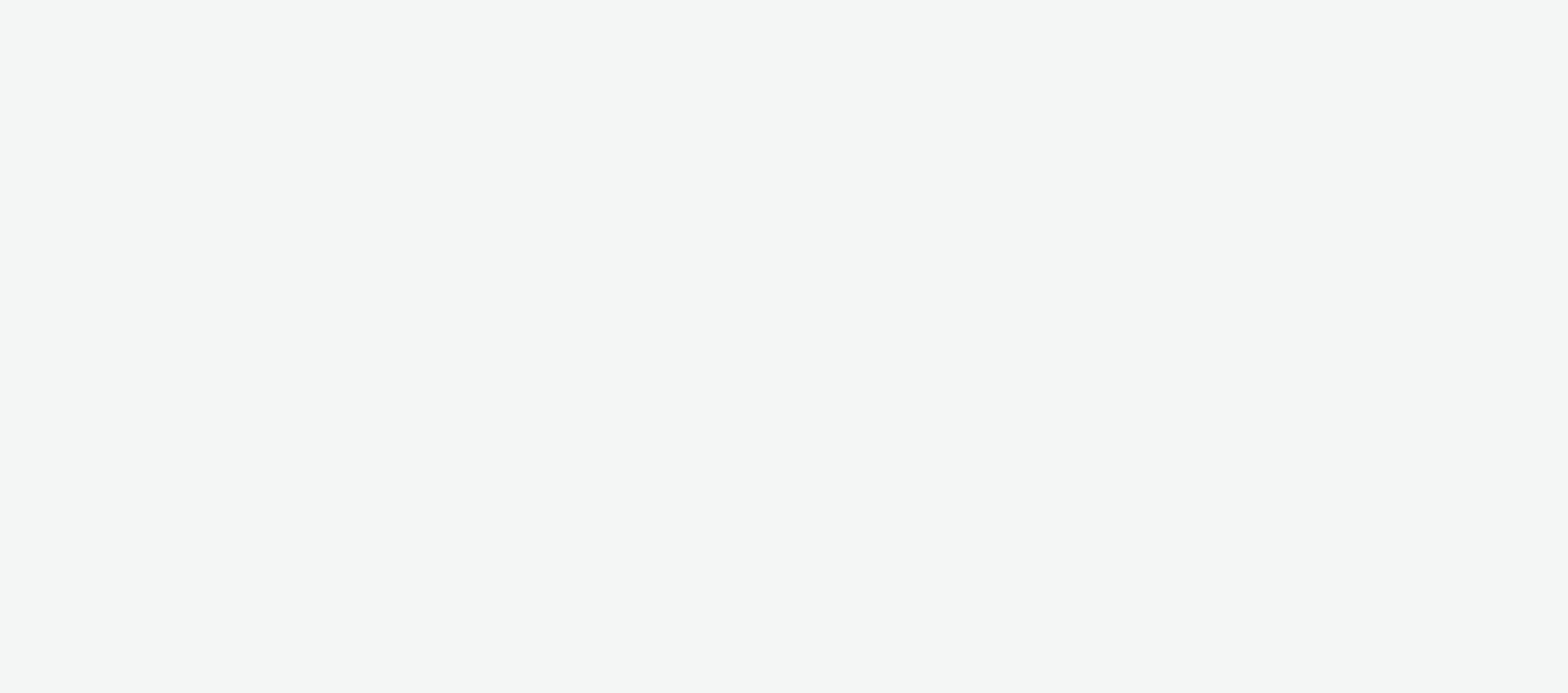
select select "ac009755-aa48-4799-8050-7a339a378eb8"
select select "79162ed7-0017-4339-93b0-3399b708648f"
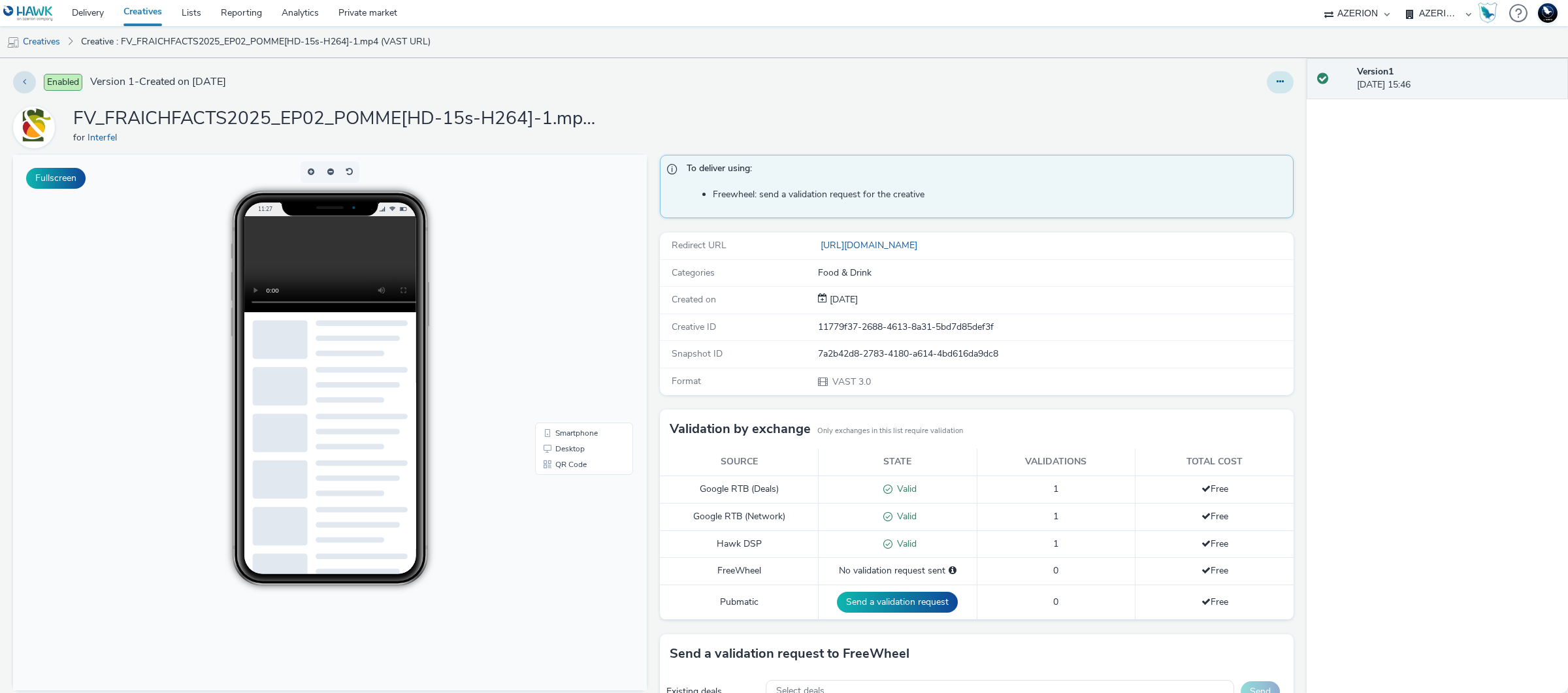
click at [1272, 76] on button at bounding box center [1280, 82] width 27 height 22
click at [1256, 105] on link "Edit" at bounding box center [1245, 108] width 98 height 26
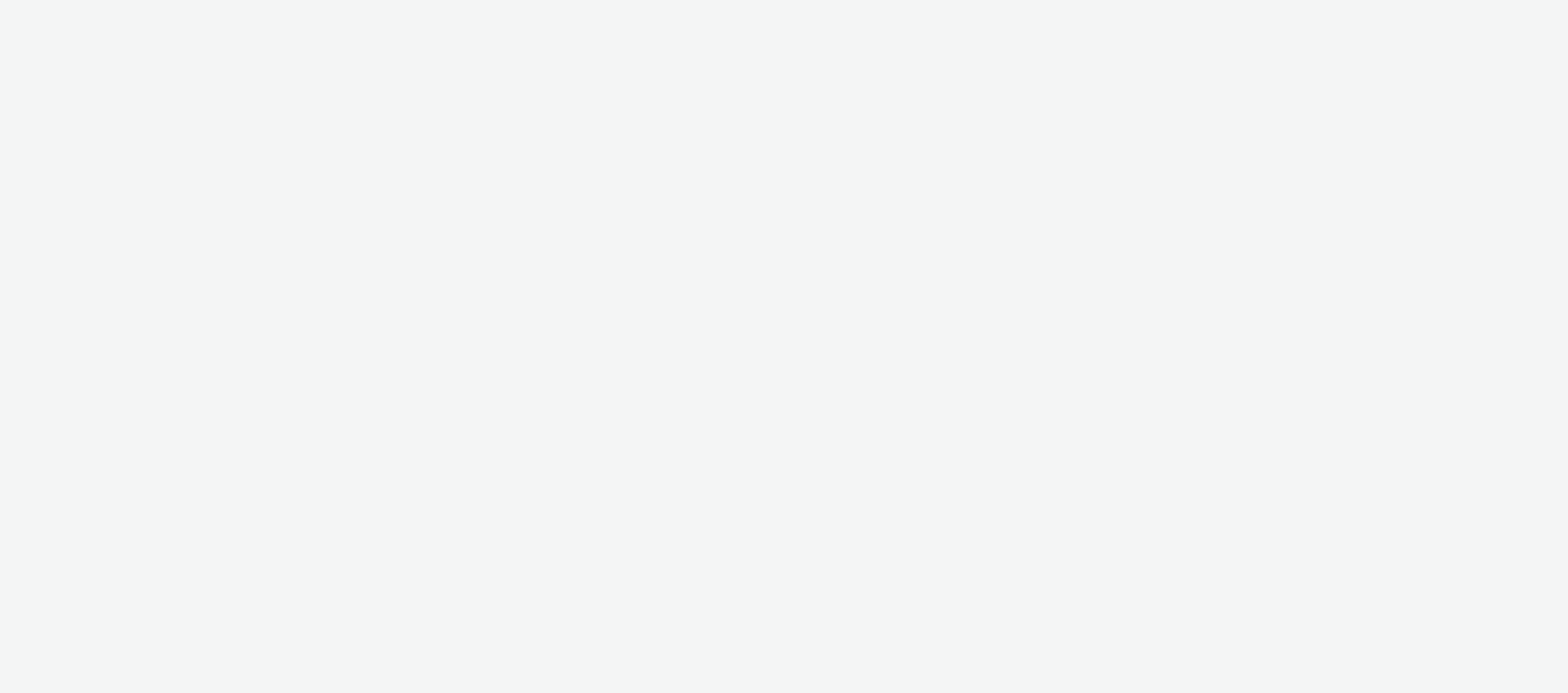
select select "ac009755-aa48-4799-8050-7a339a378eb8"
select select "79162ed7-0017-4339-93b0-3399b708648f"
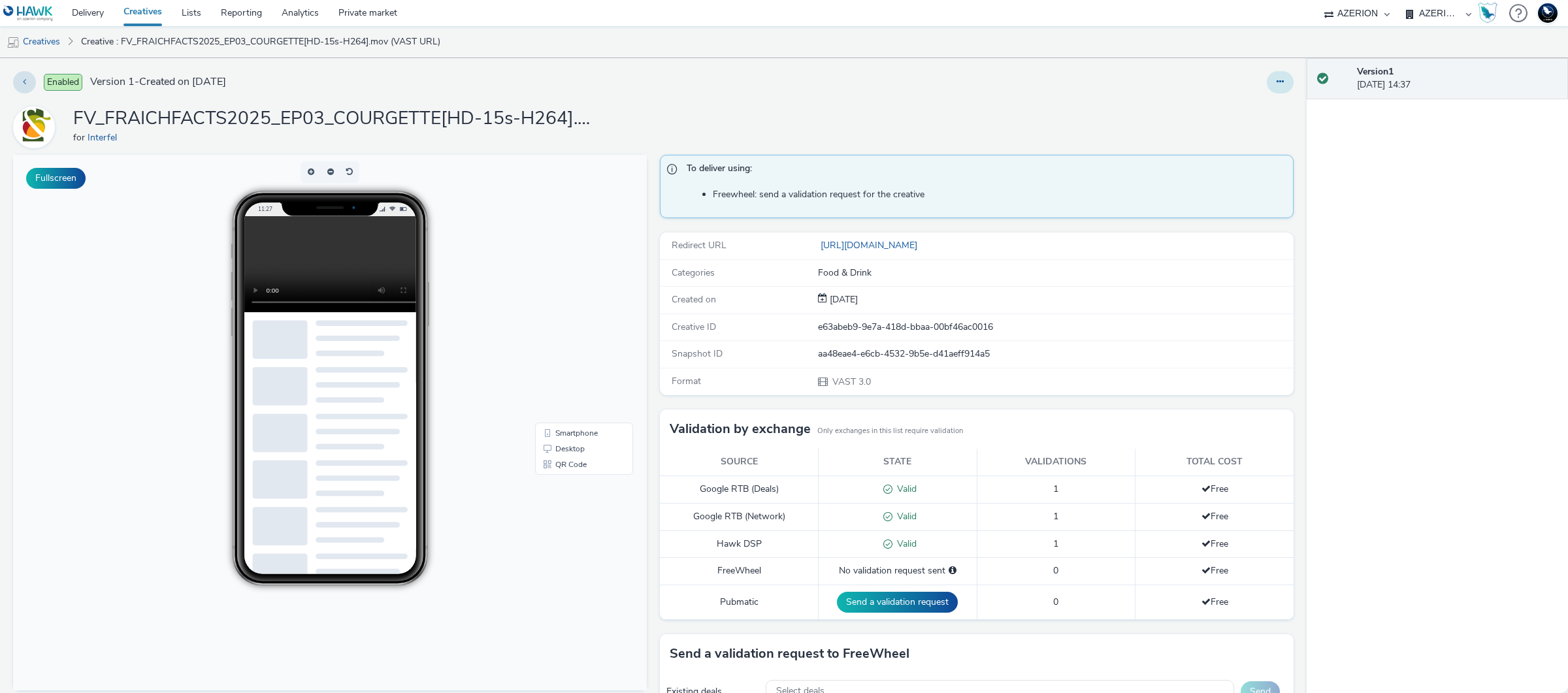
click at [1277, 80] on icon at bounding box center [1280, 82] width 7 height 9
click at [1260, 109] on link "Edit" at bounding box center [1245, 108] width 98 height 26
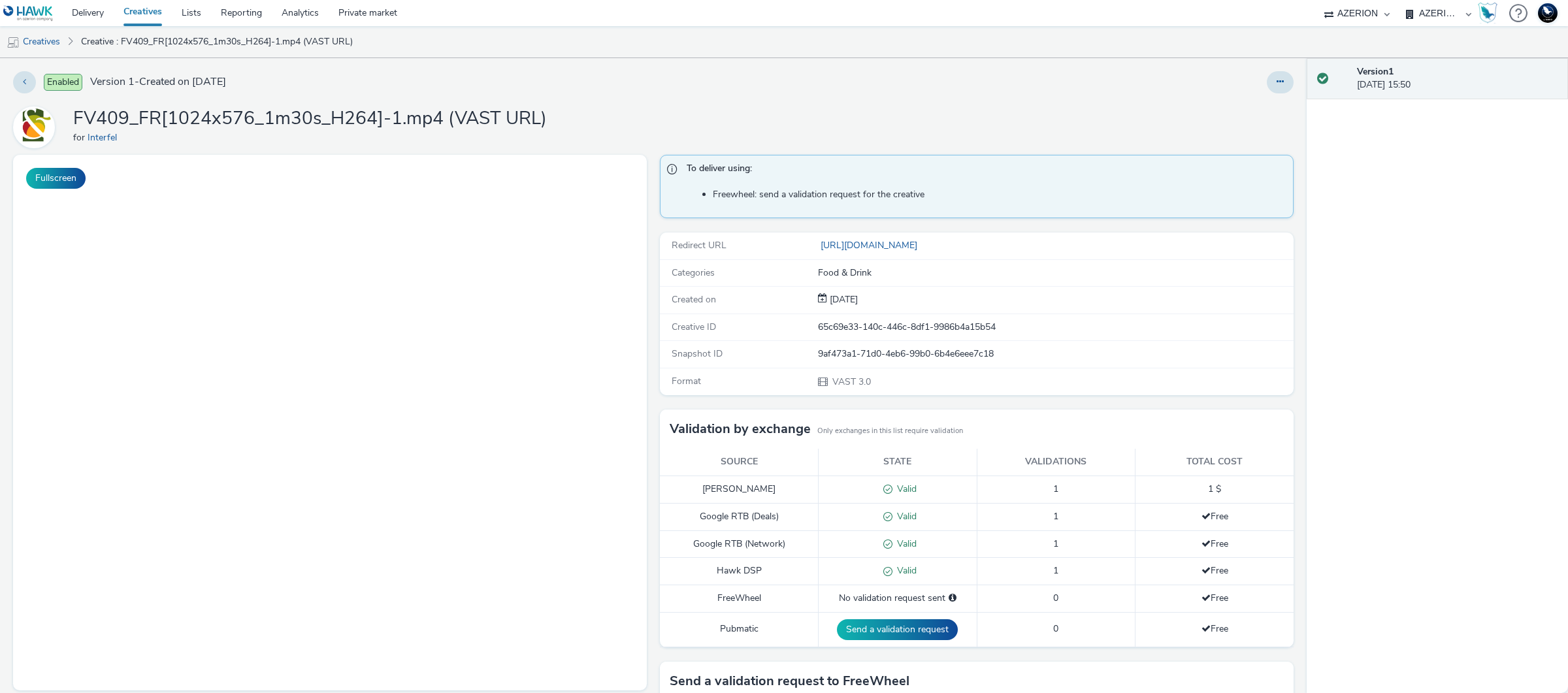
select select "ac009755-aa48-4799-8050-7a339a378eb8"
select select "79162ed7-0017-4339-93b0-3399b708648f"
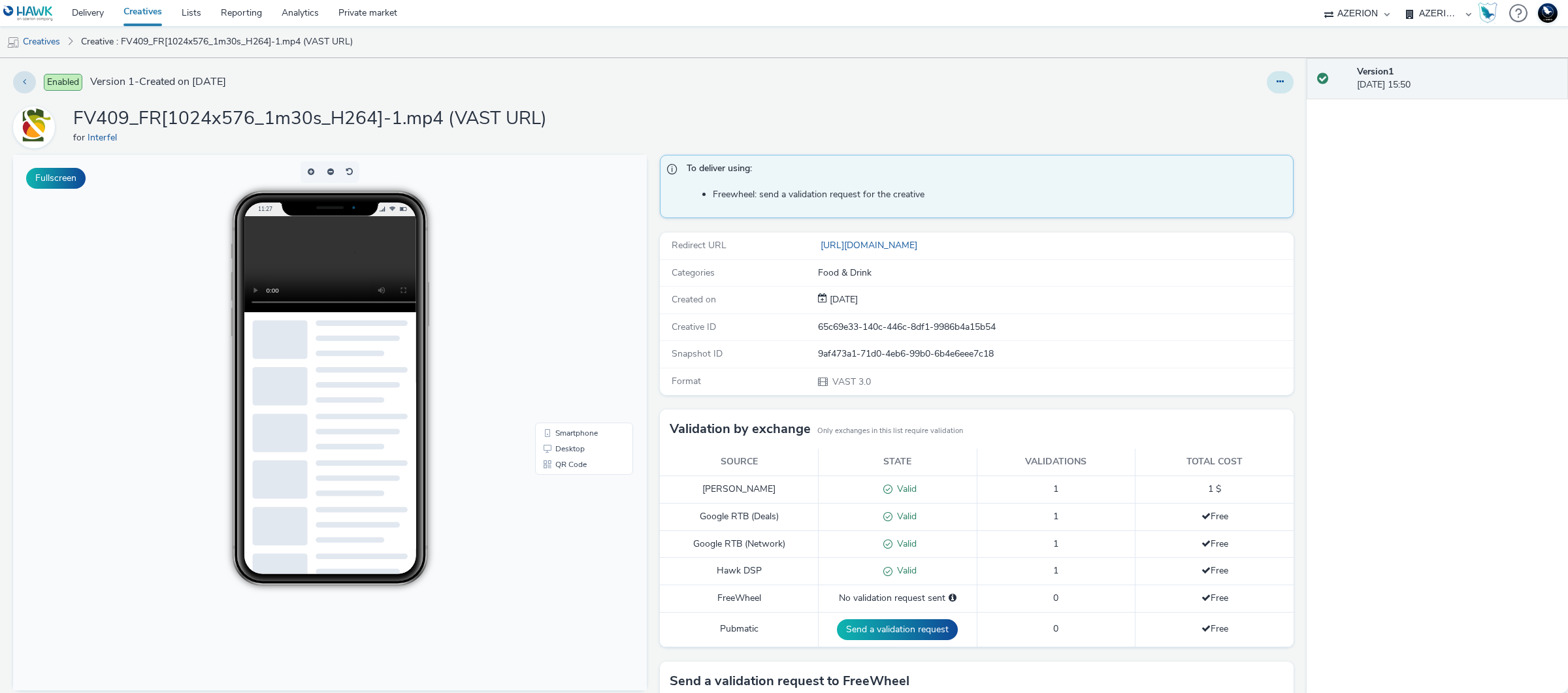
click at [1277, 77] on icon at bounding box center [1280, 82] width 7 height 9
click at [1260, 117] on link "Edit" at bounding box center [1245, 108] width 98 height 26
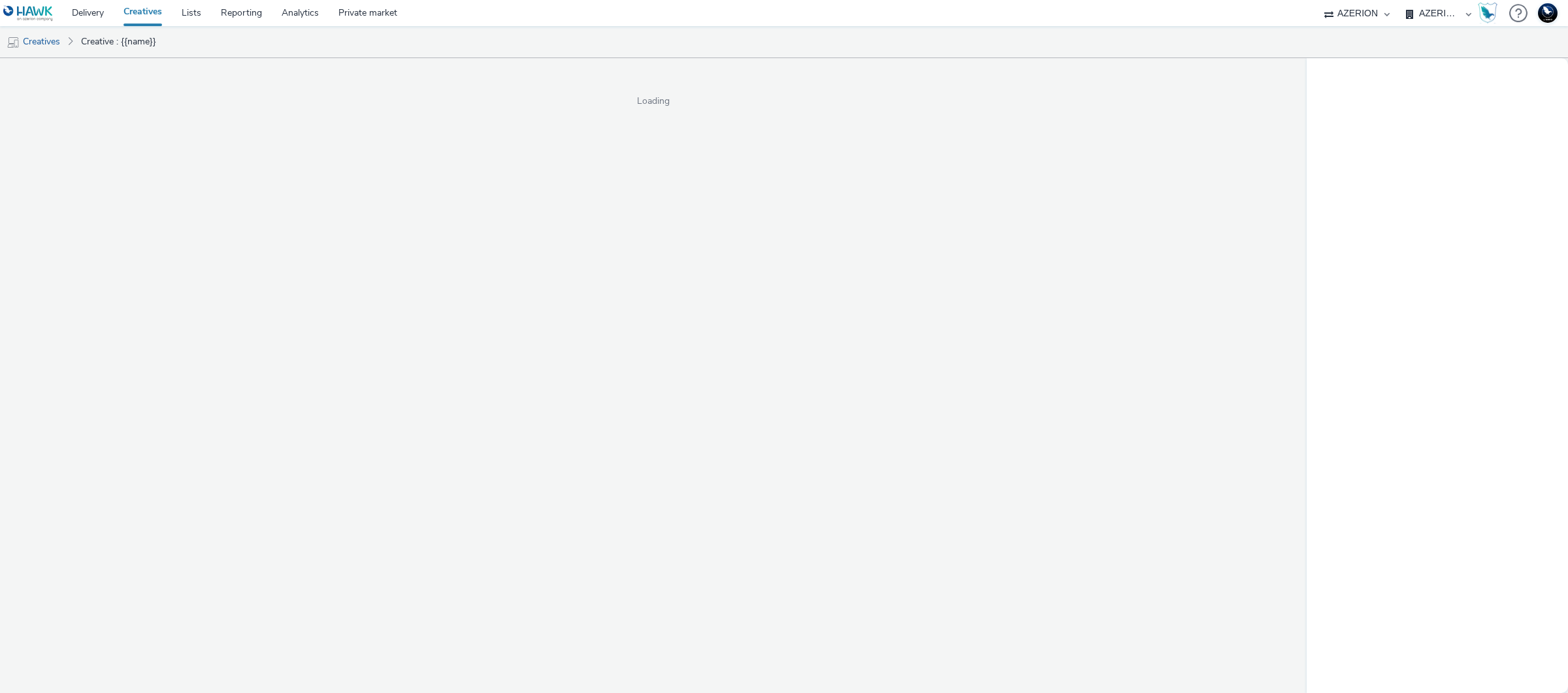
select select "ac009755-aa48-4799-8050-7a339a378eb8"
select select "79162ed7-0017-4339-93b0-3399b708648f"
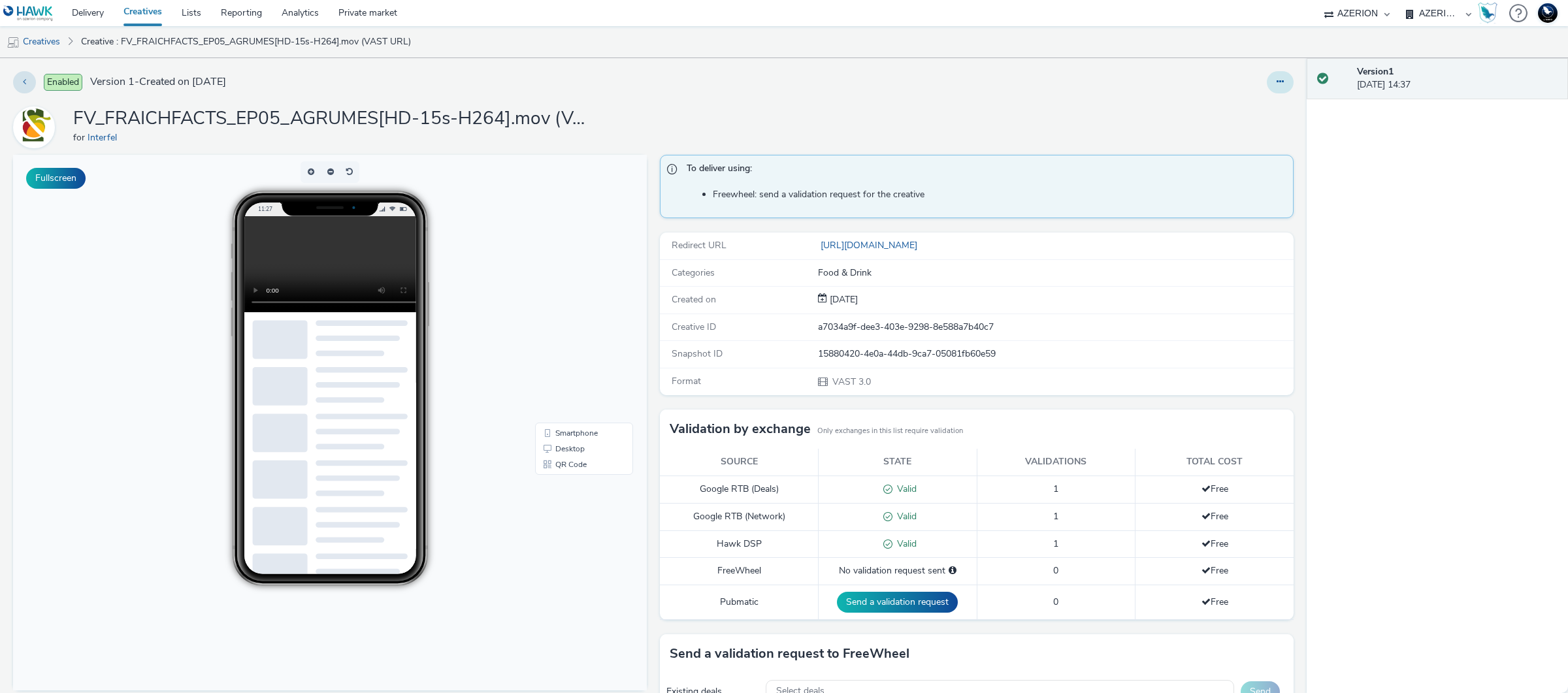
click at [1274, 88] on button at bounding box center [1280, 82] width 27 height 22
click at [1269, 106] on link "Edit" at bounding box center [1245, 108] width 98 height 26
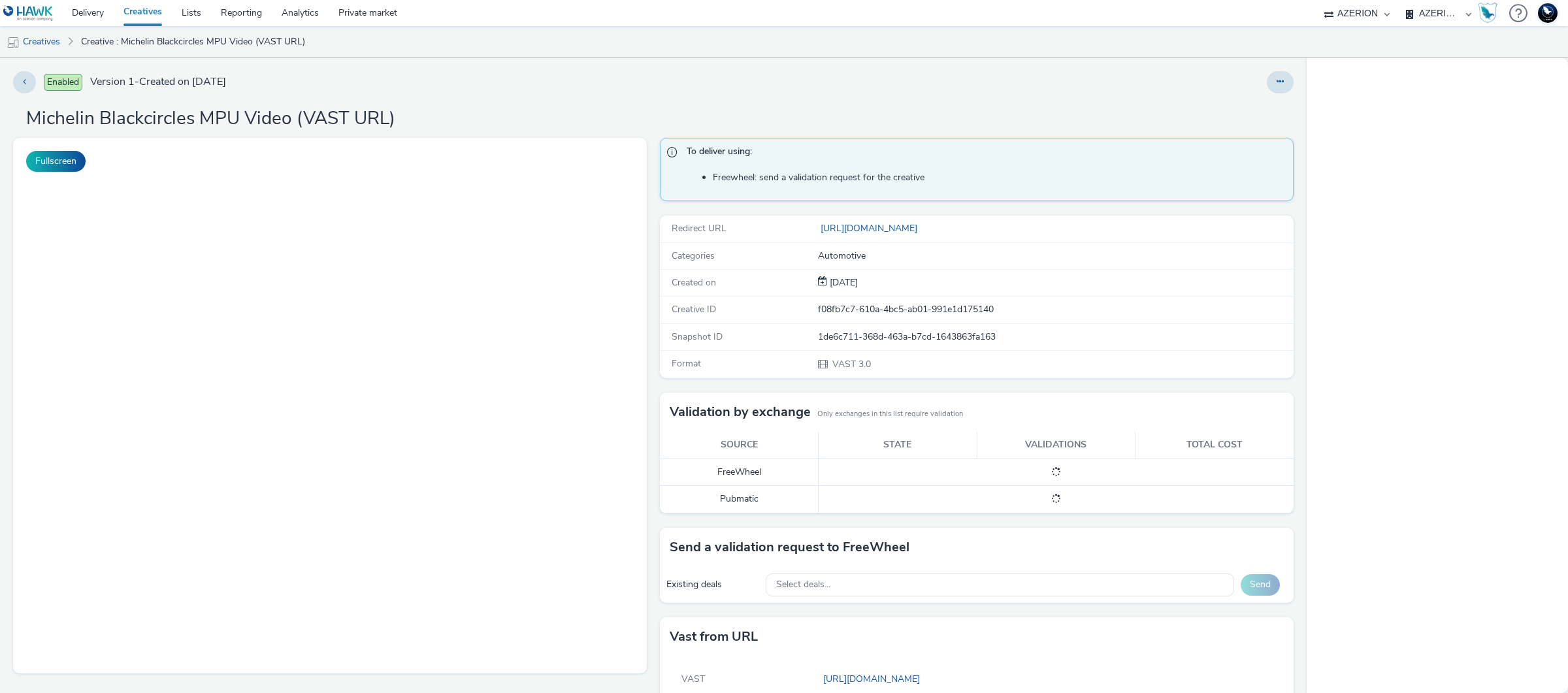
select select "ac009755-aa48-4799-8050-7a339a378eb8"
select select "79162ed7-0017-4339-93b0-3399b708648f"
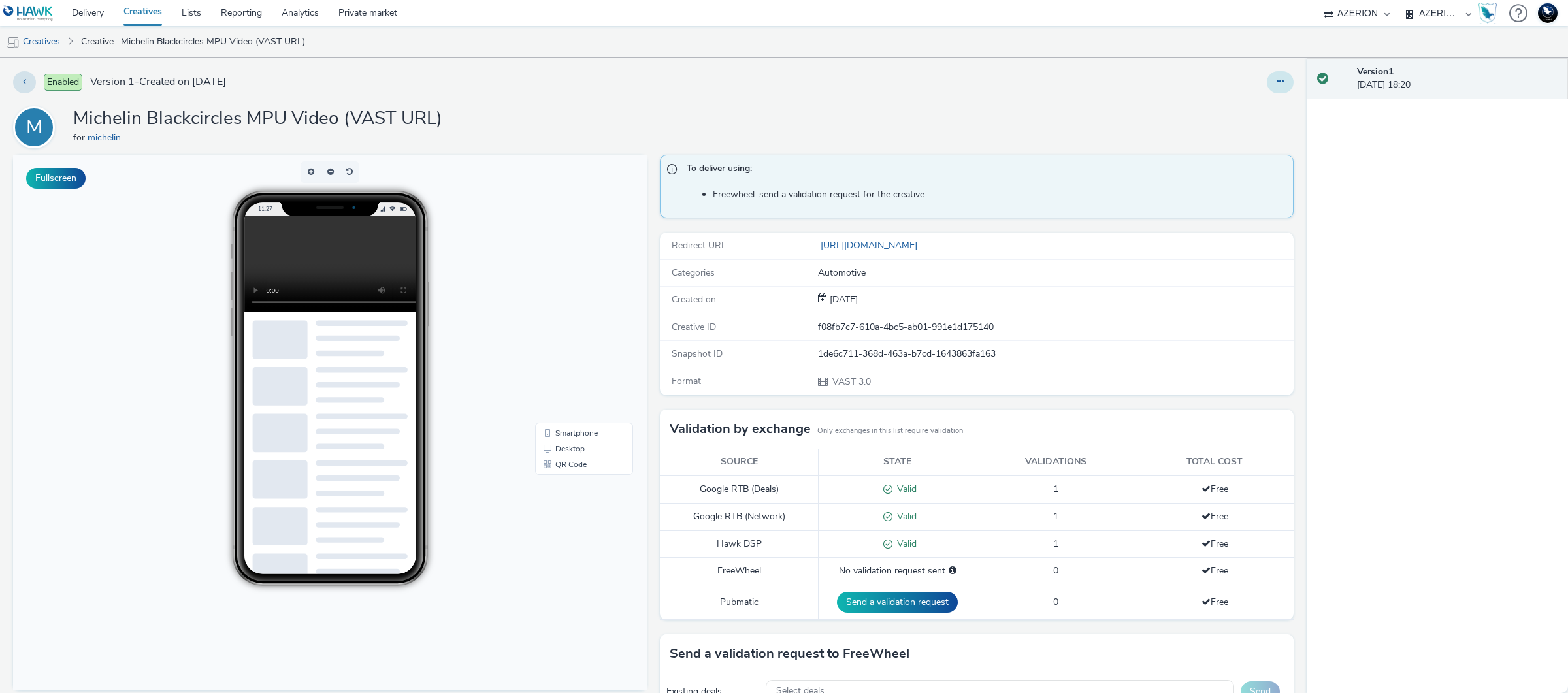
click at [1276, 81] on button at bounding box center [1280, 82] width 27 height 22
click at [1270, 103] on link "Edit" at bounding box center [1245, 108] width 98 height 26
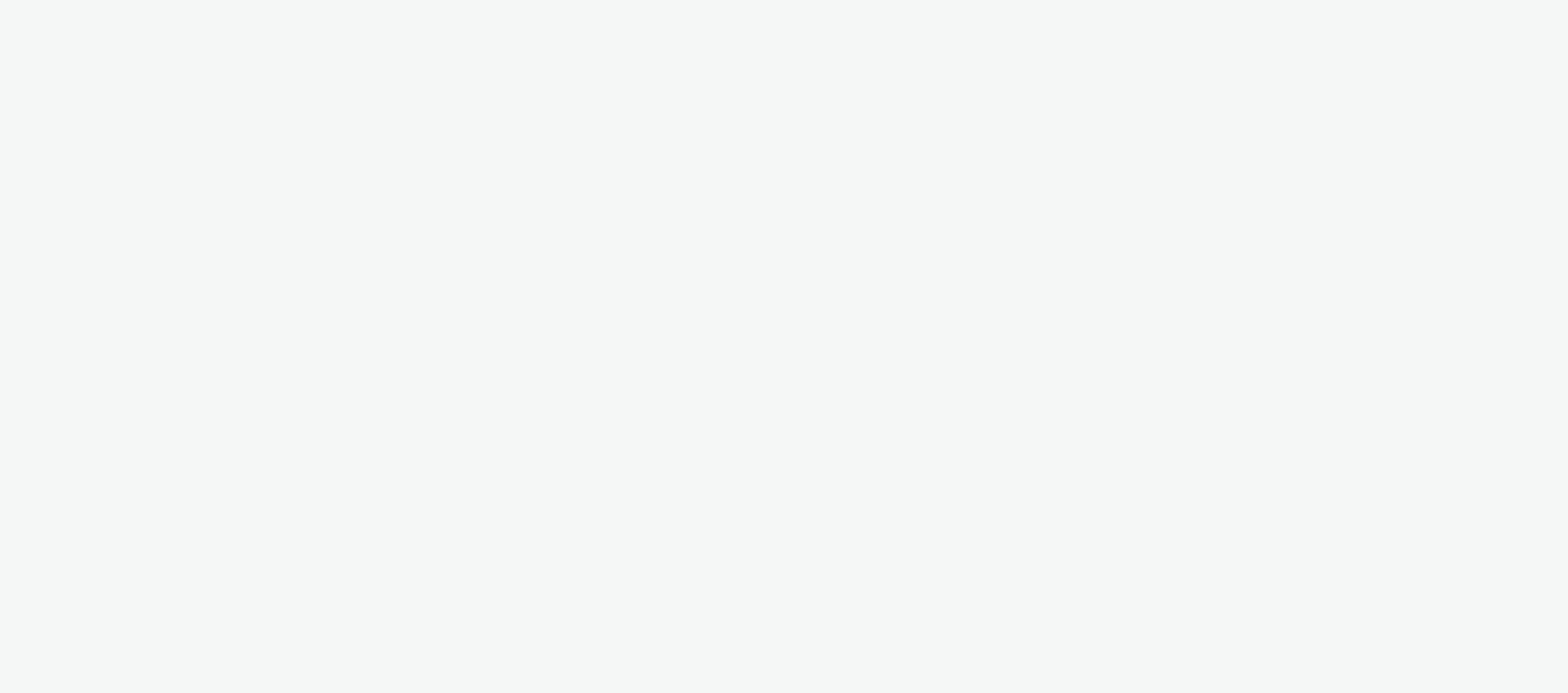
select select "ac009755-aa48-4799-8050-7a339a378eb8"
select select "79162ed7-0017-4339-93b0-3399b708648f"
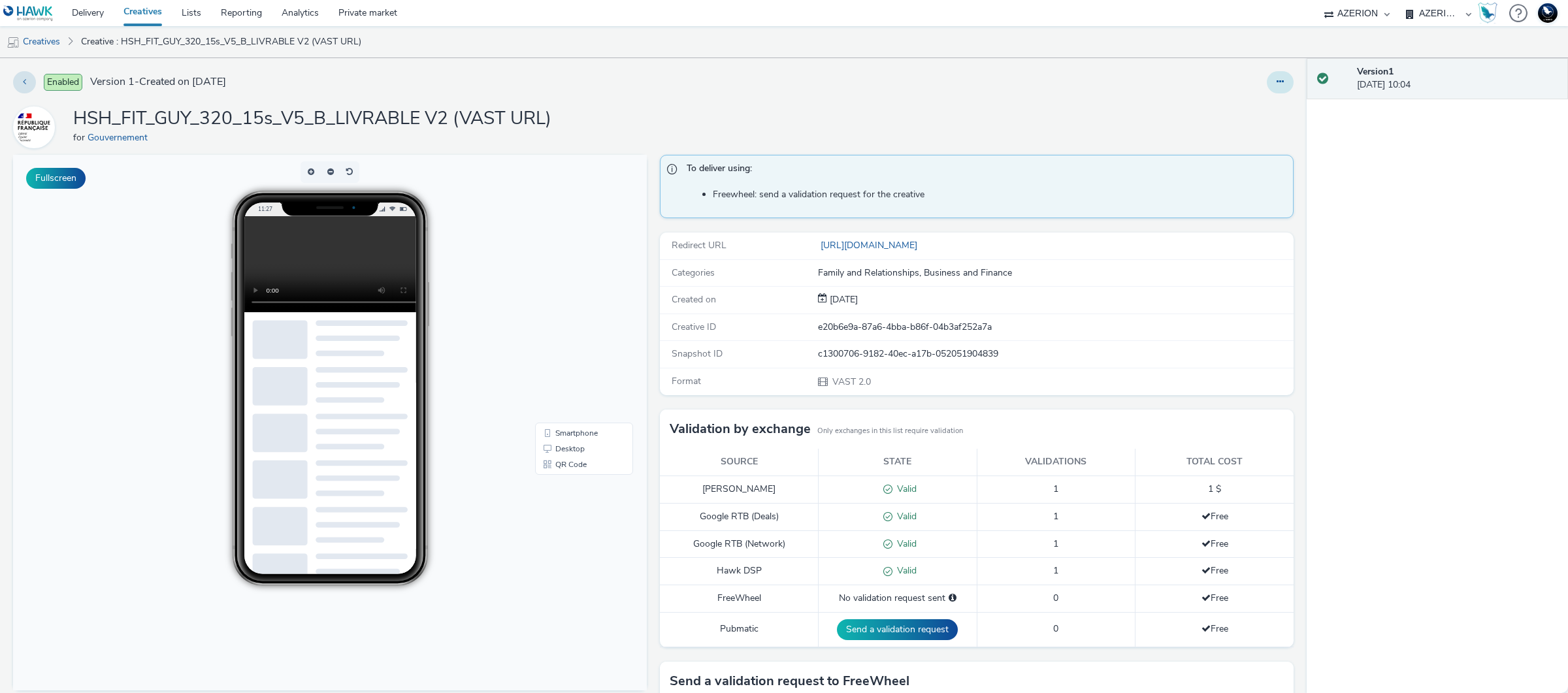
click at [1277, 82] on icon at bounding box center [1280, 82] width 7 height 9
click at [1258, 105] on link "Edit" at bounding box center [1245, 108] width 98 height 26
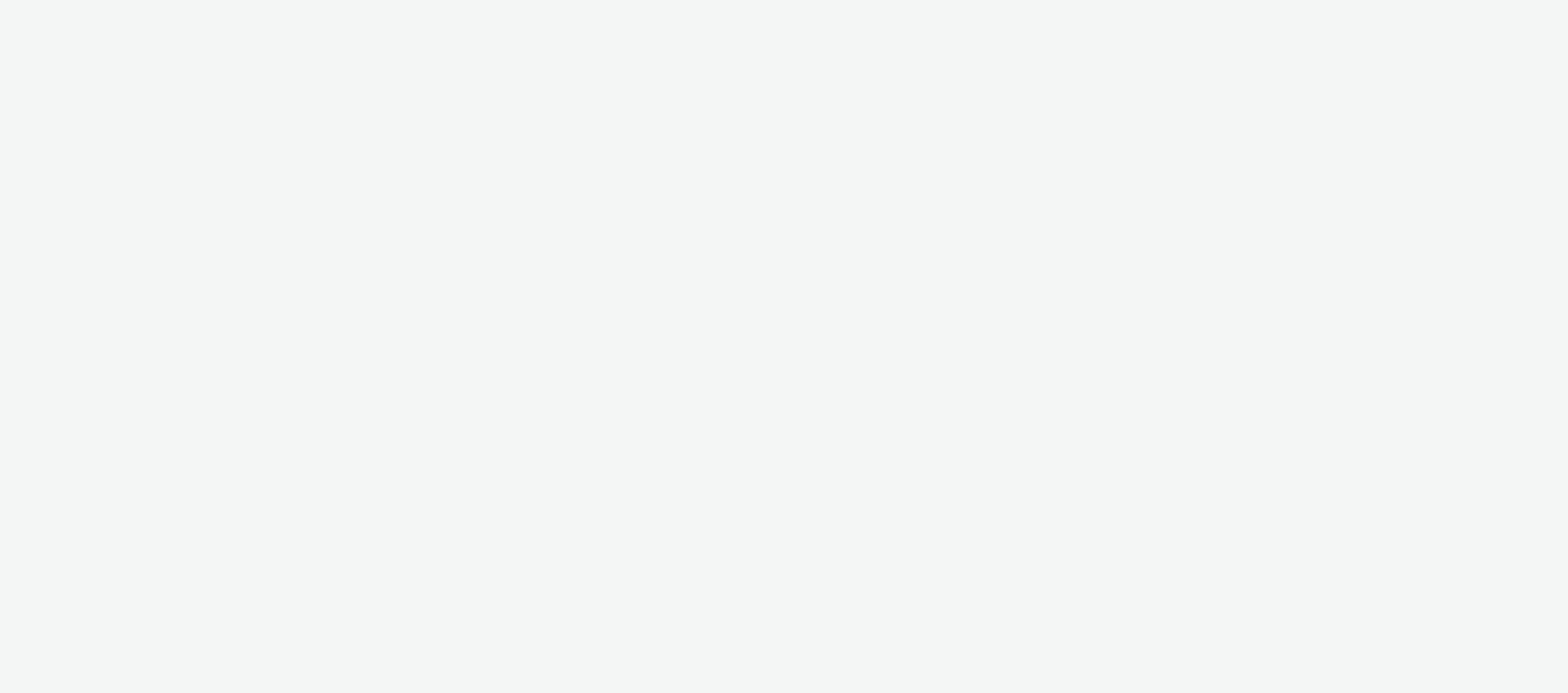
select select "ac009755-aa48-4799-8050-7a339a378eb8"
select select "79162ed7-0017-4339-93b0-3399b708648f"
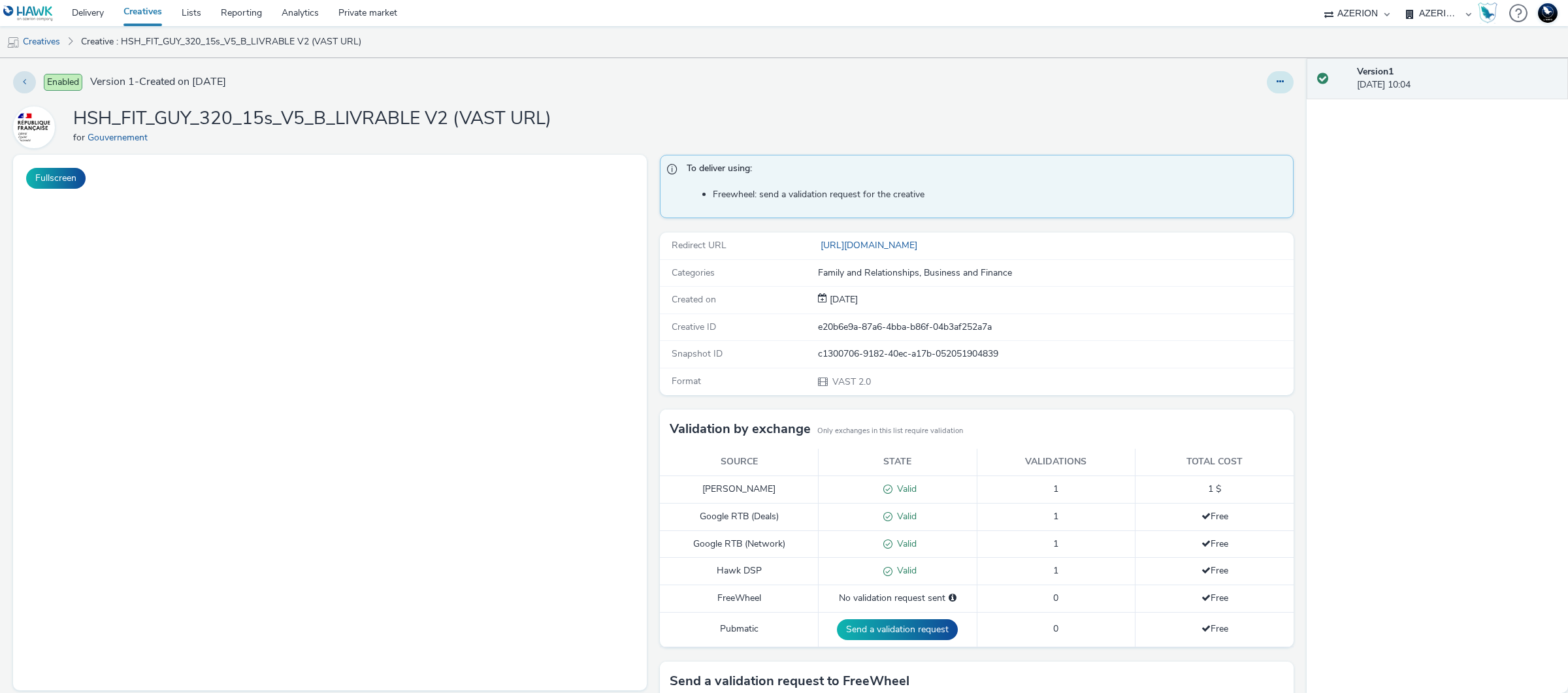
click at [1277, 78] on icon at bounding box center [1280, 82] width 7 height 9
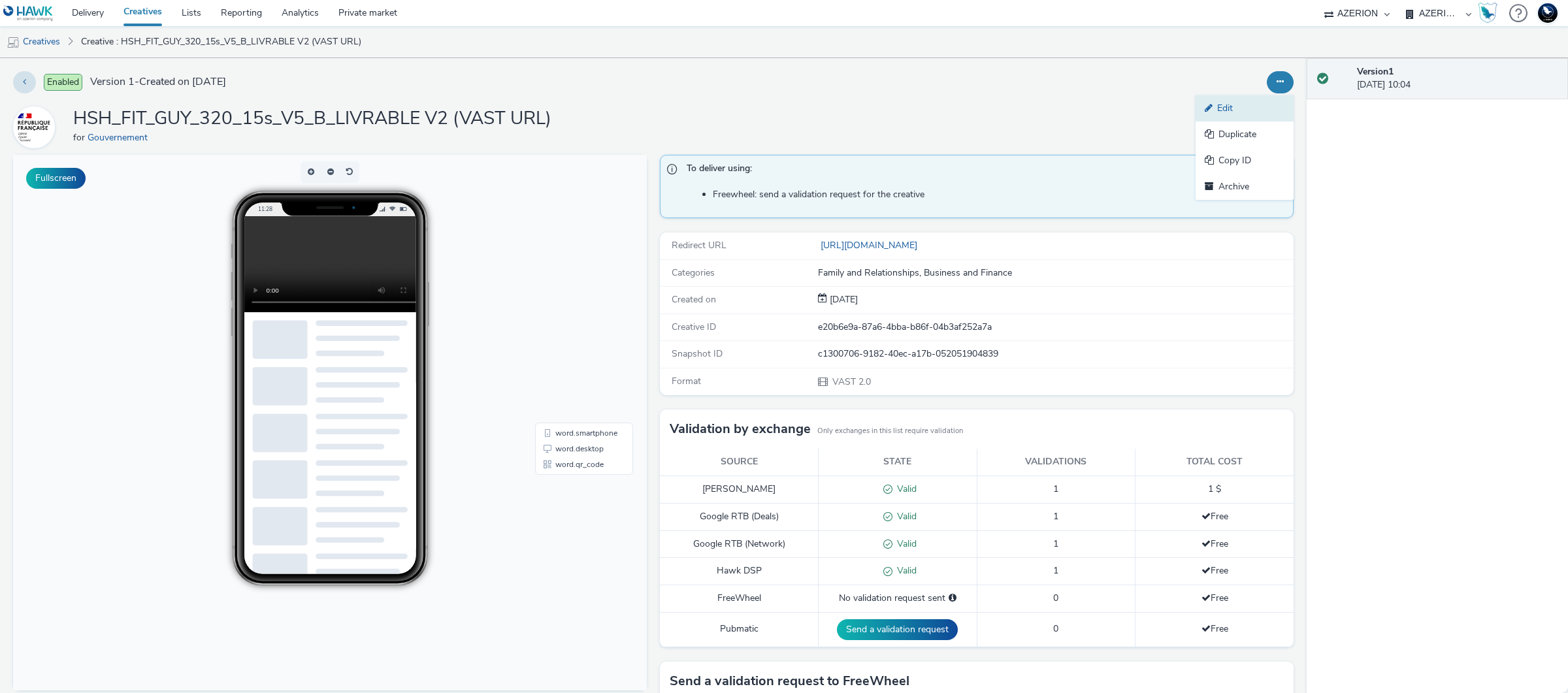
click at [1268, 107] on link "Edit" at bounding box center [1245, 108] width 98 height 26
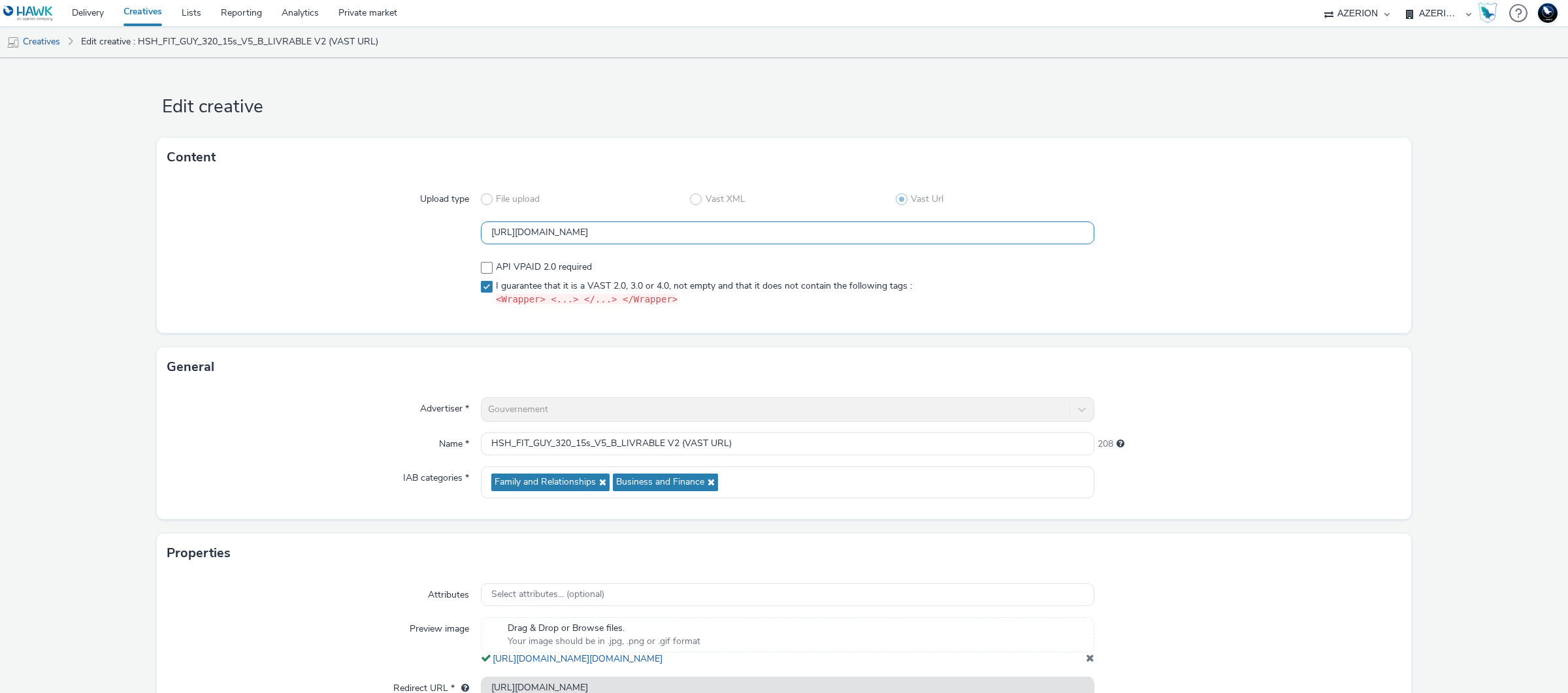
scroll to position [0, 116]
drag, startPoint x: 665, startPoint y: 235, endPoint x: 1102, endPoint y: 228, distance: 437.1
click at [1102, 228] on div "https://tabmo-cdn.s3.eu-west-1.amazonaws.com/creatives/vast/audio/clones/e927c9…" at bounding box center [784, 233] width 1234 height 23
click at [1220, 232] on div at bounding box center [1248, 233] width 307 height 23
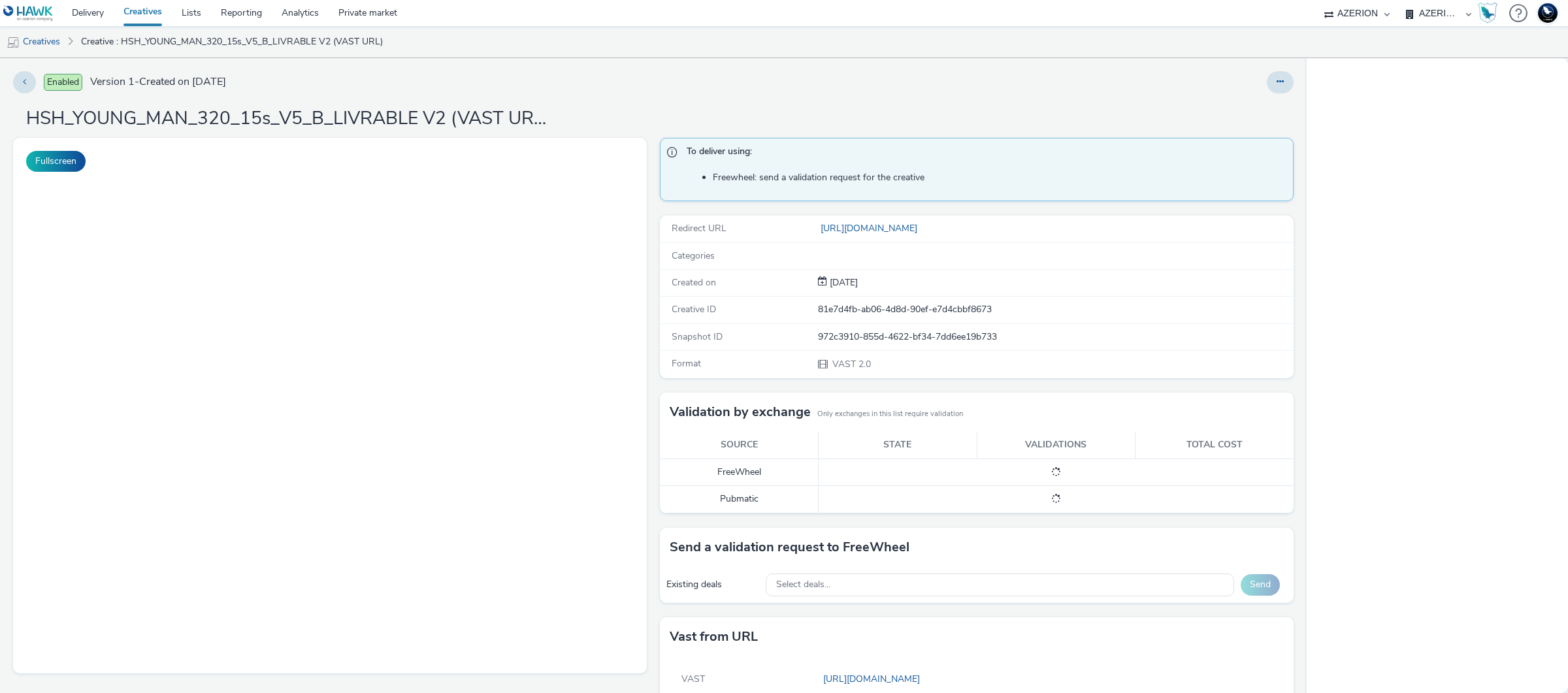
select select "ac009755-aa48-4799-8050-7a339a378eb8"
select select "79162ed7-0017-4339-93b0-3399b708648f"
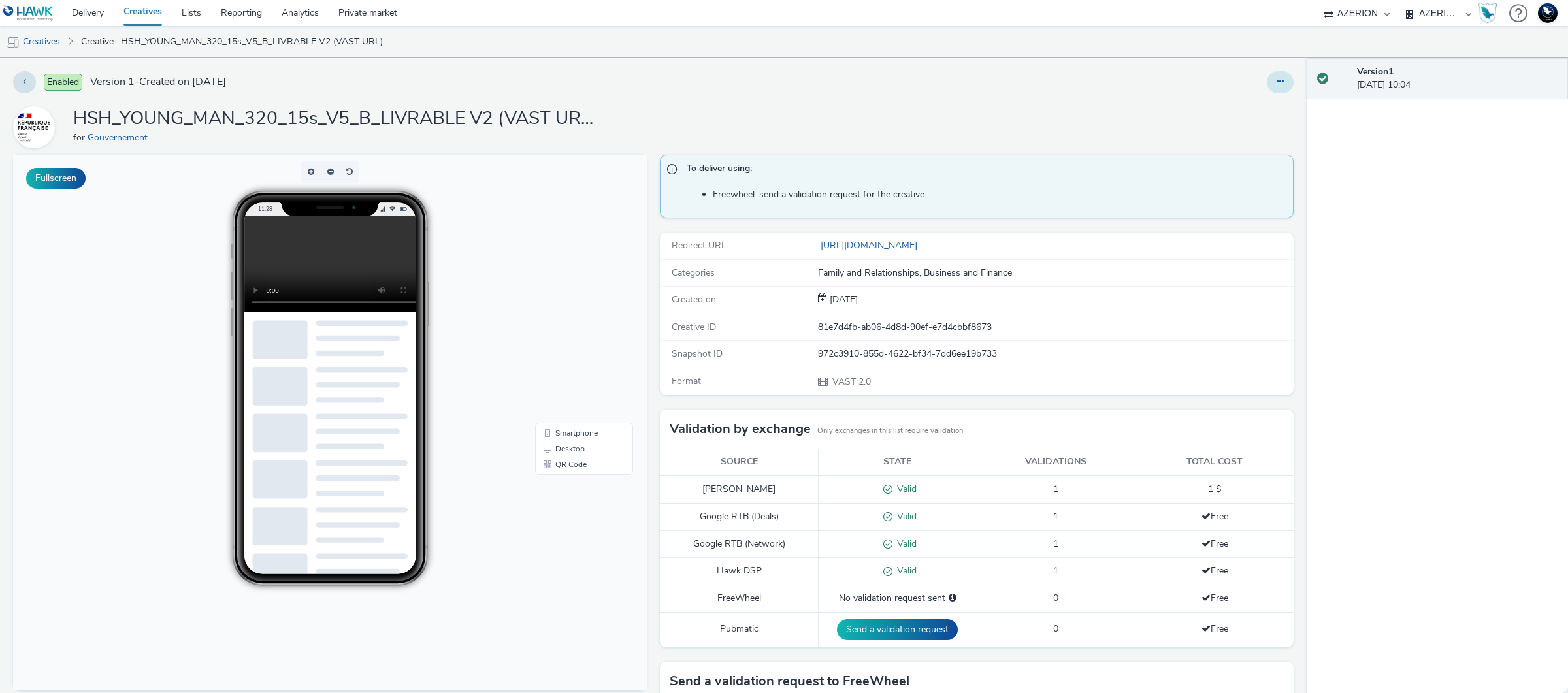
click at [1270, 73] on button at bounding box center [1280, 82] width 27 height 22
click at [1261, 111] on link "Edit" at bounding box center [1245, 108] width 98 height 26
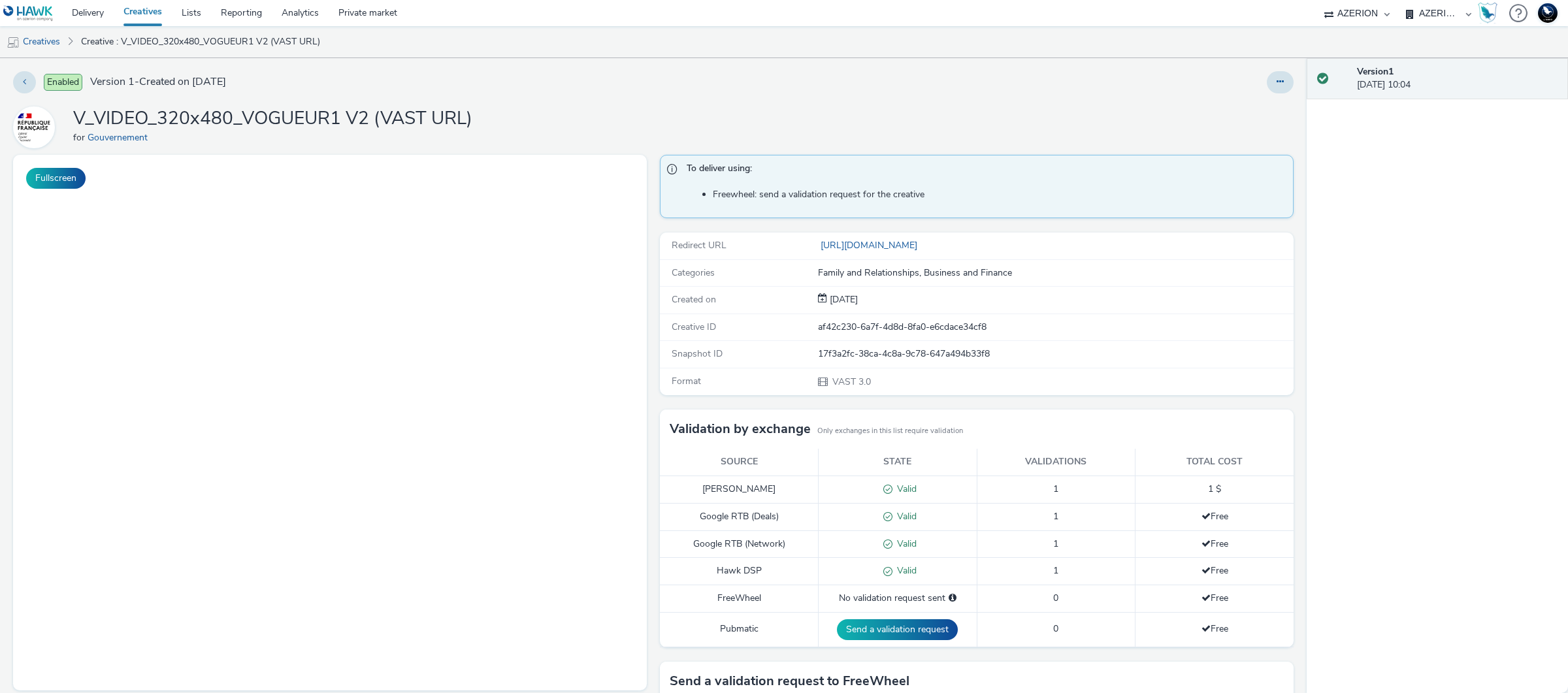
select select "ac009755-aa48-4799-8050-7a339a378eb8"
select select "79162ed7-0017-4339-93b0-3399b708648f"
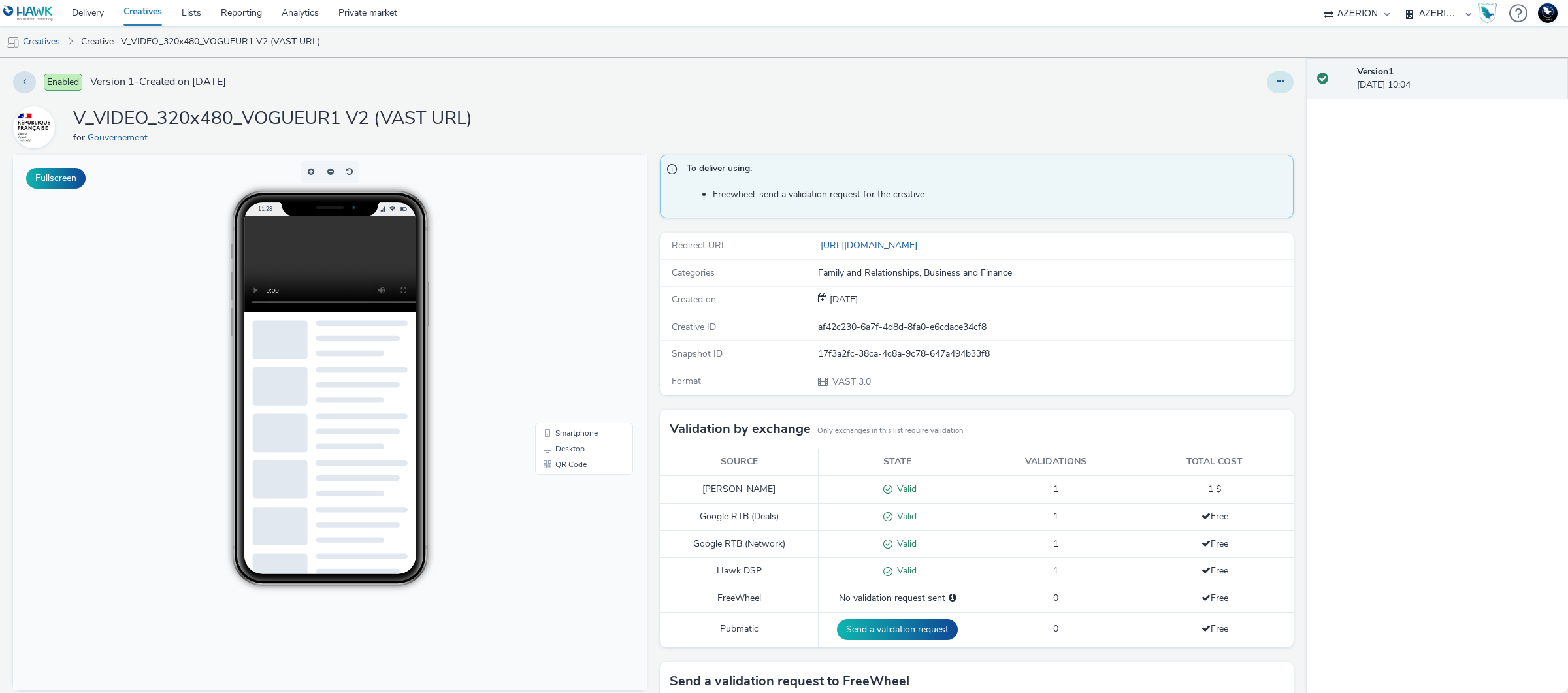
click at [1267, 86] on button at bounding box center [1280, 82] width 27 height 22
click at [1258, 105] on link "Edit" at bounding box center [1245, 108] width 98 height 26
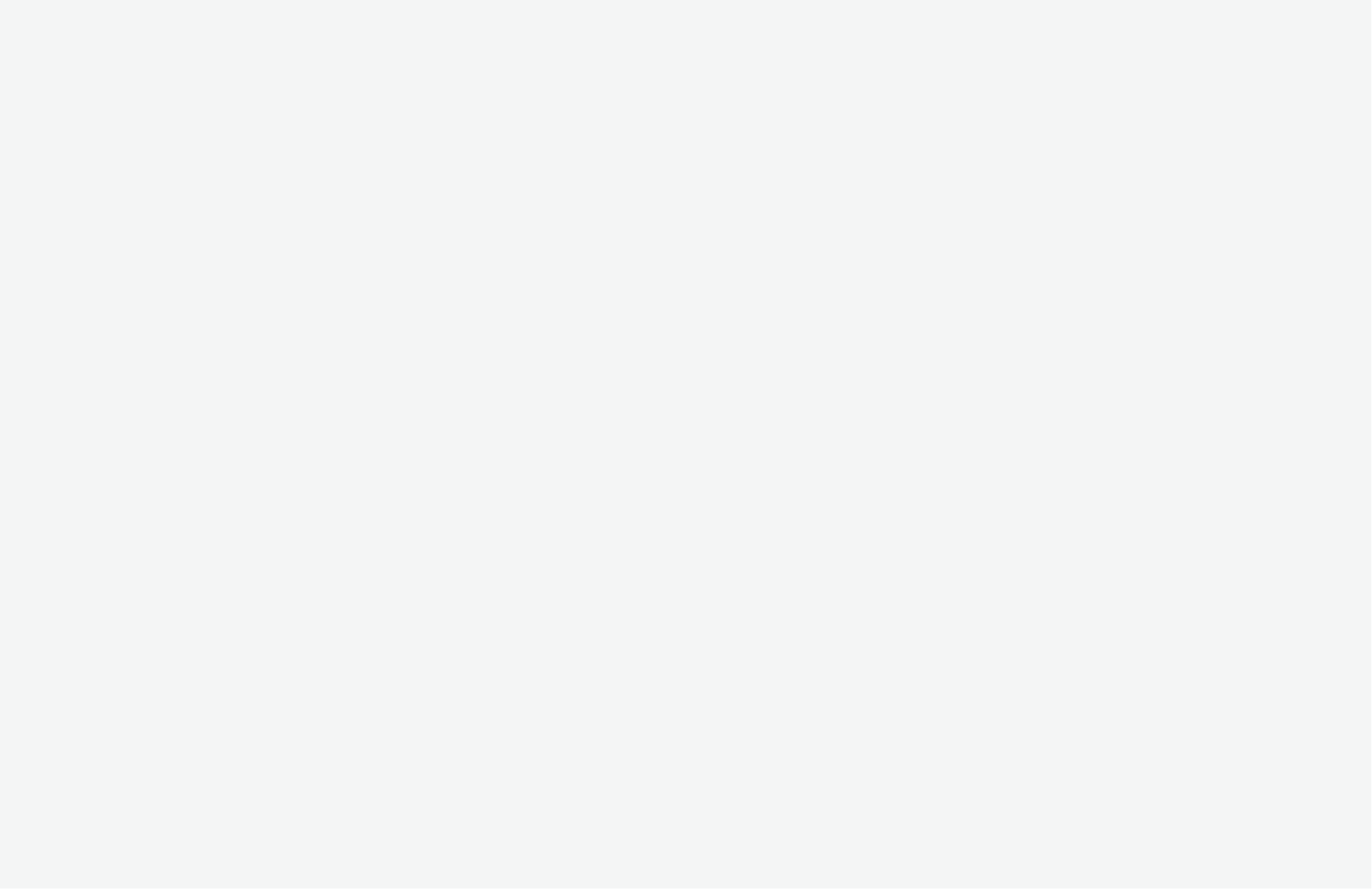
select select "ac009755-aa48-4799-8050-7a339a378eb8"
select select "79162ed7-0017-4339-93b0-3399b708648f"
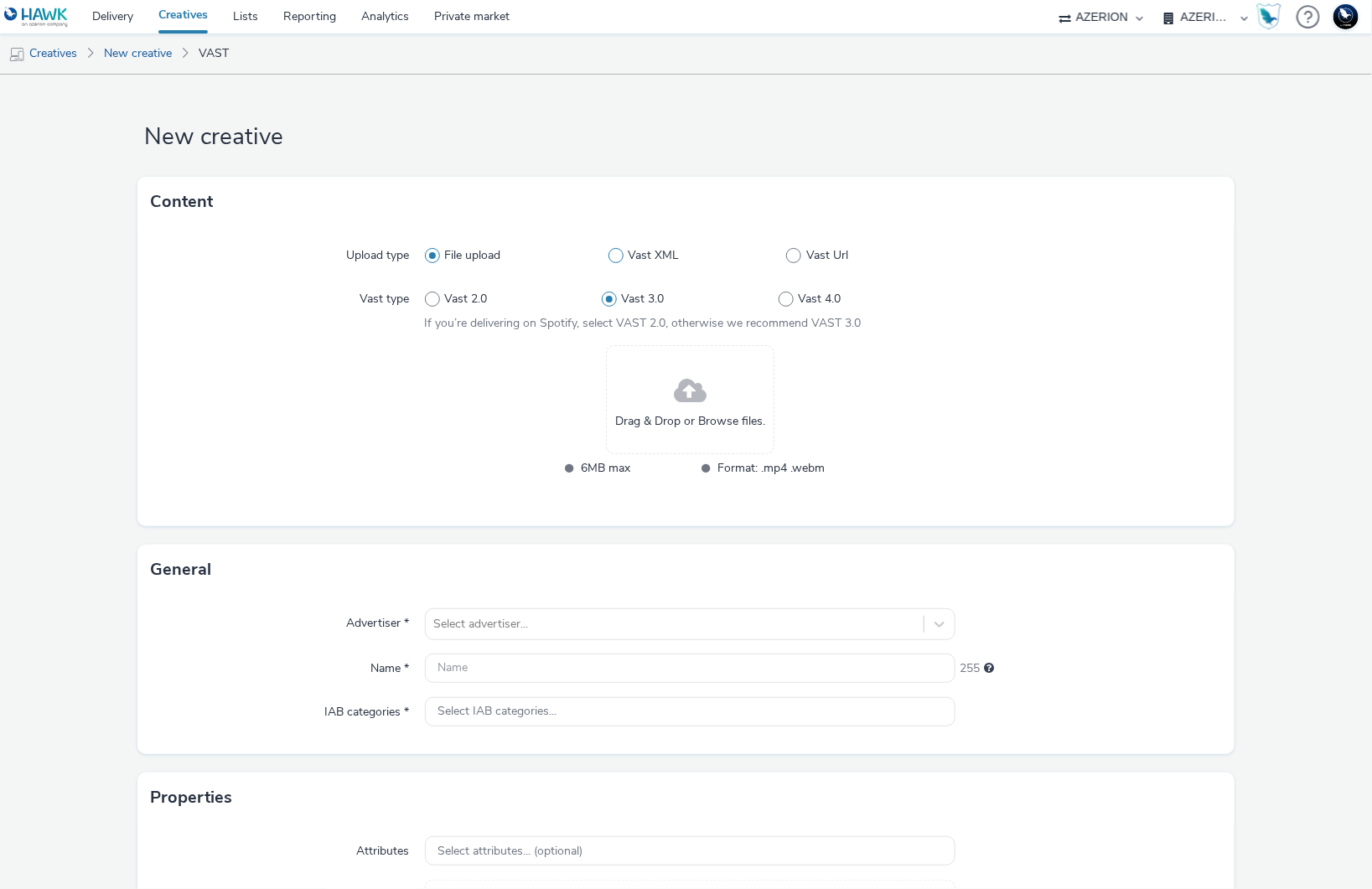
click at [776, 263] on label "Vast XML" at bounding box center [697, 256] width 179 height 17
click at [619, 261] on input "Vast XML" at bounding box center [613, 256] width 11 height 11
radio input "false"
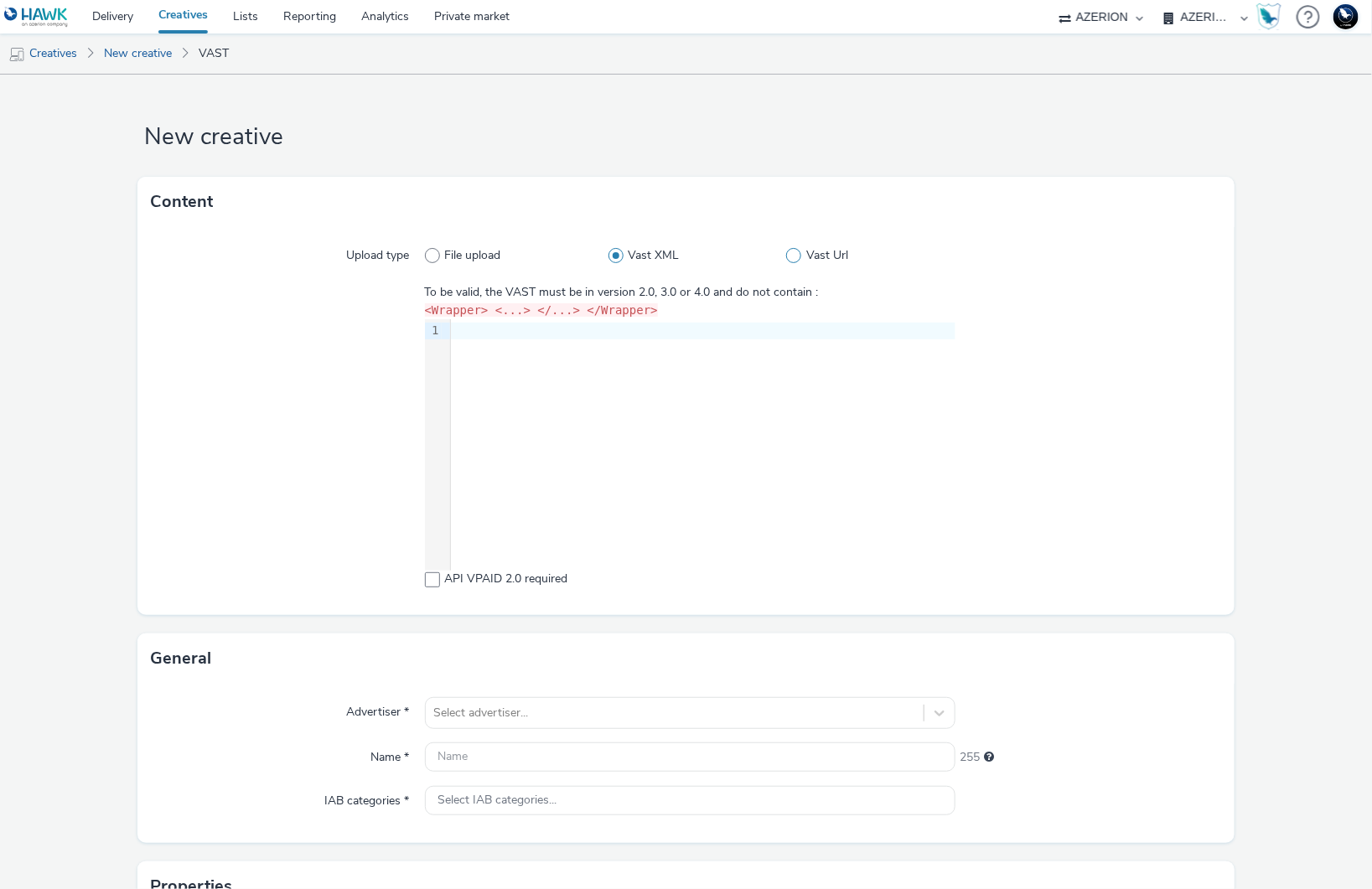
click at [792, 263] on label "Vast Url" at bounding box center [870, 256] width 169 height 17
click at [792, 261] on input "Vast Url" at bounding box center [791, 256] width 11 height 11
radio input "false"
radio input "true"
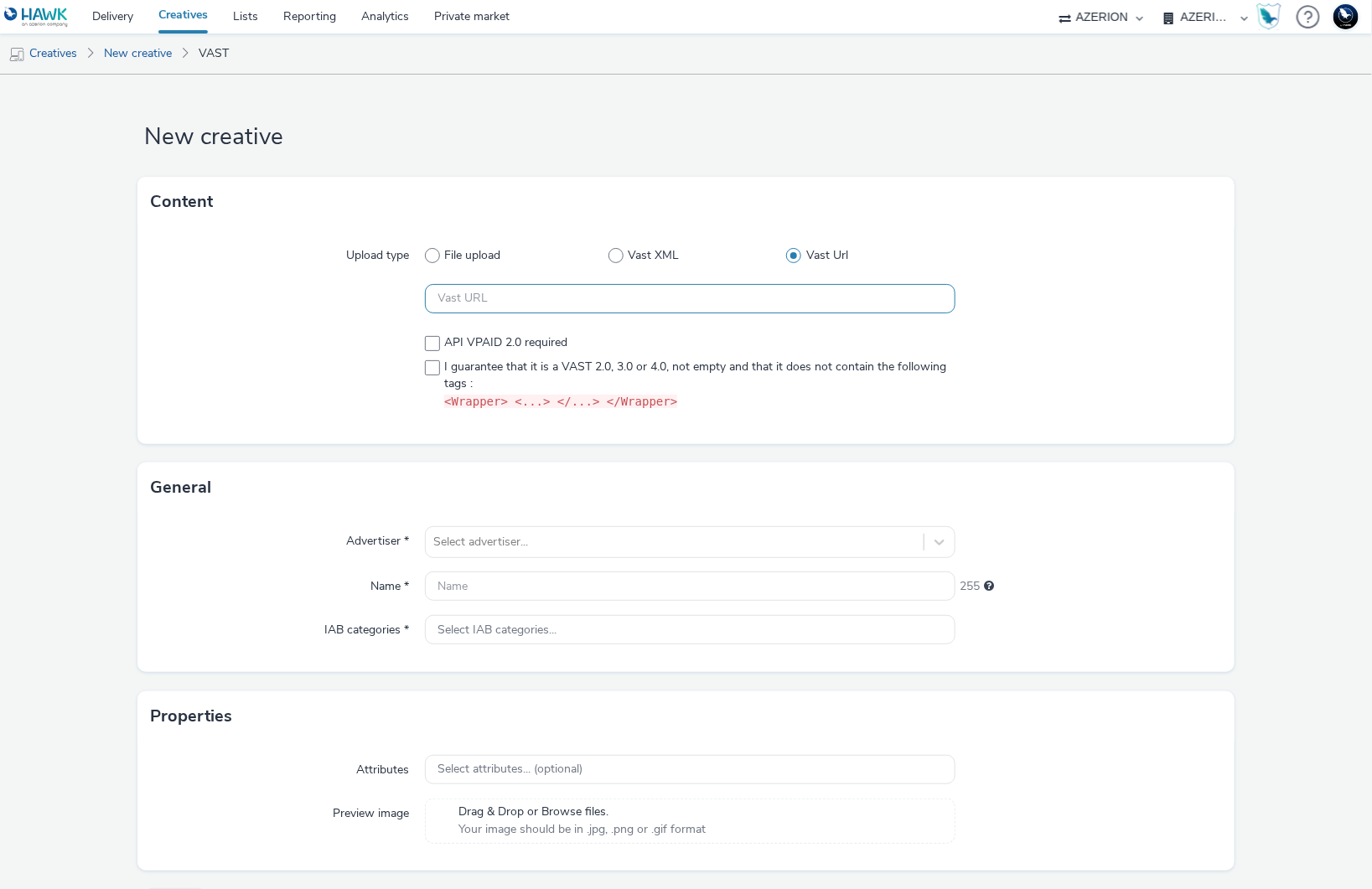
click at [735, 307] on input "text" at bounding box center [690, 299] width 532 height 29
paste input "Google Ad Manager Video Suite Inspector"
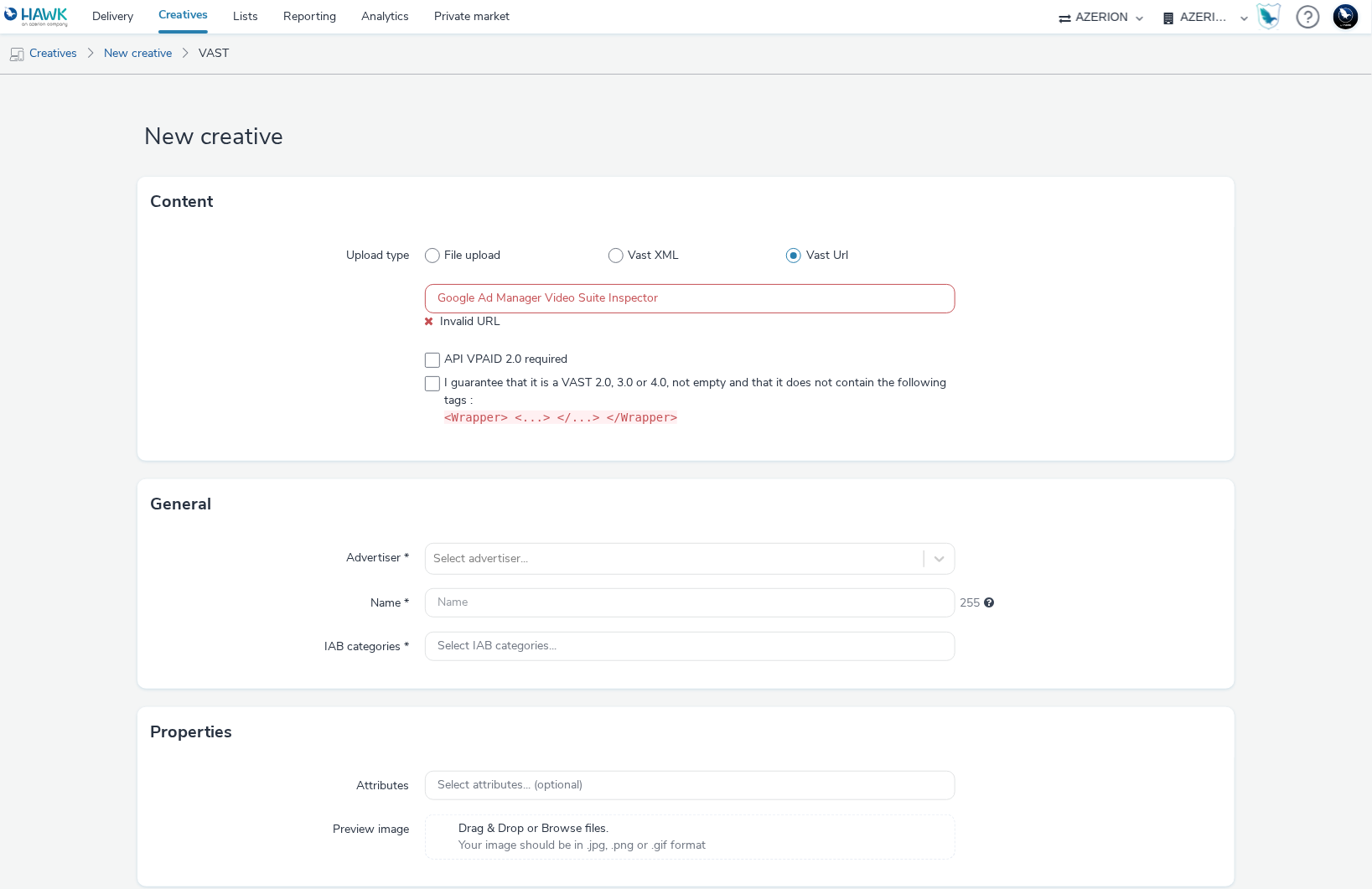
paste input "https://[DOMAIN_NAME]/v2/2641945/89904170?mon=89904171&omidPartner=[OMIDPARTNER…"
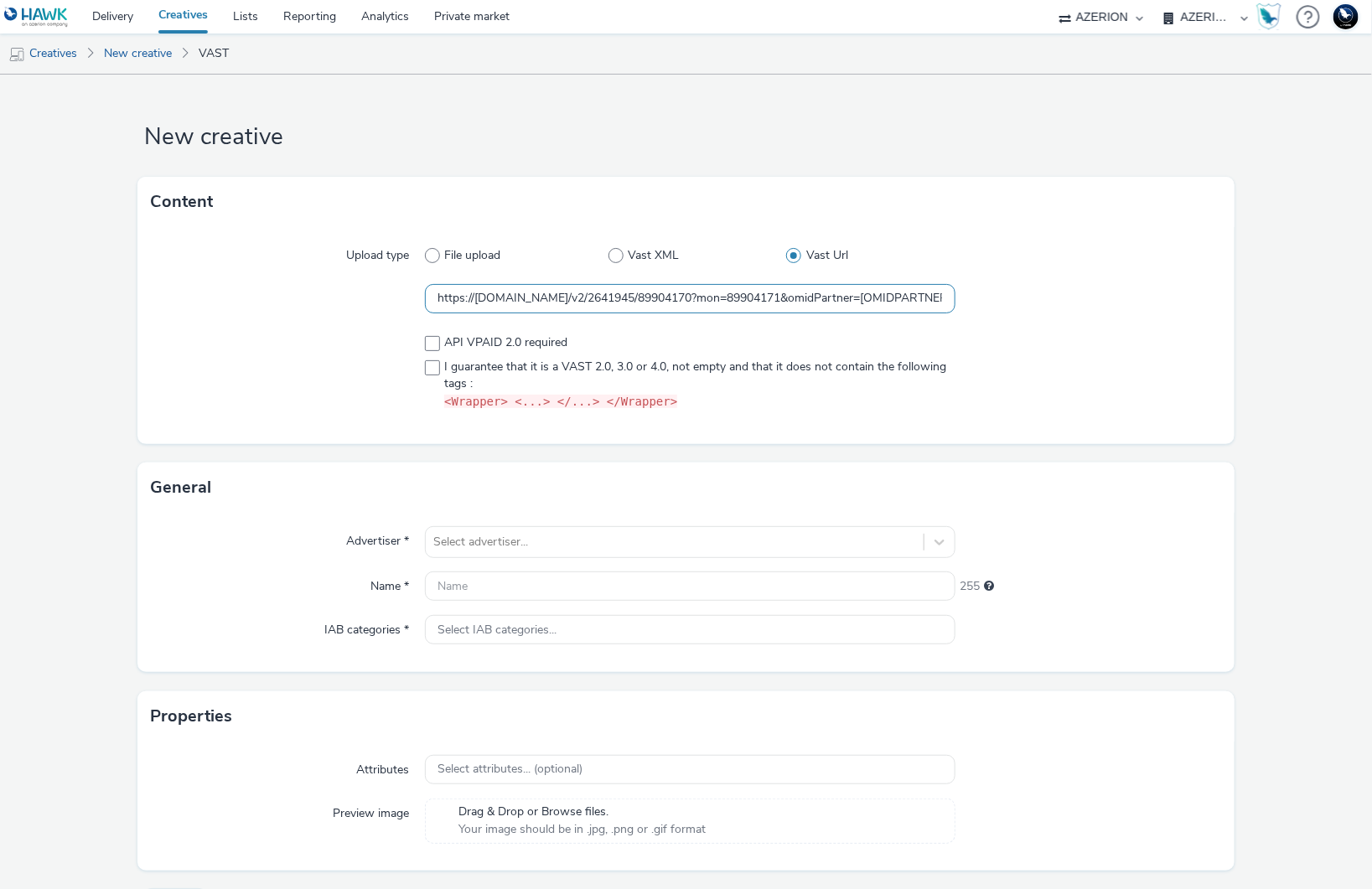
scroll to position [0, 1201]
type input "https://[DOMAIN_NAME]/v2/2641945/89904170?mon=89904171&omidPartner=[OMIDPARTNER…"
click at [430, 370] on div "API VPAID 2.0 required I guarantee that it is a VAST 2.0, 3.0 or 4.0, not empty…" at bounding box center [690, 373] width 532 height 77
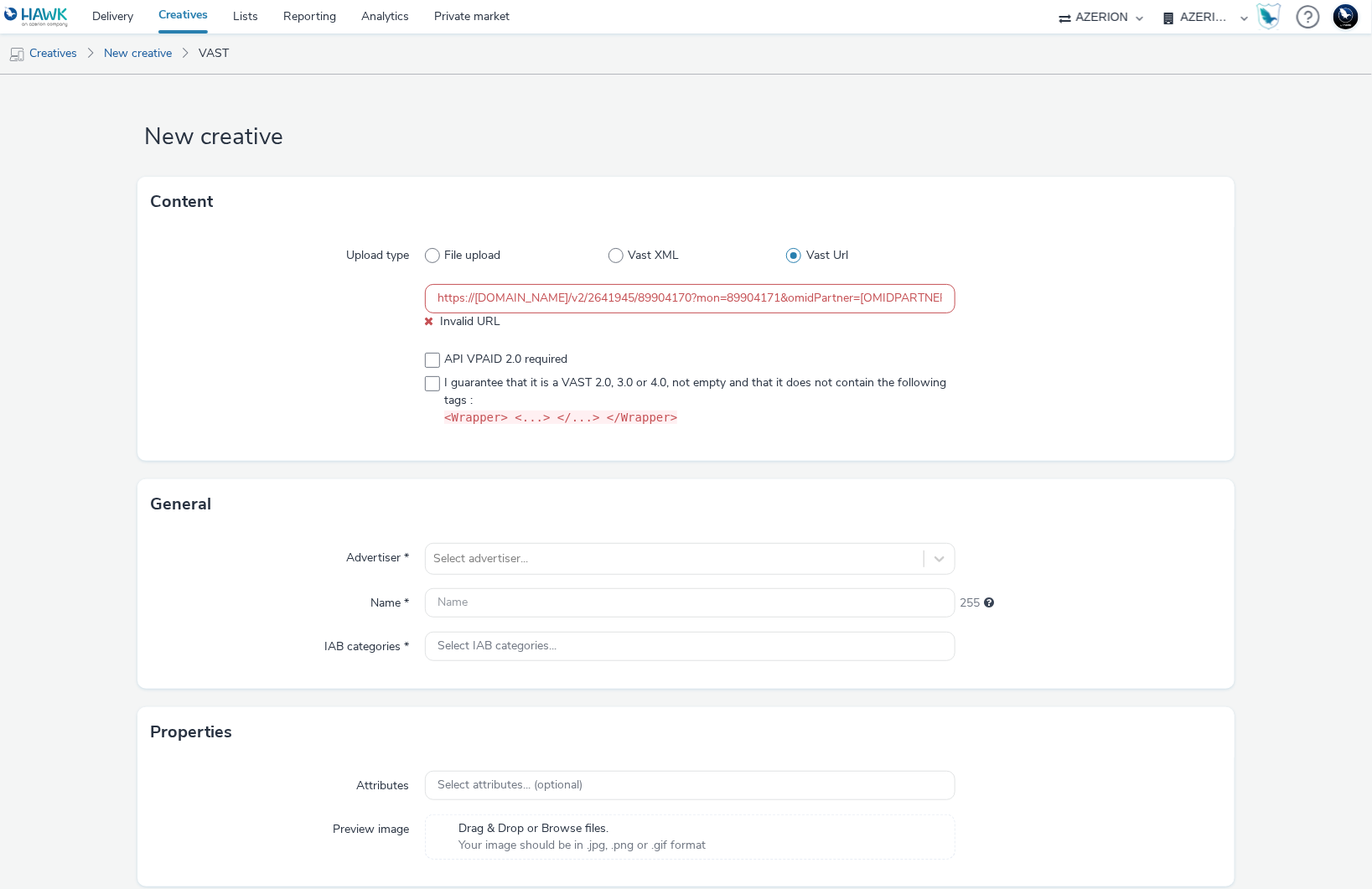
click at [1042, 434] on div "Upload type File upload Vast XML Vast Url https://[DOMAIN_NAME]/v2/2641945/8990…" at bounding box center [686, 344] width 1097 height 234
click at [784, 308] on input "https://[DOMAIN_NAME]/v2/2641945/89904170?mon=89904171&omidPartner=[OMIDPARTNER…" at bounding box center [690, 299] width 532 height 29
drag, startPoint x: 529, startPoint y: 303, endPoint x: 1122, endPoint y: 309, distance: 593.0
click at [1122, 309] on div "https://[DOMAIN_NAME]/v2/2641945/89904170?mon=89904171&omidPartner=[OMIDPARTNER…" at bounding box center [686, 307] width 1071 height 46
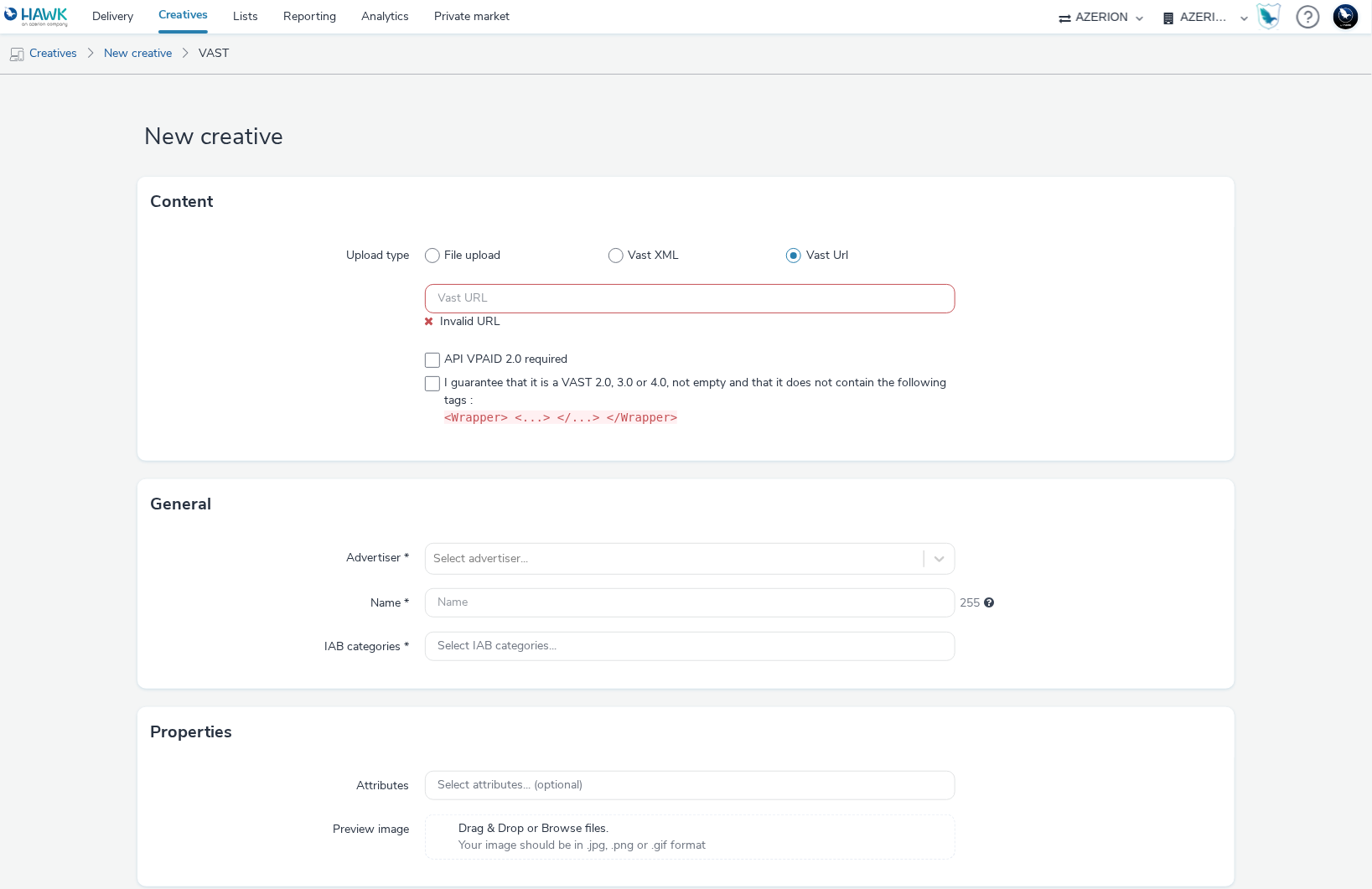
scroll to position [0, 0]
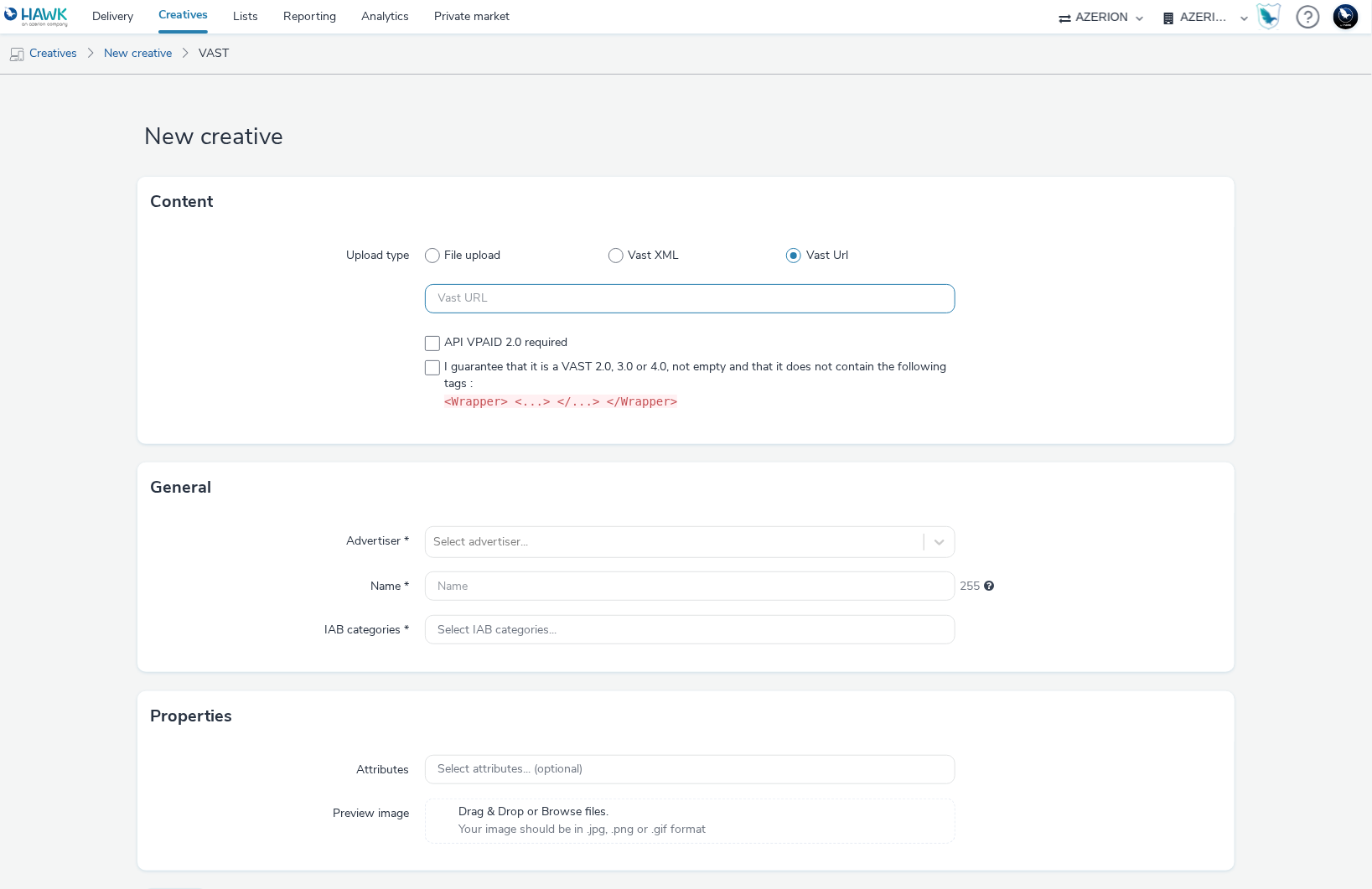
paste input "https://[DOMAIN_NAME]/v2/2641945/89904170?mon=89904171&omidPartner=[OMIDPARTNER…"
type input "https://[DOMAIN_NAME]/v2/2641945/89904170?mon=89904171&omidPartner=[OMIDPARTNER…"
click at [1107, 404] on div at bounding box center [1088, 372] width 265 height 89
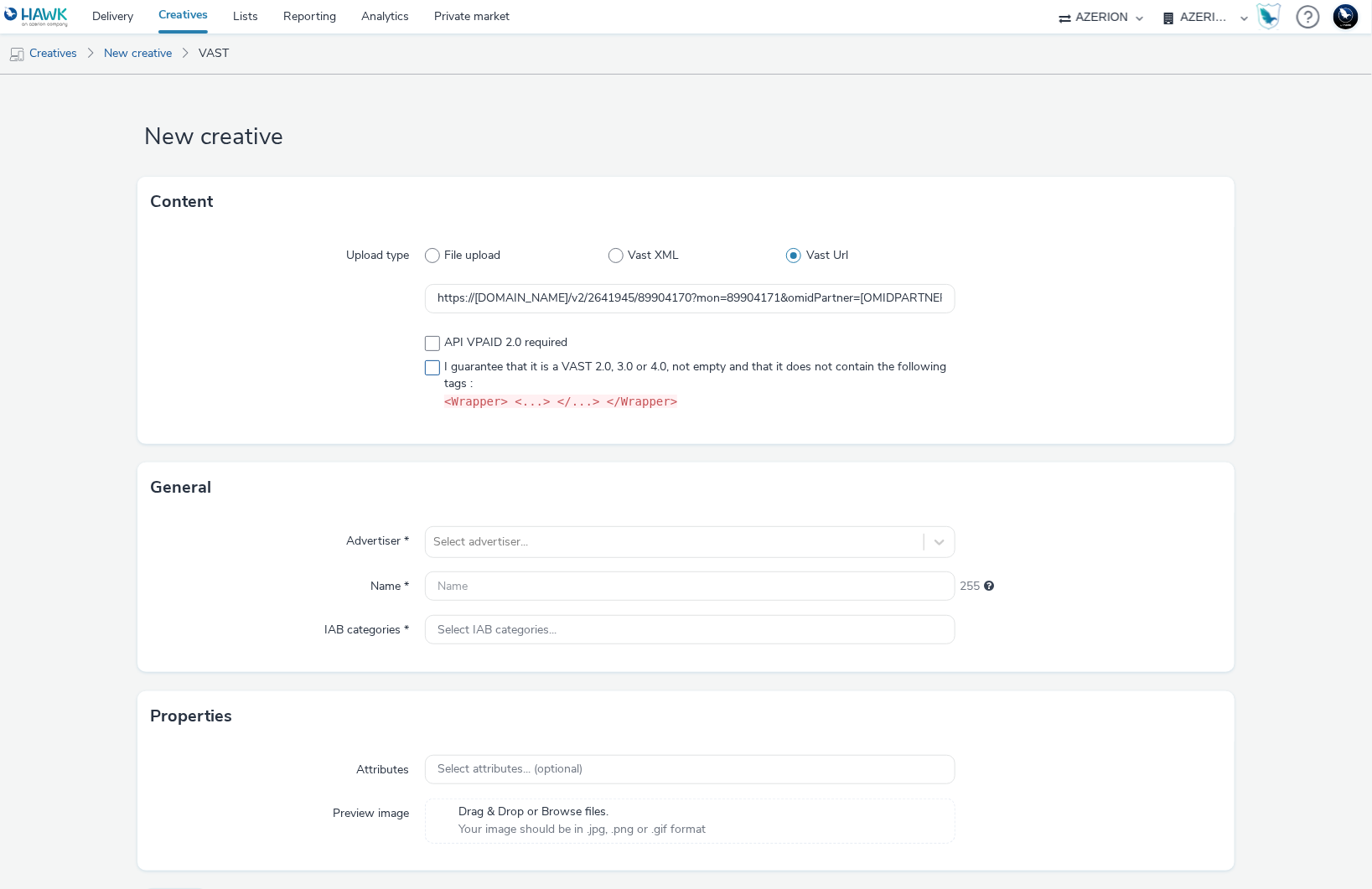
click at [426, 366] on span at bounding box center [432, 368] width 15 height 15
checkbox input "true"
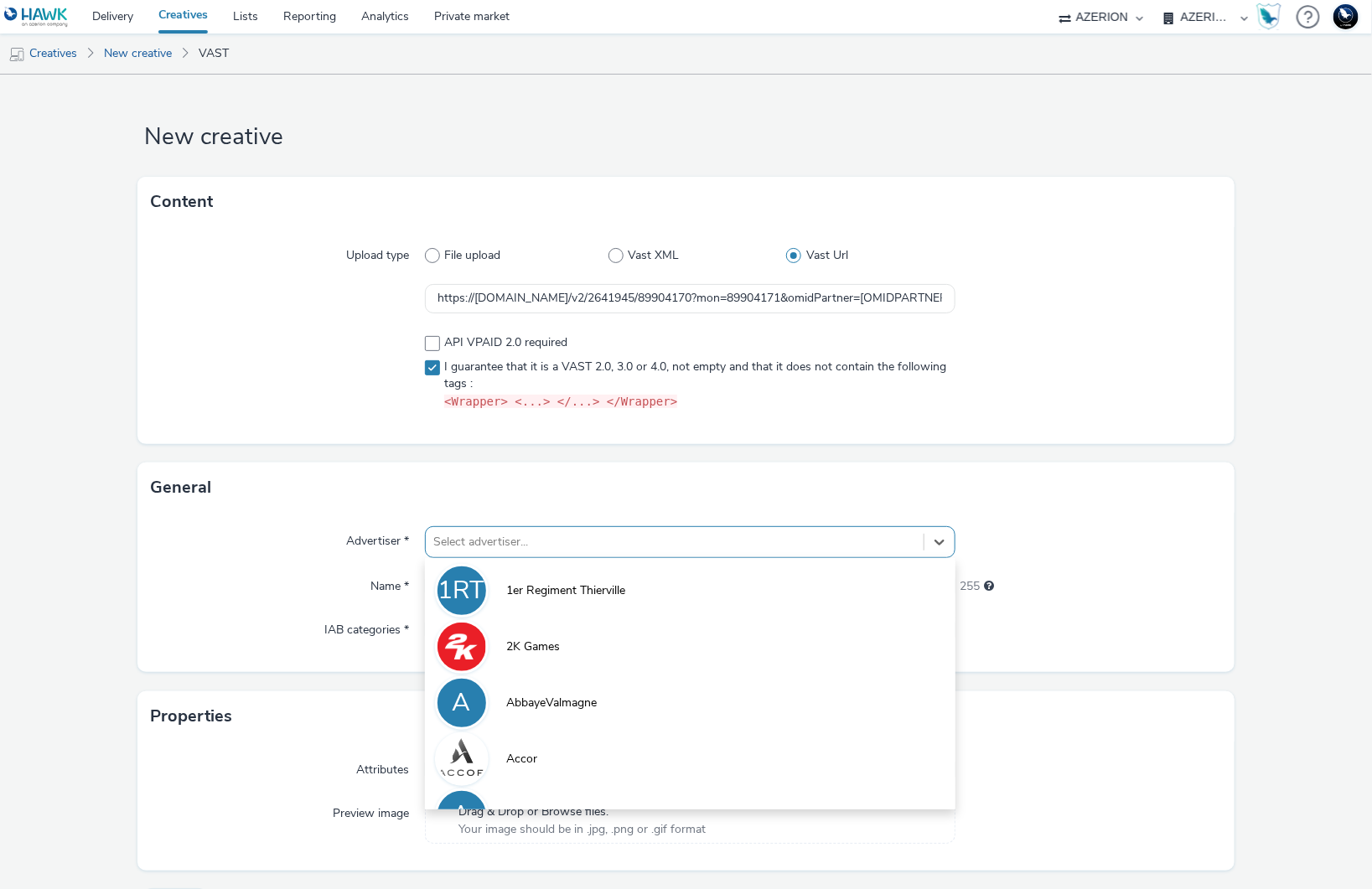
click at [510, 534] on div at bounding box center [675, 543] width 481 height 20
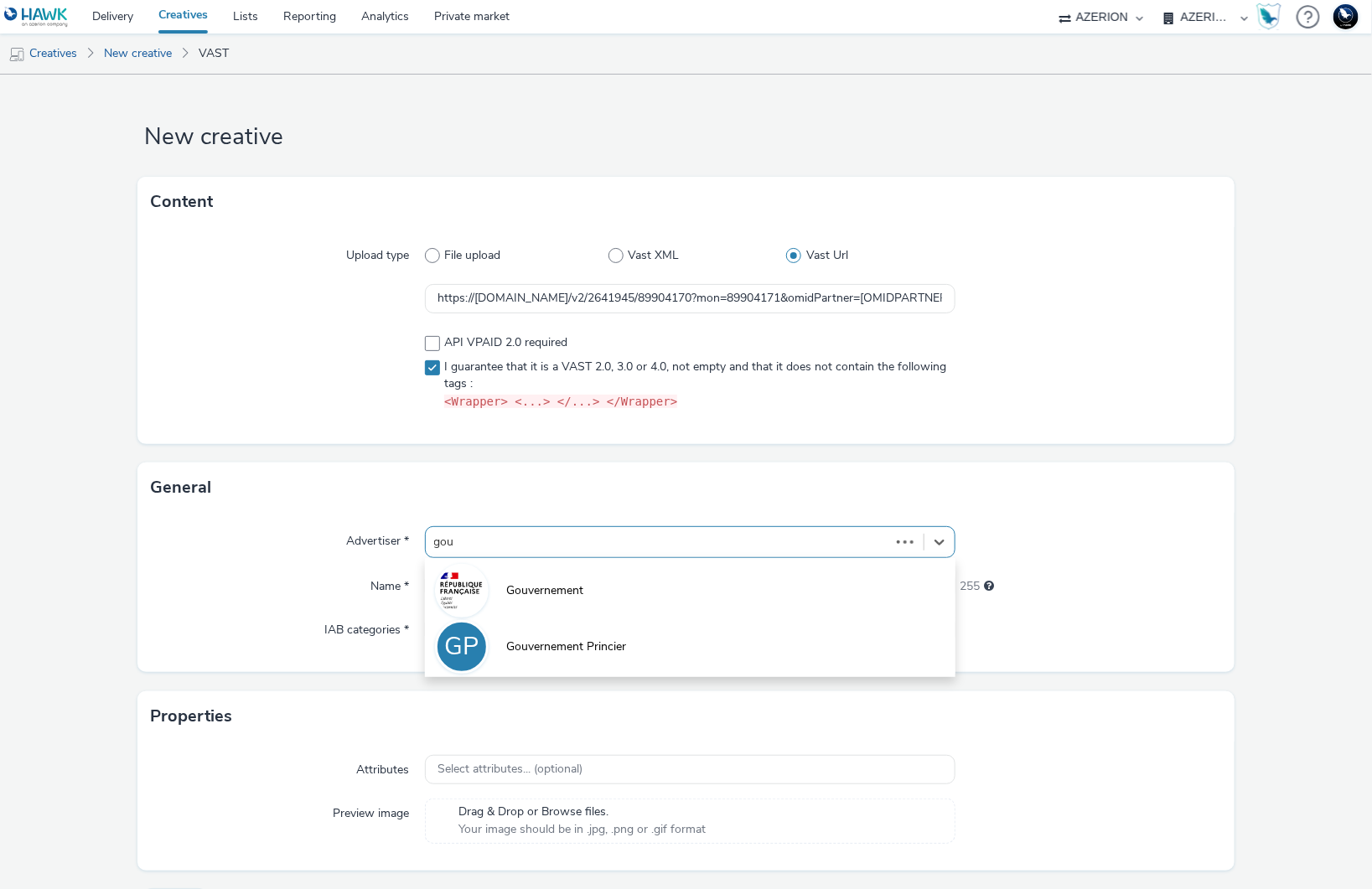
type input "gouv"
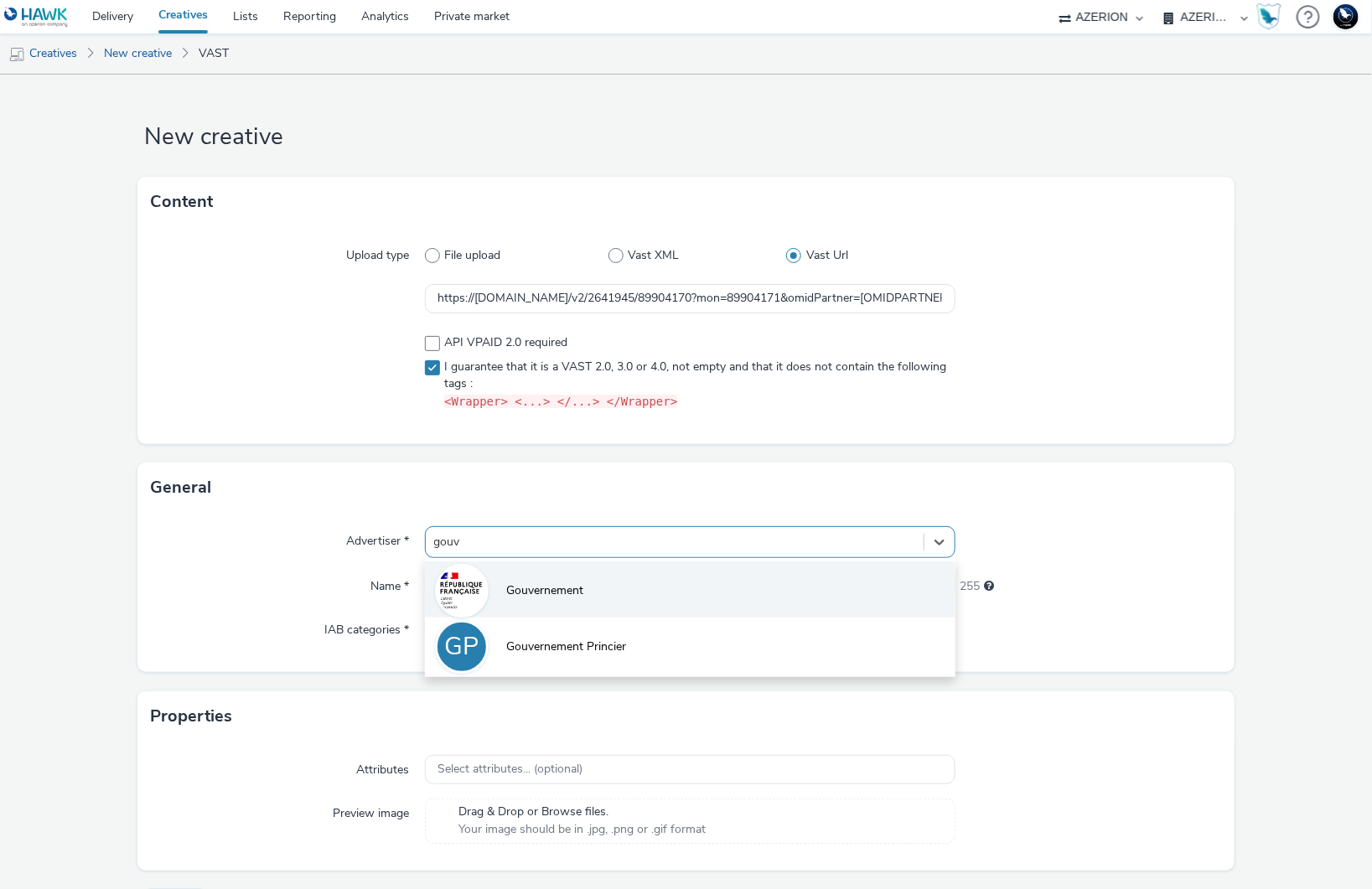
click at [584, 603] on li "Gouvernement" at bounding box center [690, 590] width 532 height 56
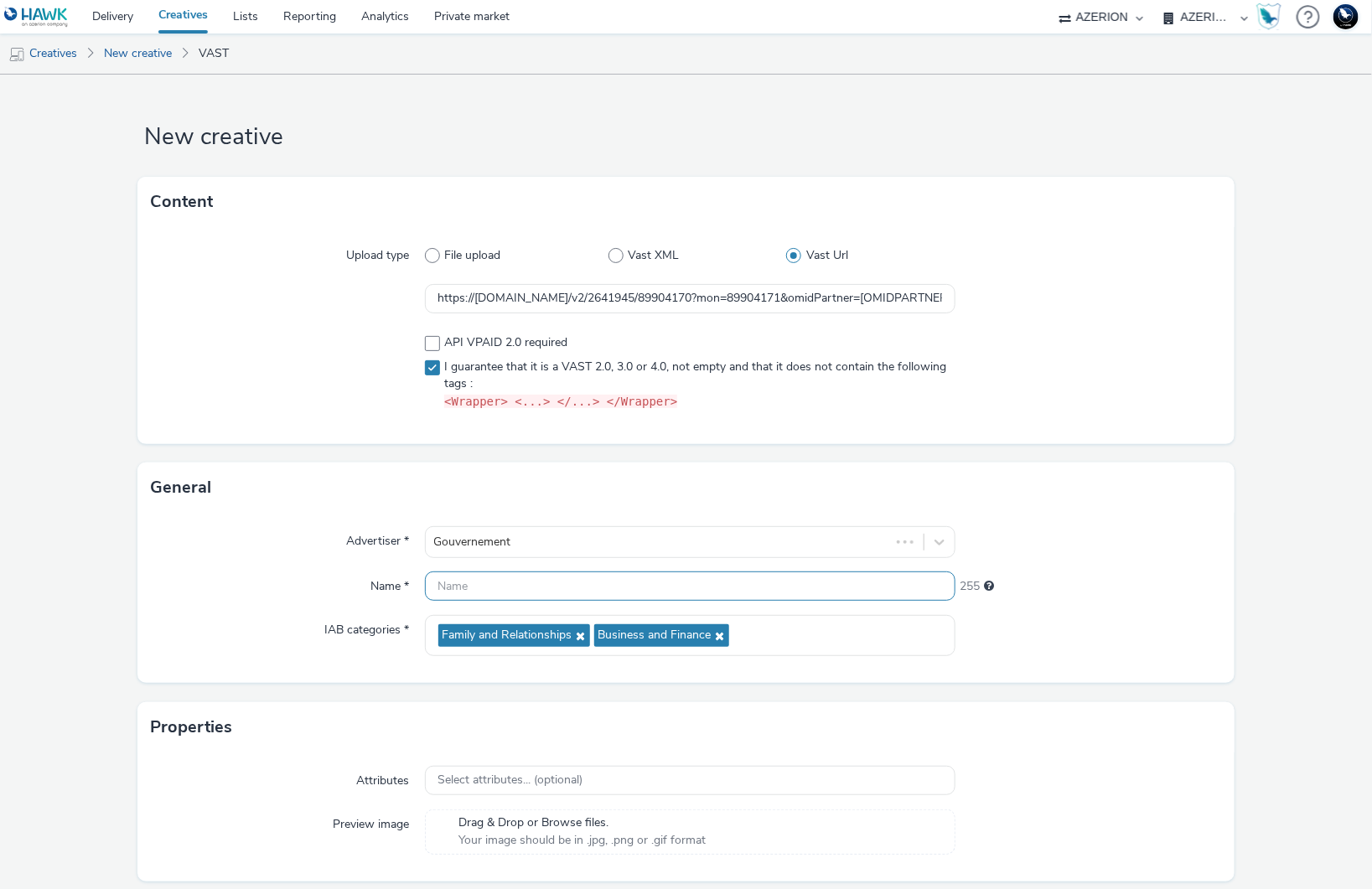
click at [481, 584] on input "text" at bounding box center [690, 586] width 532 height 29
type input "V-PreRoll-0x0-ExFumeur15s-Test"
click at [1233, 607] on form "New creative Content Upload type File upload Vast XML Vast Url https://[DOMAIN_…" at bounding box center [686, 510] width 1372 height 869
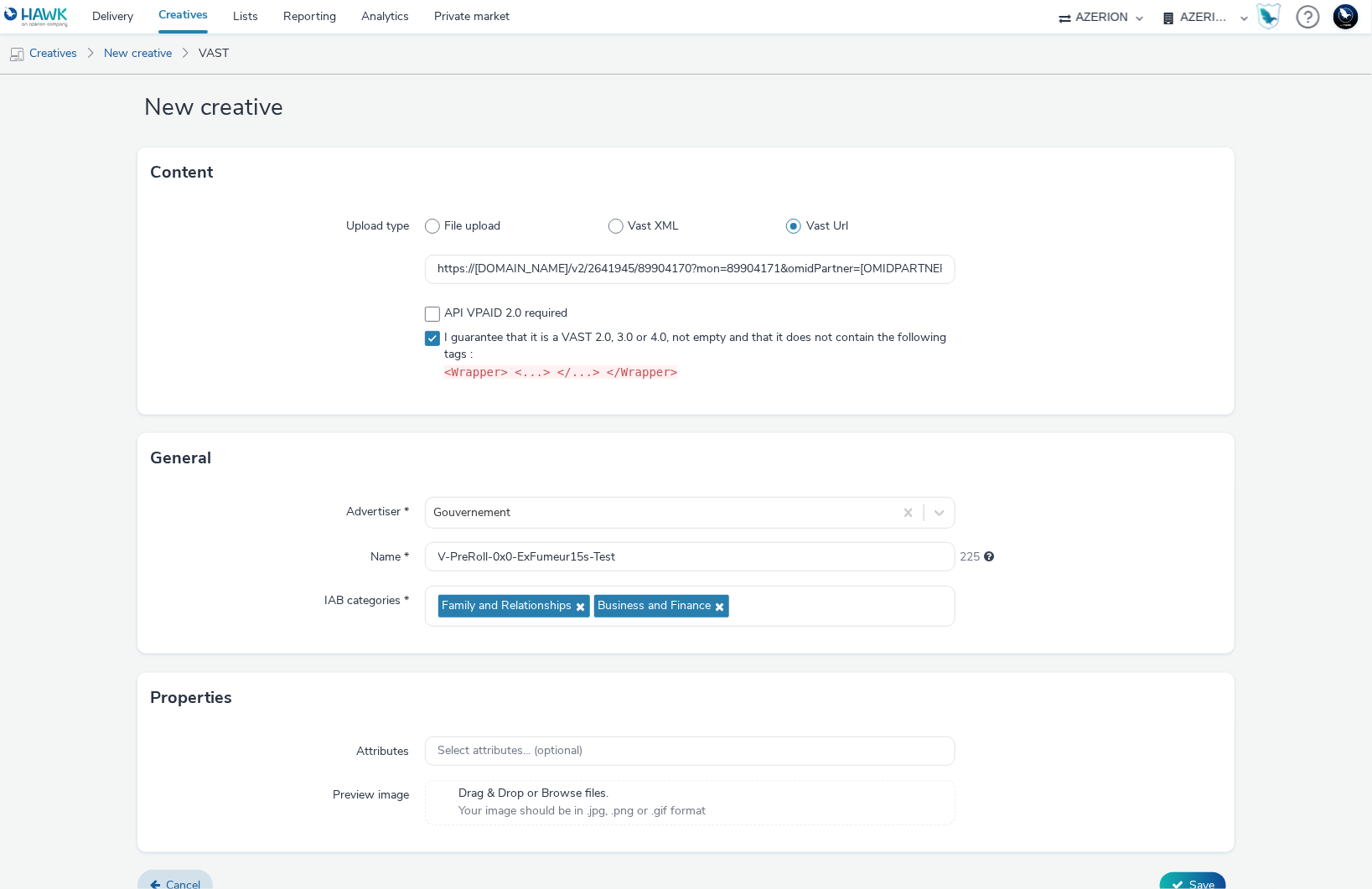
scroll to position [54, 0]
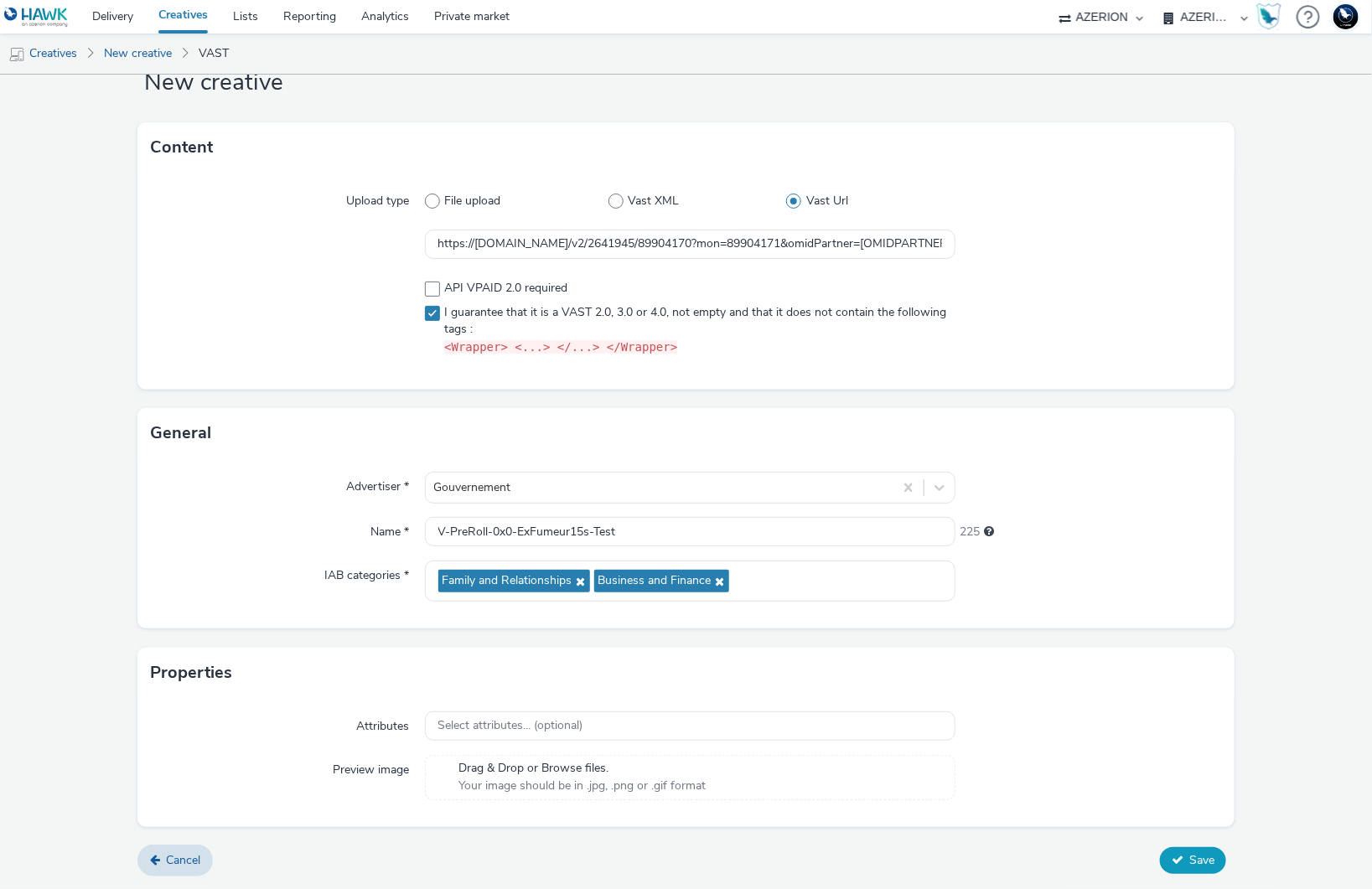
click at [1170, 858] on button "Save" at bounding box center [1193, 861] width 66 height 27
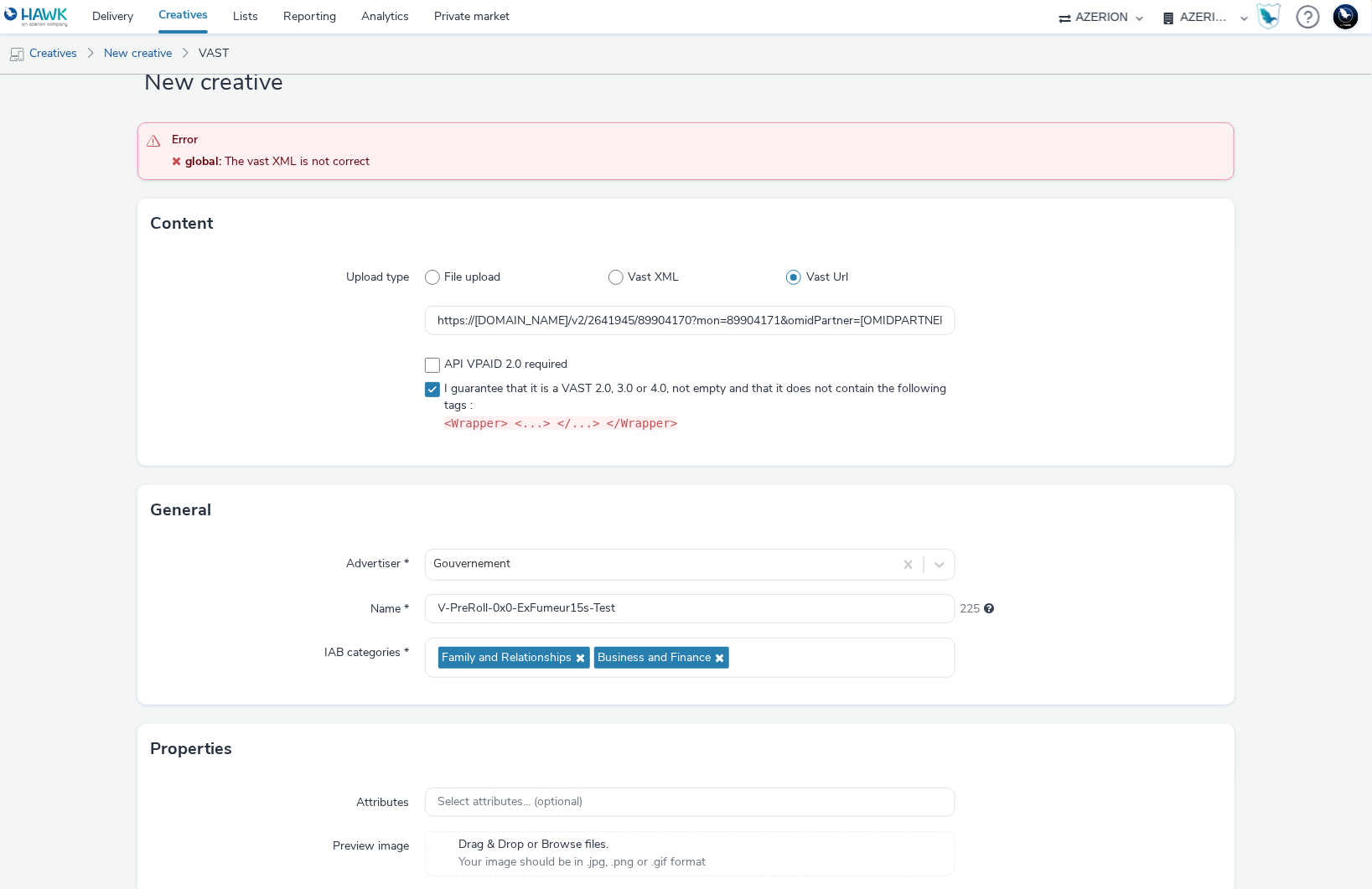
scroll to position [0, 0]
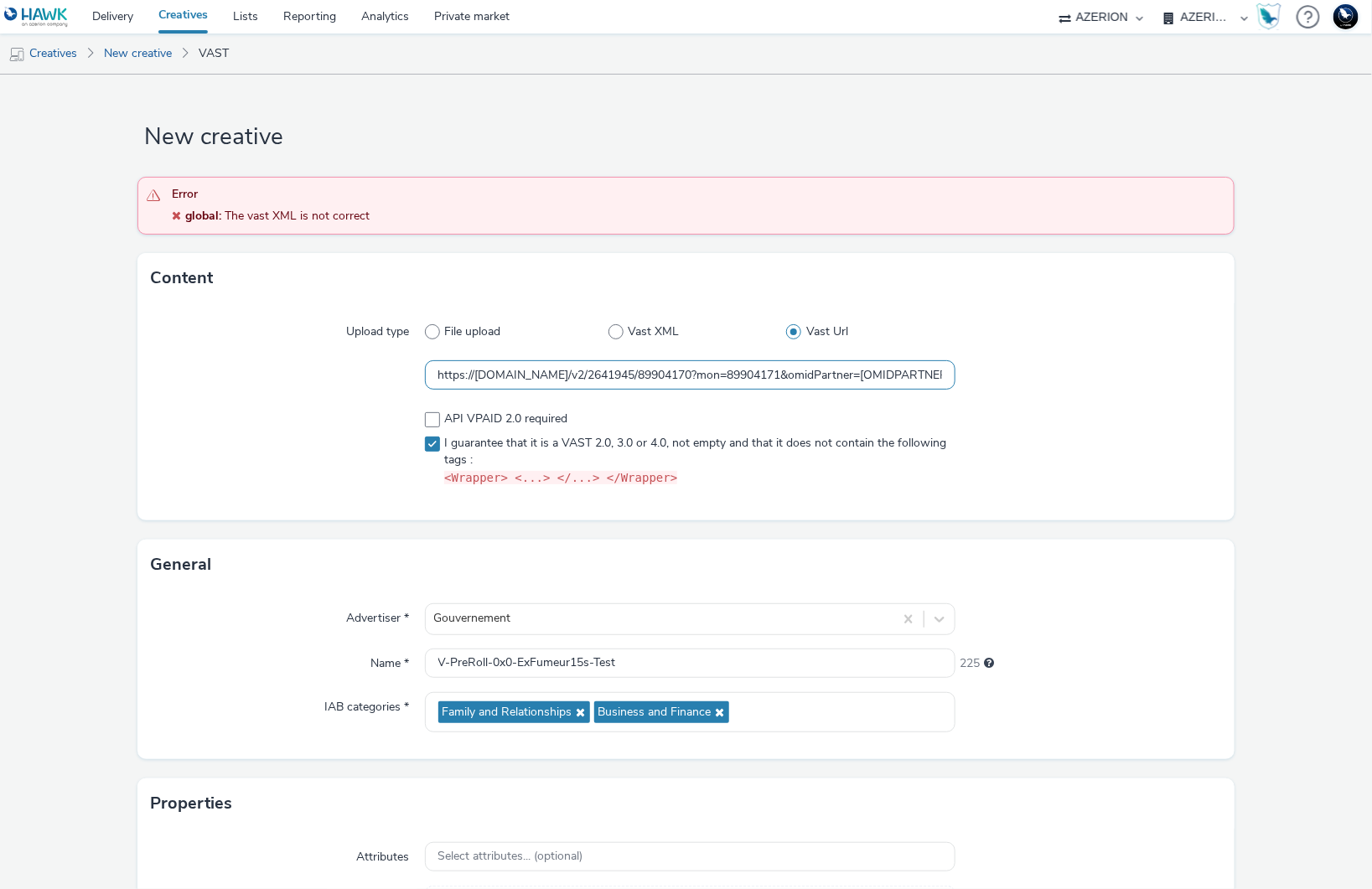
click at [693, 374] on input "https://[DOMAIN_NAME]/v2/2641945/89904170?mon=89904171&omidPartner=[OMIDPARTNER…" at bounding box center [690, 375] width 532 height 29
drag, startPoint x: 647, startPoint y: 379, endPoint x: 1030, endPoint y: 386, distance: 383.1
click at [1028, 386] on div "https://[DOMAIN_NAME]/v2/2641945/89904170?mon=89904171&omidPartner=[OMIDPARTNER…" at bounding box center [686, 375] width 1071 height 30
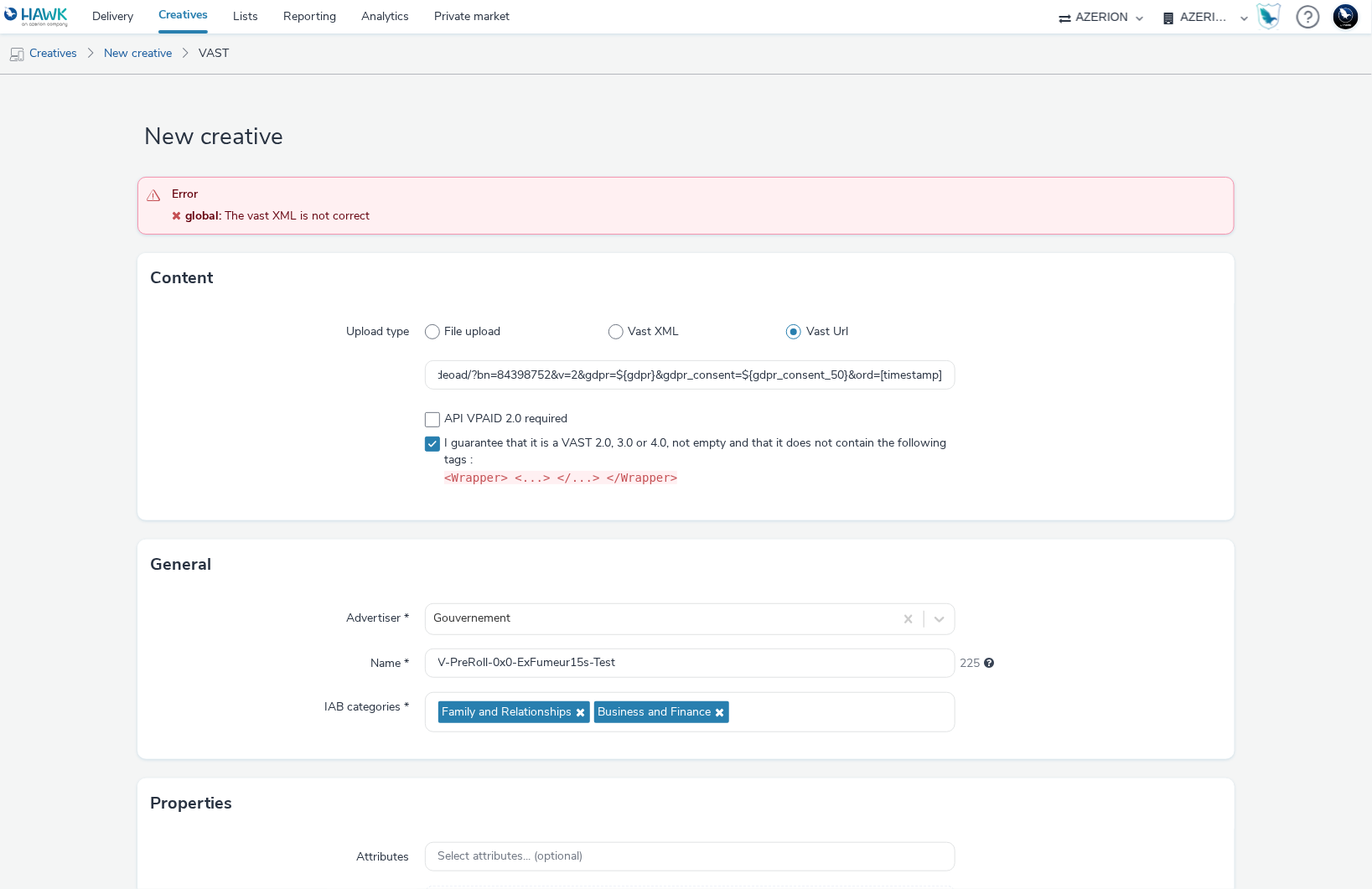
click at [1118, 390] on div at bounding box center [1088, 375] width 265 height 30
click at [688, 373] on input "https://[DOMAIN_NAME]/v2/2641945/89904170?mon=89904171&omidPartner=[OMIDPARTNER…" at bounding box center [690, 375] width 532 height 29
drag, startPoint x: 648, startPoint y: 370, endPoint x: 916, endPoint y: 378, distance: 268.1
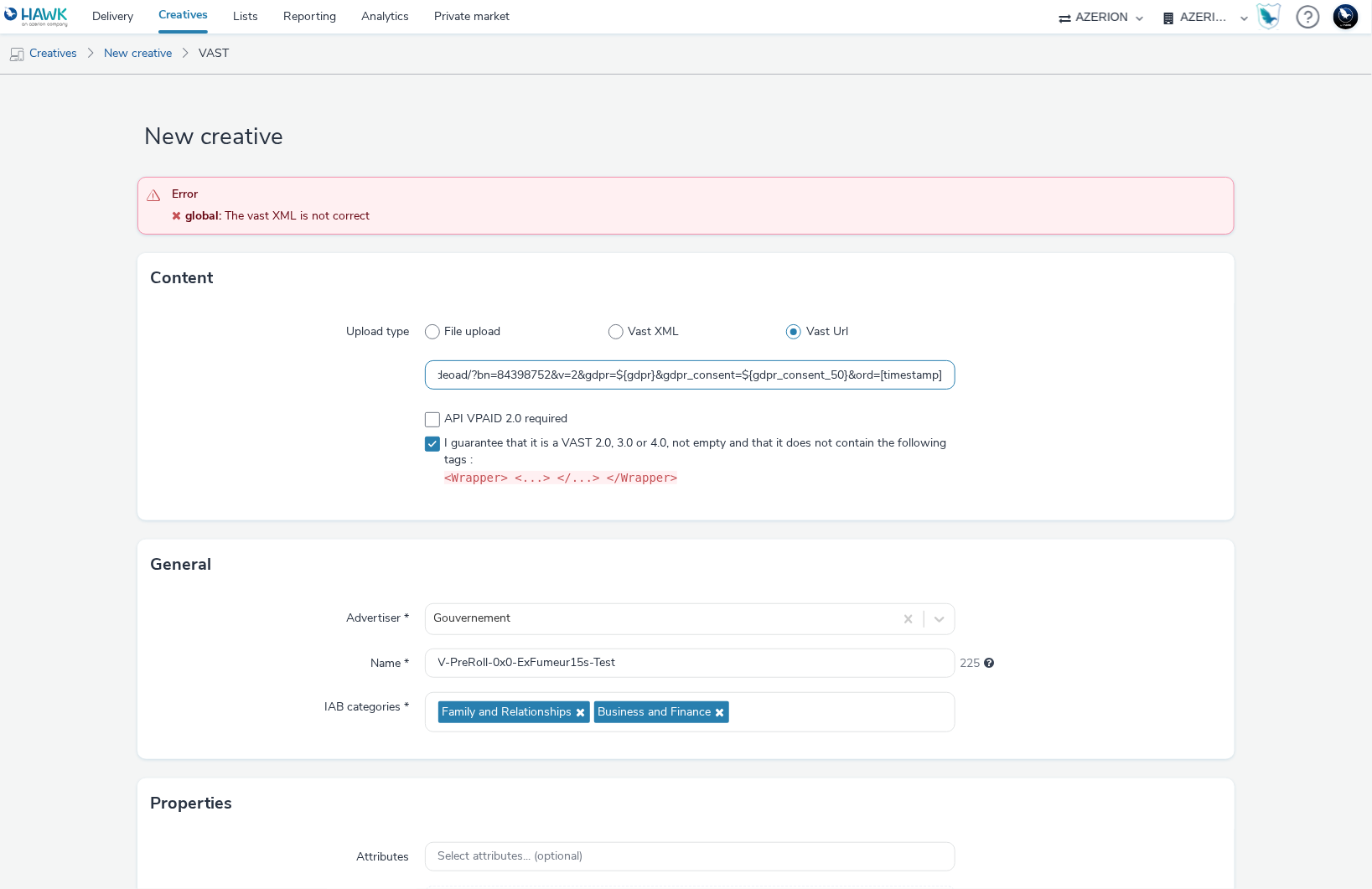
click at [916, 376] on input "https://[DOMAIN_NAME]/v2/2641945/89904170?mon=89904171&omidPartner=[OMIDPARTNER…" at bounding box center [690, 375] width 532 height 29
